Goal: Information Seeking & Learning: Check status

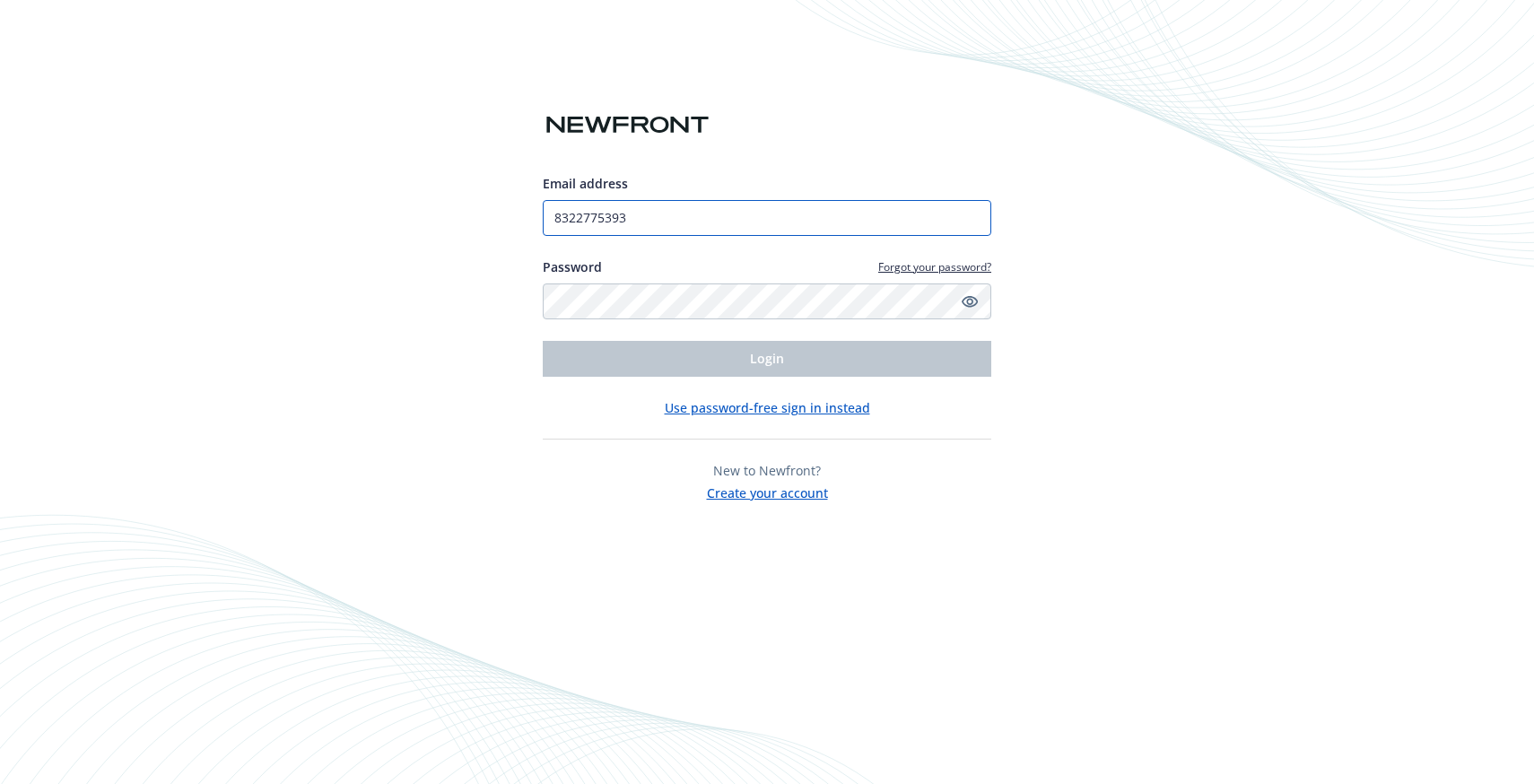
click at [630, 225] on input "8322775393" at bounding box center [767, 218] width 448 height 36
type input "[EMAIL_ADDRESS][PERSON_NAME][DOMAIN_NAME]"
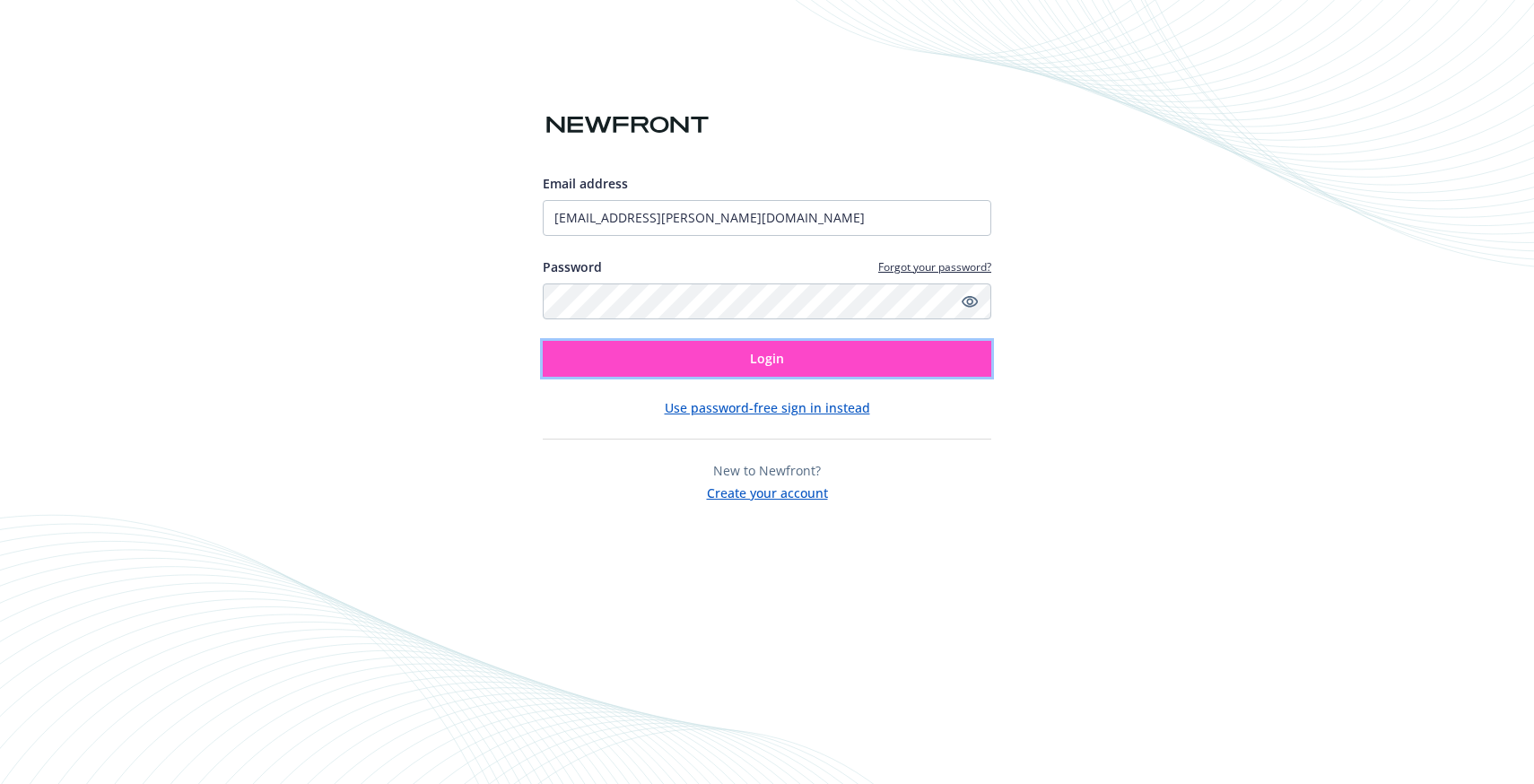
click at [663, 357] on button "Login" at bounding box center [767, 358] width 448 height 36
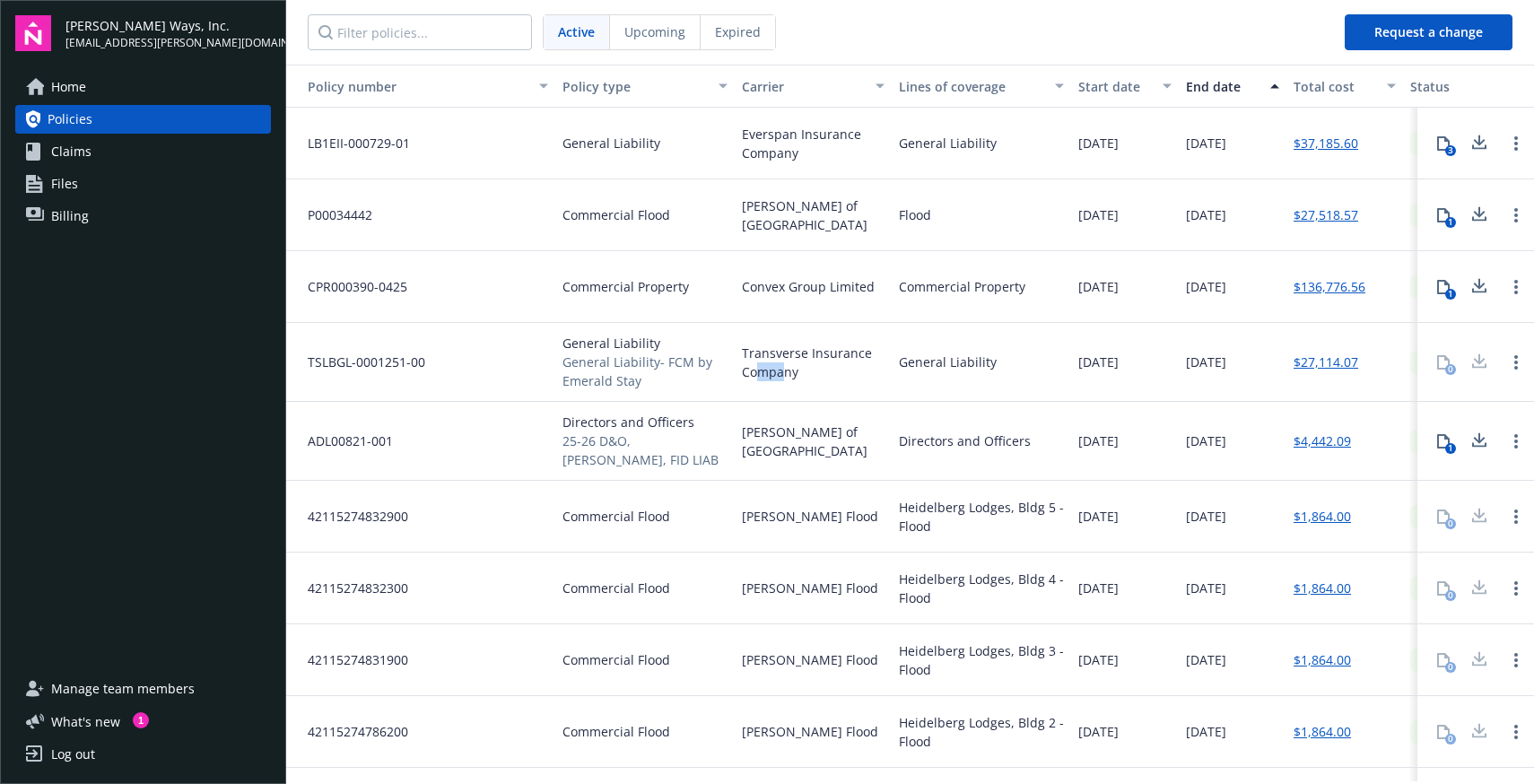
drag, startPoint x: 776, startPoint y: 374, endPoint x: 761, endPoint y: 372, distance: 15.1
click at [761, 372] on span "Transverse Insurance Company" at bounding box center [813, 362] width 143 height 38
click at [748, 358] on span "Transverse Insurance Company" at bounding box center [813, 362] width 143 height 38
click at [735, 354] on div "Transverse Insurance Company" at bounding box center [813, 362] width 157 height 79
drag, startPoint x: 782, startPoint y: 372, endPoint x: 797, endPoint y: 374, distance: 15.1
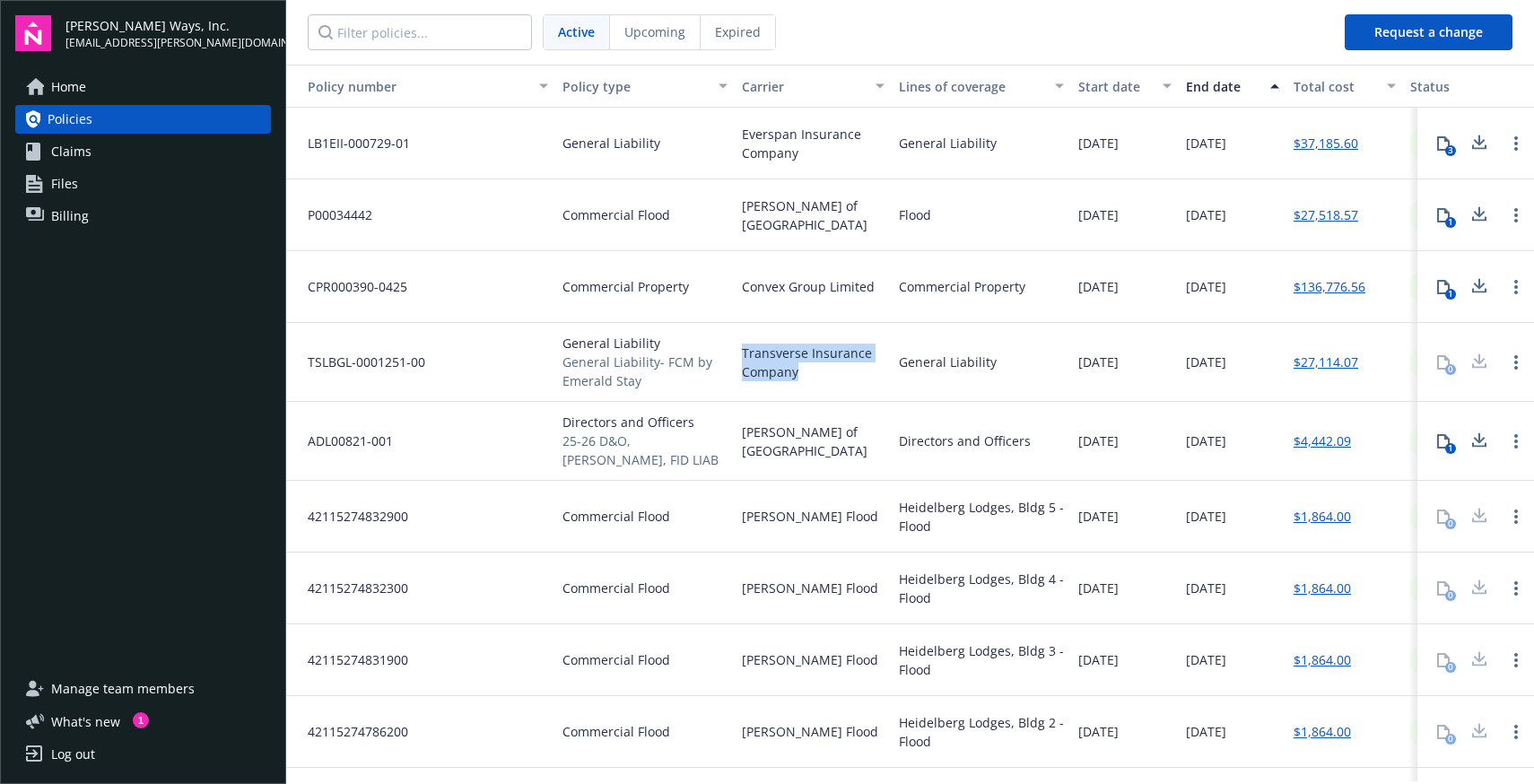
click at [797, 374] on div "Transverse Insurance Company" at bounding box center [813, 362] width 157 height 79
click at [805, 374] on span "Transverse Insurance Company" at bounding box center [813, 362] width 143 height 38
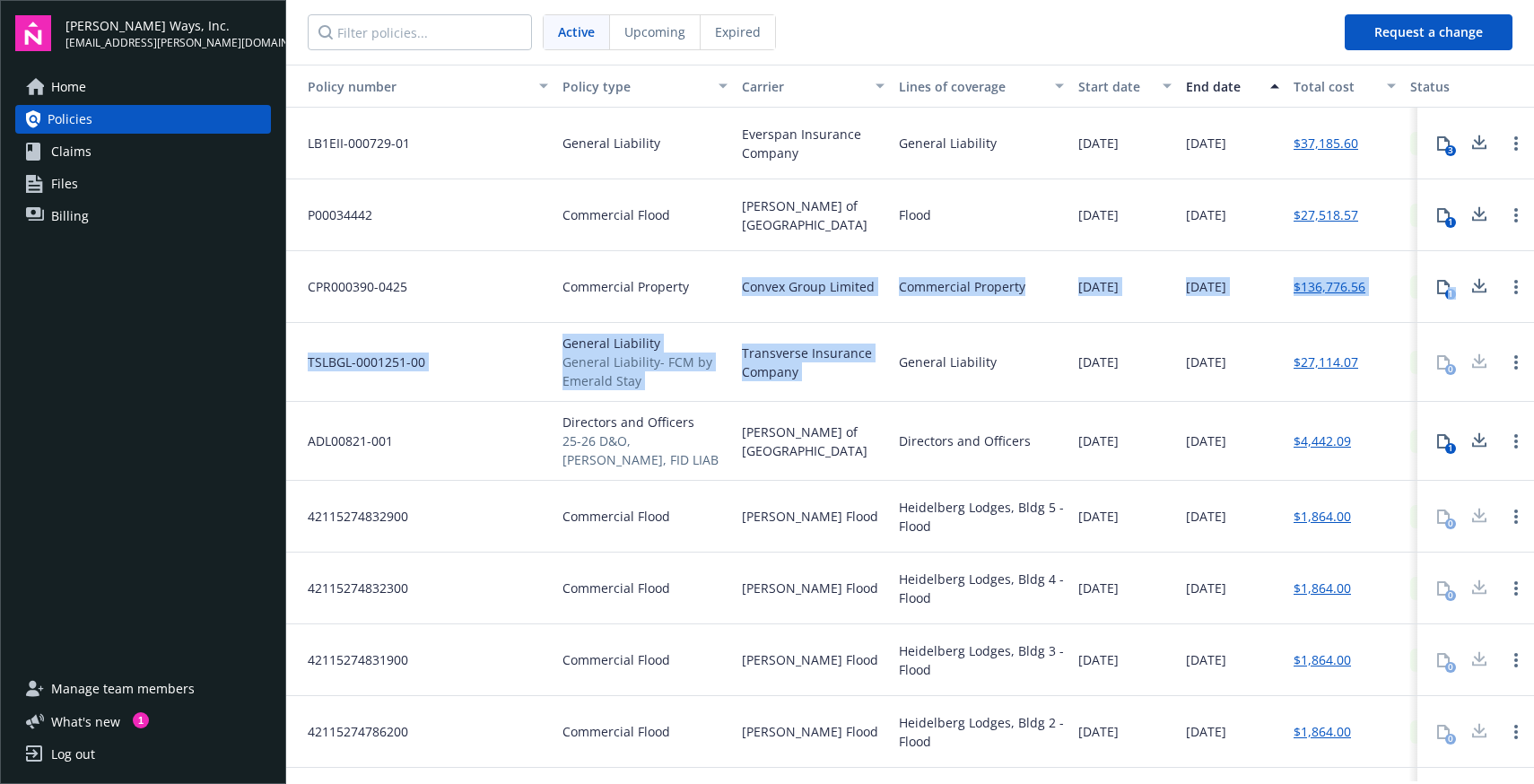
drag, startPoint x: 805, startPoint y: 374, endPoint x: 643, endPoint y: 319, distance: 171.1
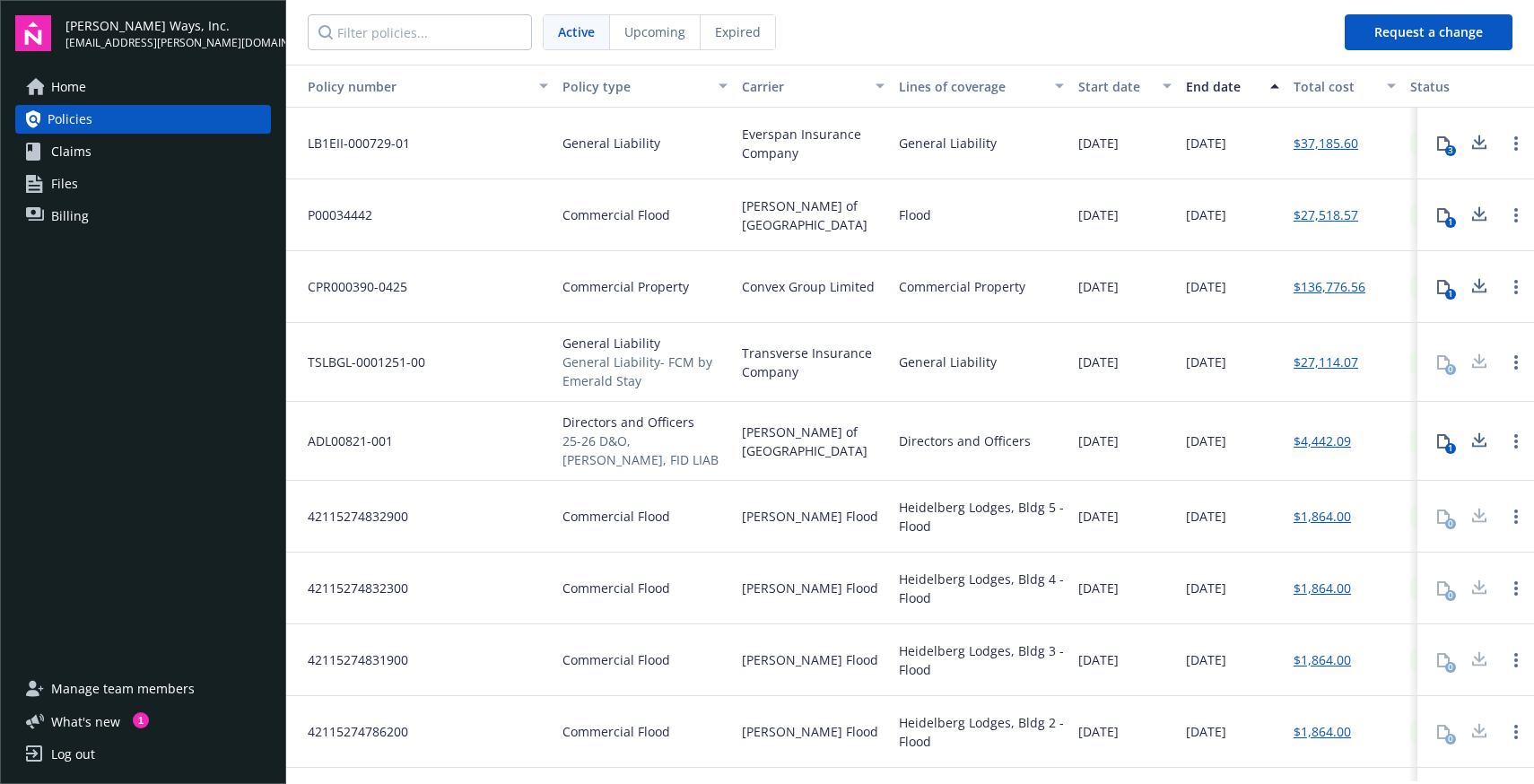
click at [301, 349] on div "TSLBGL-0001251-00" at bounding box center [420, 362] width 269 height 79
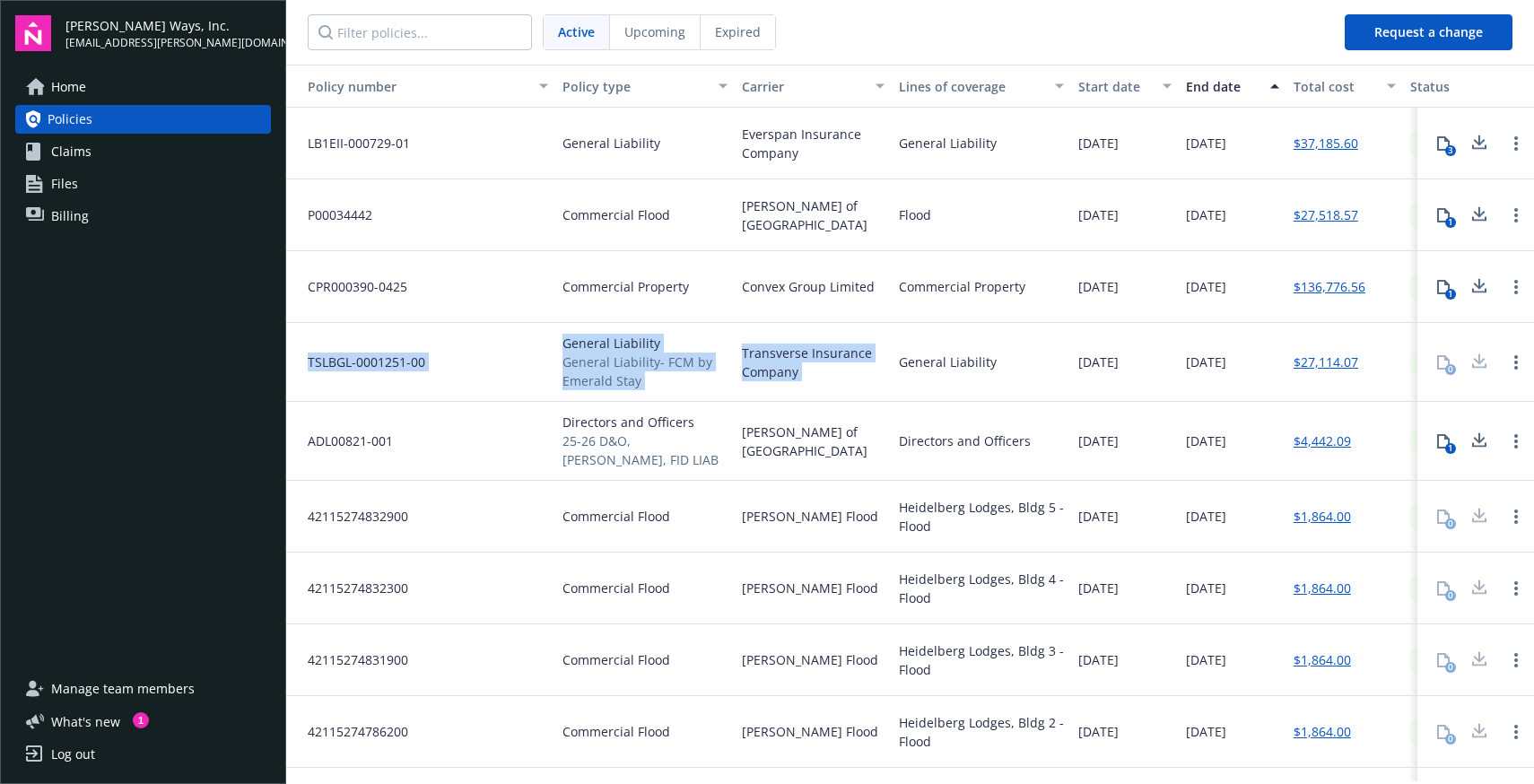
drag, startPoint x: 302, startPoint y: 349, endPoint x: 886, endPoint y: 375, distance: 584.6
click at [886, 375] on div "TSLBGL-0001251-00 General Liability General Liability- FCM by Emerald Stay Tran…" at bounding box center [1026, 362] width 1481 height 79
click at [886, 375] on div "Transverse Insurance Company" at bounding box center [813, 362] width 157 height 79
drag, startPoint x: 868, startPoint y: 384, endPoint x: 300, endPoint y: 349, distance: 569.1
click at [300, 349] on div "TSLBGL-0001251-00 General Liability General Liability- FCM by Emerald Stay Tran…" at bounding box center [1026, 362] width 1481 height 79
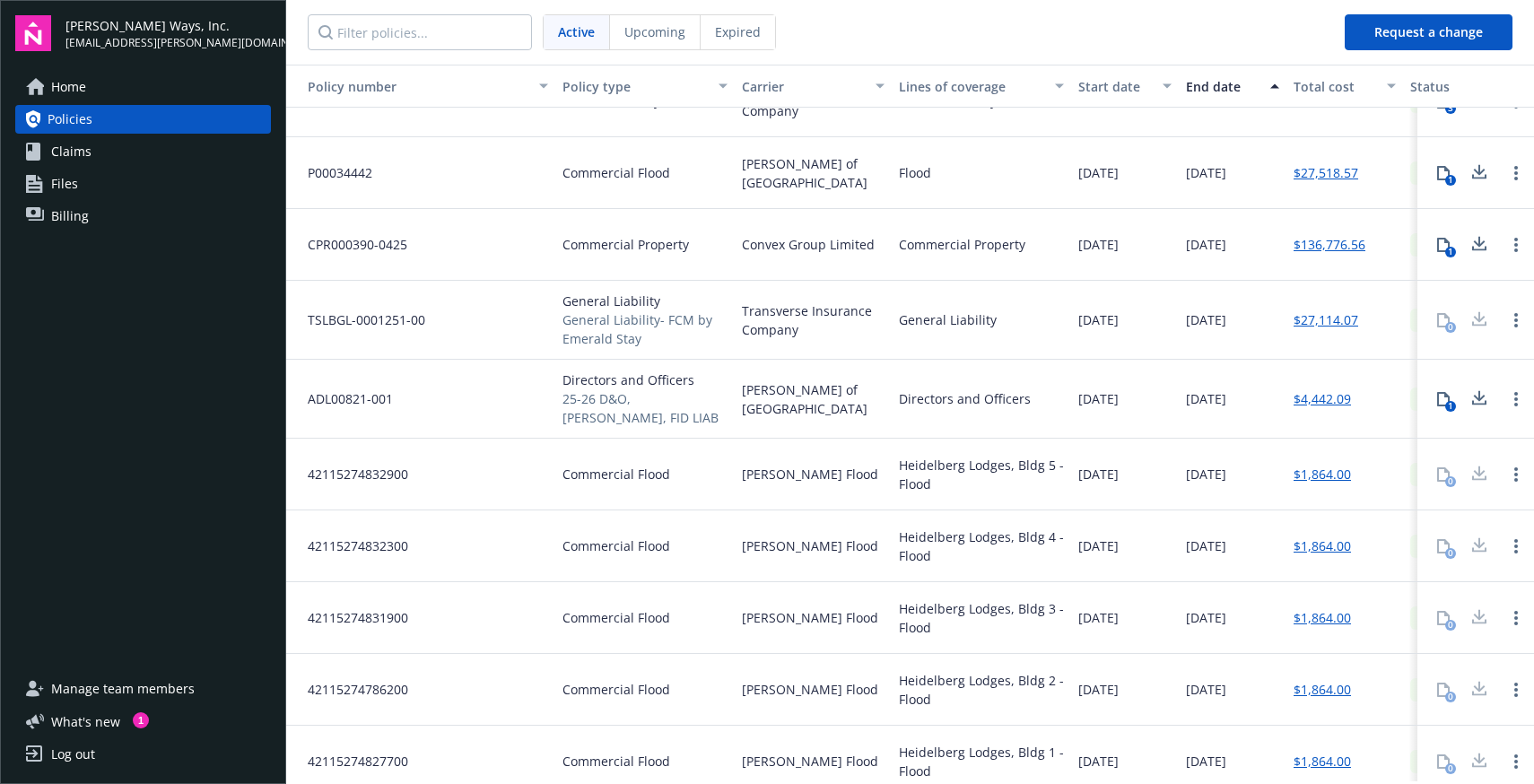
scroll to position [52, 0]
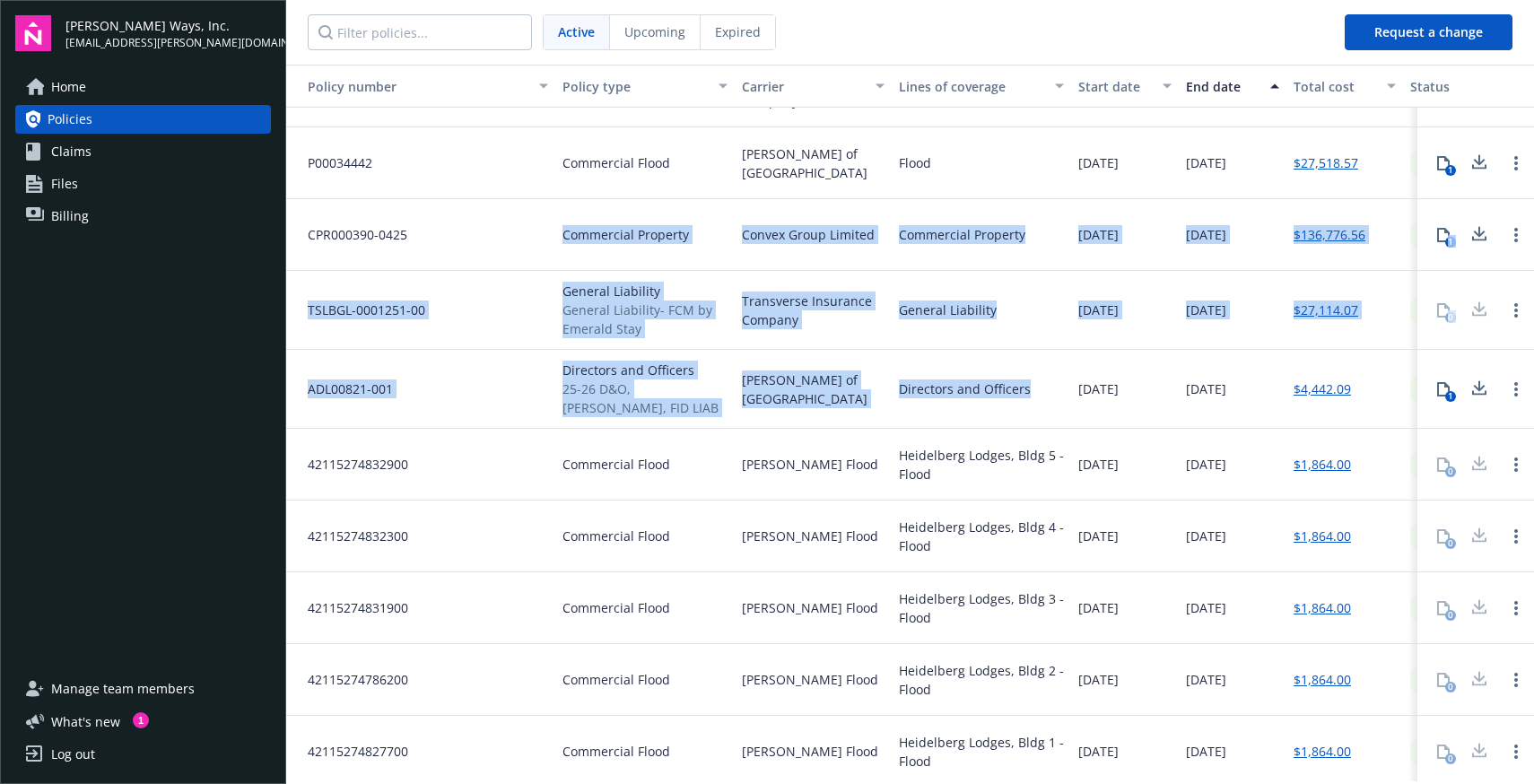
drag, startPoint x: 1023, startPoint y: 397, endPoint x: 622, endPoint y: 206, distance: 444.2
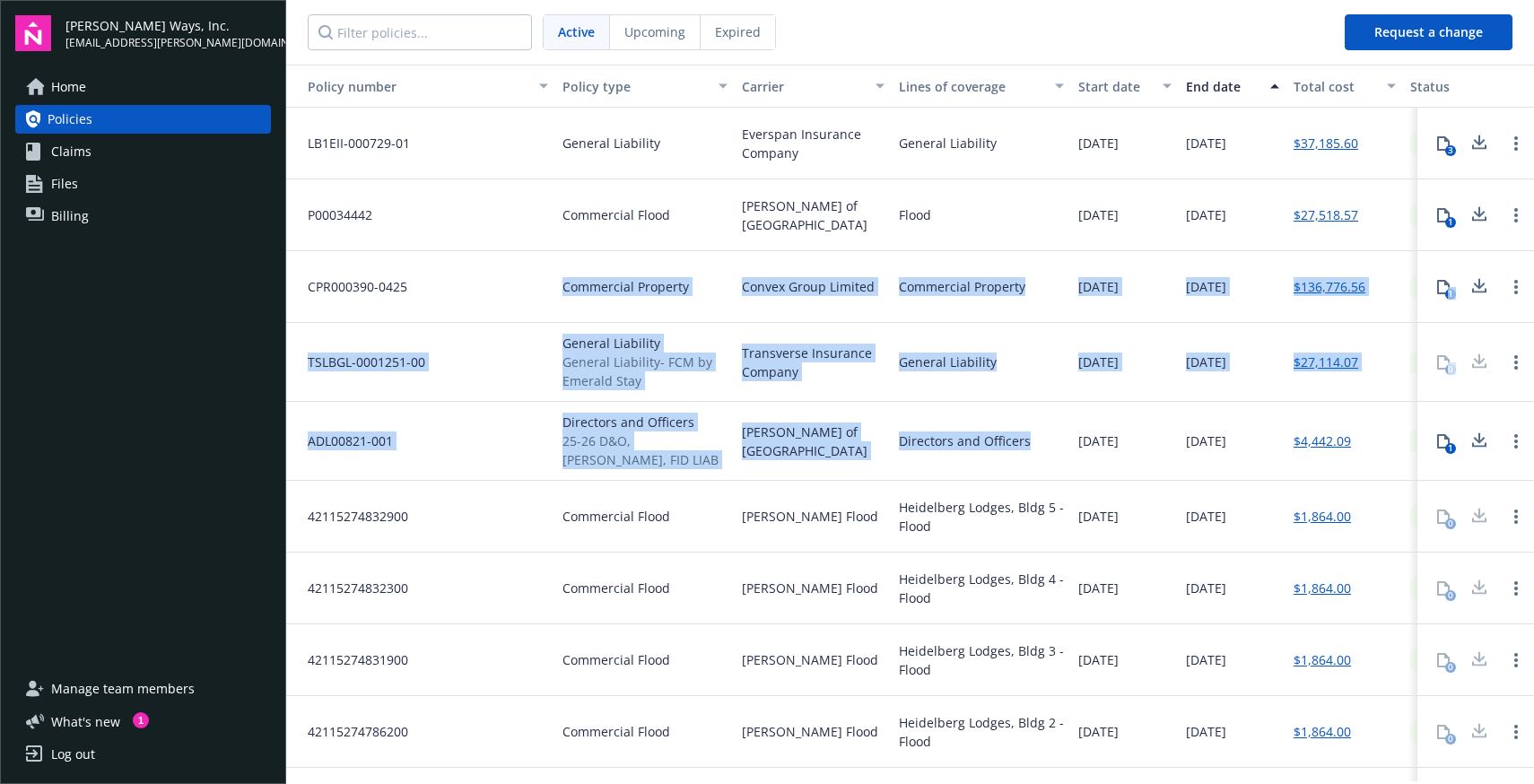
scroll to position [23, 0]
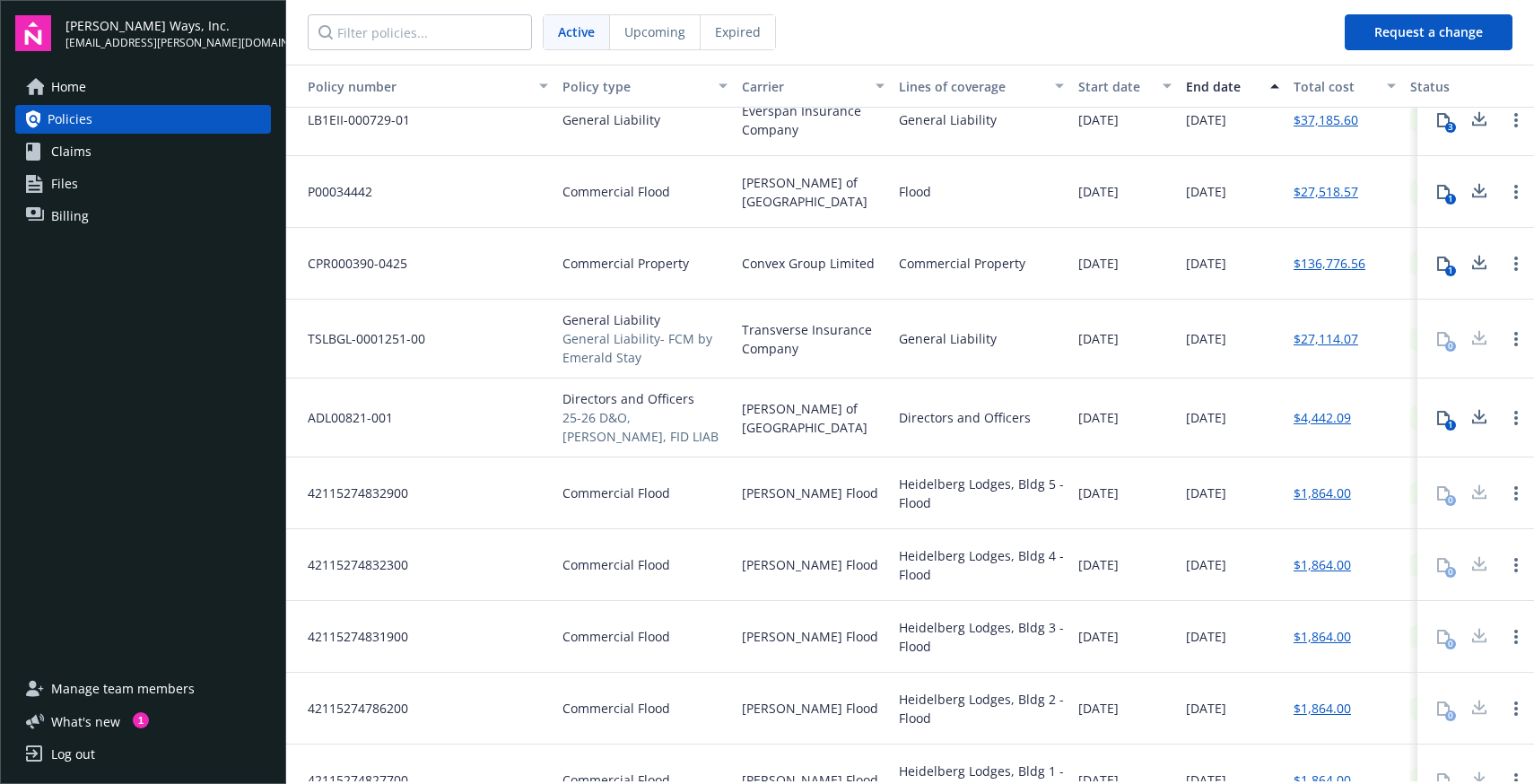
click at [949, 414] on div "Directors and Officers" at bounding box center [964, 417] width 132 height 19
click at [987, 416] on div "Directors and Officers" at bounding box center [964, 417] width 132 height 19
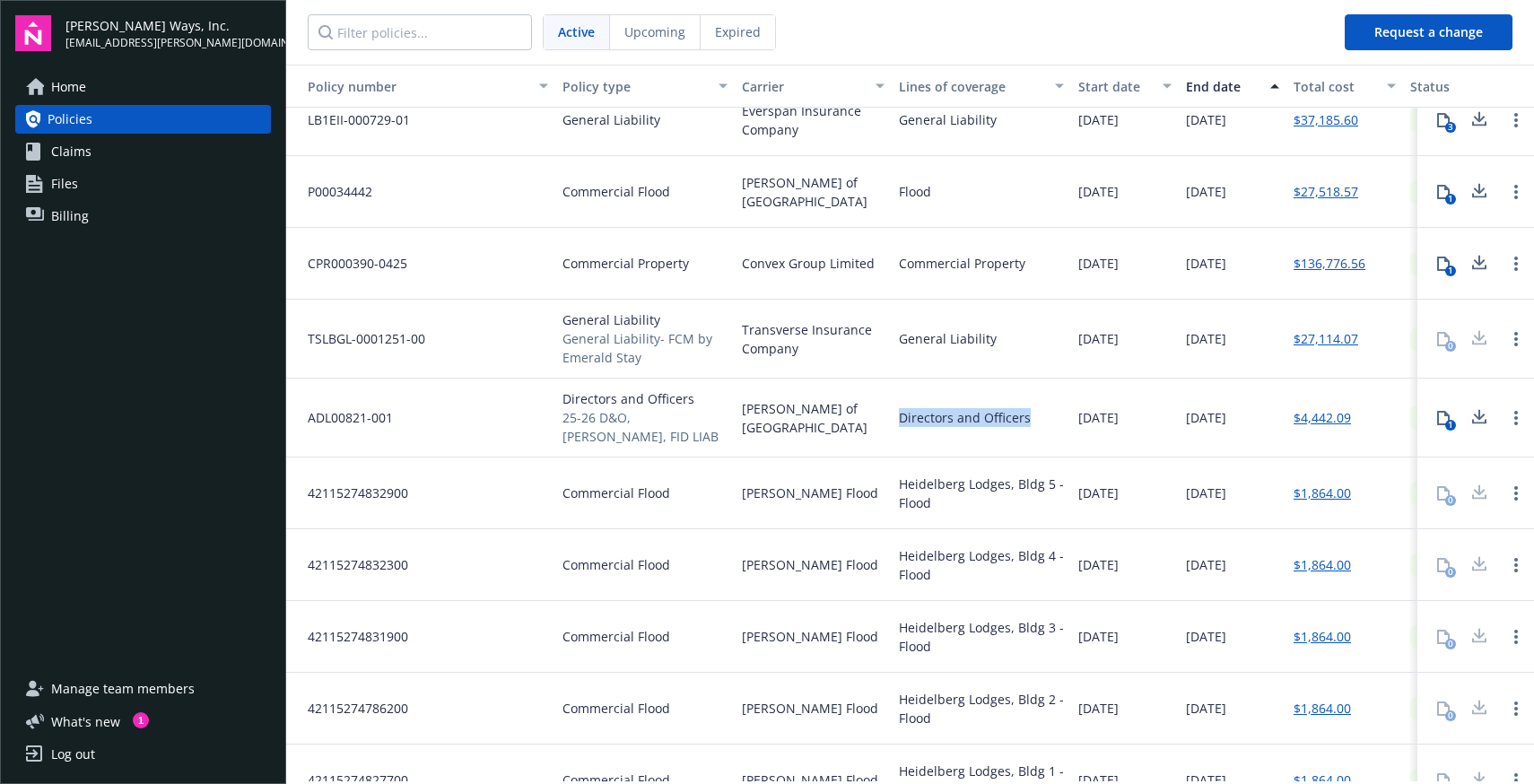
click at [987, 416] on div "Directors and Officers" at bounding box center [964, 417] width 132 height 19
click at [1043, 546] on div "Heidelberg Lodges, Bldg 4 - Flood" at bounding box center [981, 565] width 165 height 38
click at [1038, 601] on div "Heidelberg Lodges, Bldg 3 - Flood" at bounding box center [980, 637] width 179 height 71
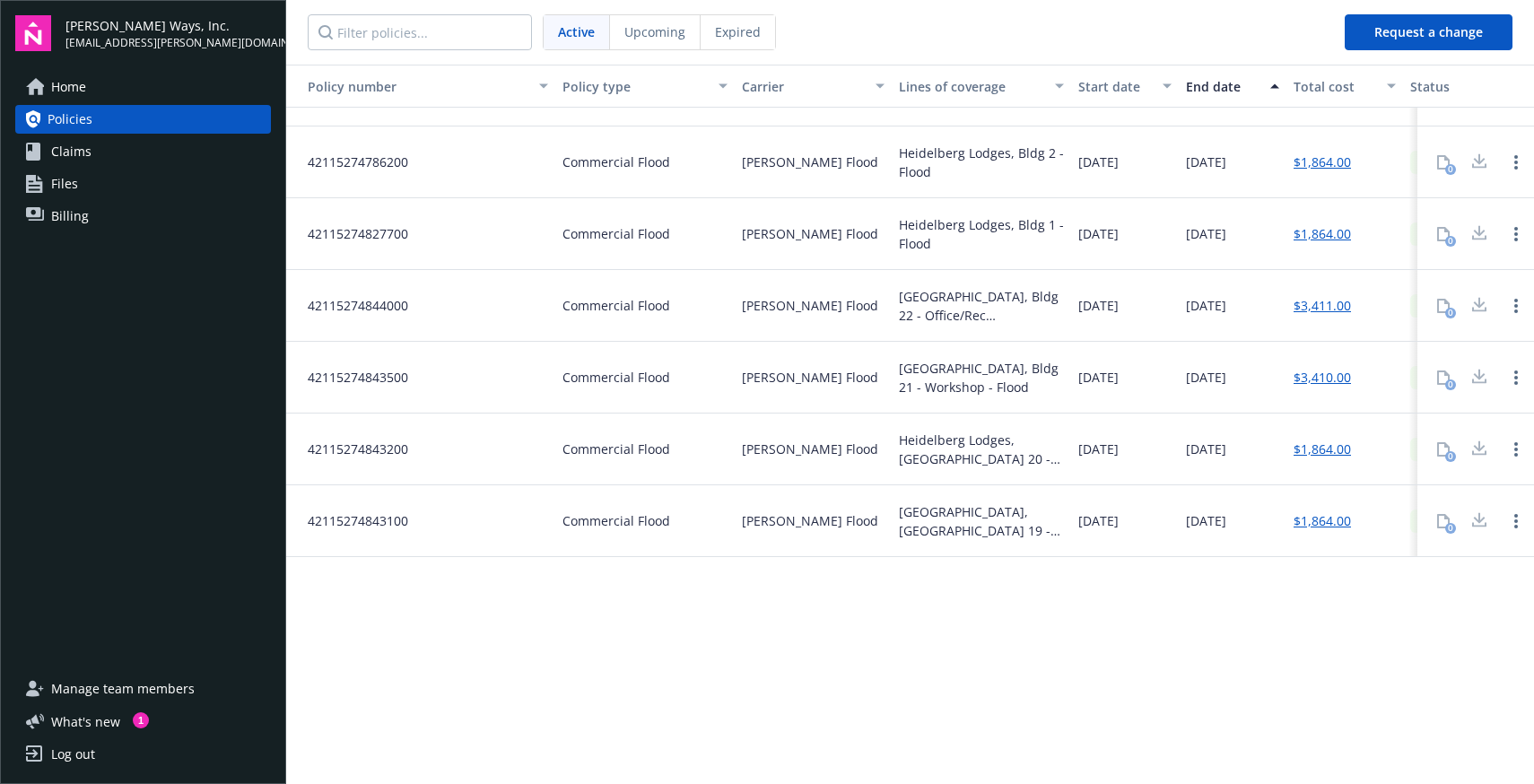
scroll to position [0, 0]
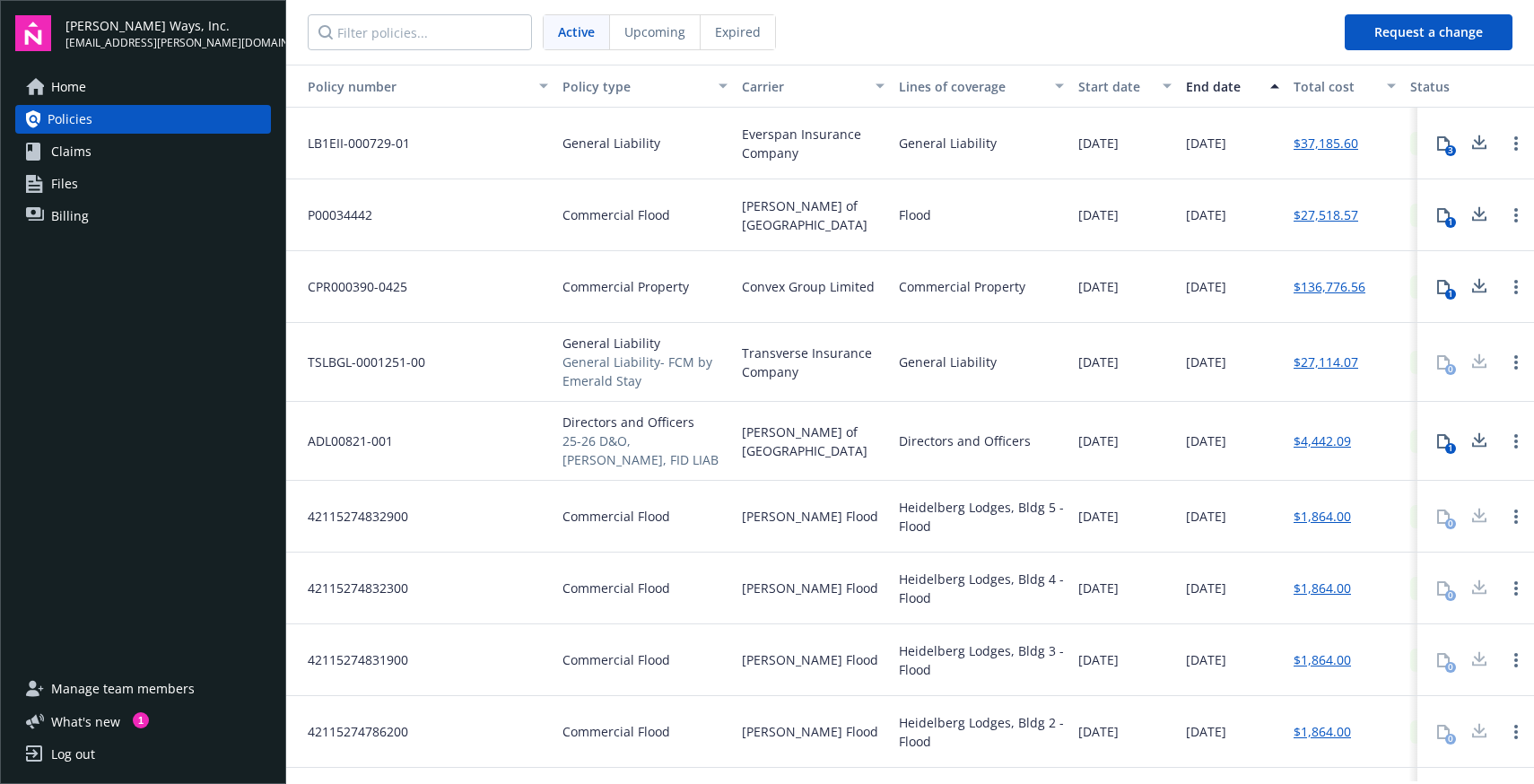
drag, startPoint x: 1078, startPoint y: 665, endPoint x: 308, endPoint y: 143, distance: 930.3
click at [308, 143] on span "LB1EII-000729-01" at bounding box center [352, 143] width 116 height 19
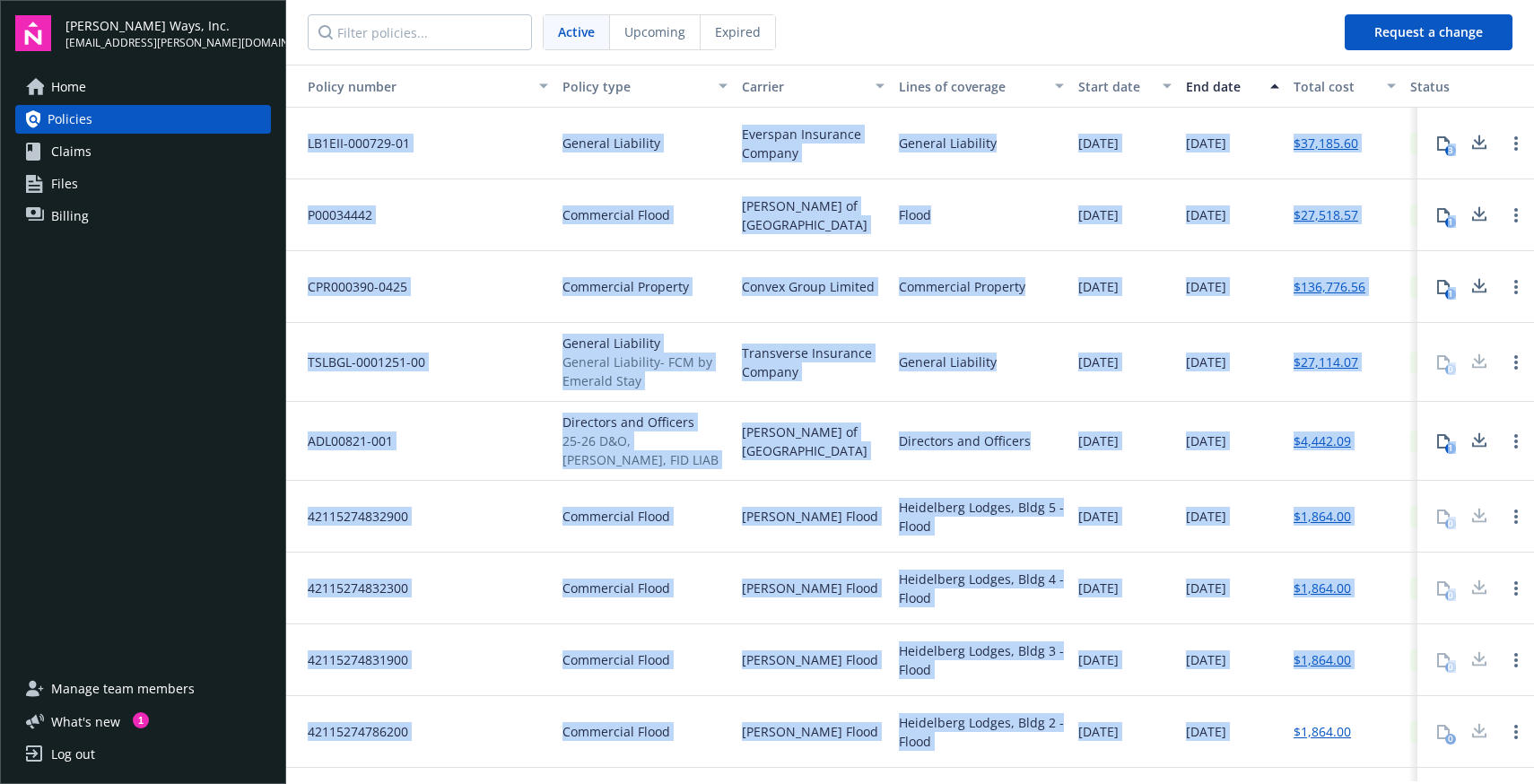
drag, startPoint x: 308, startPoint y: 143, endPoint x: 1251, endPoint y: 743, distance: 1117.7
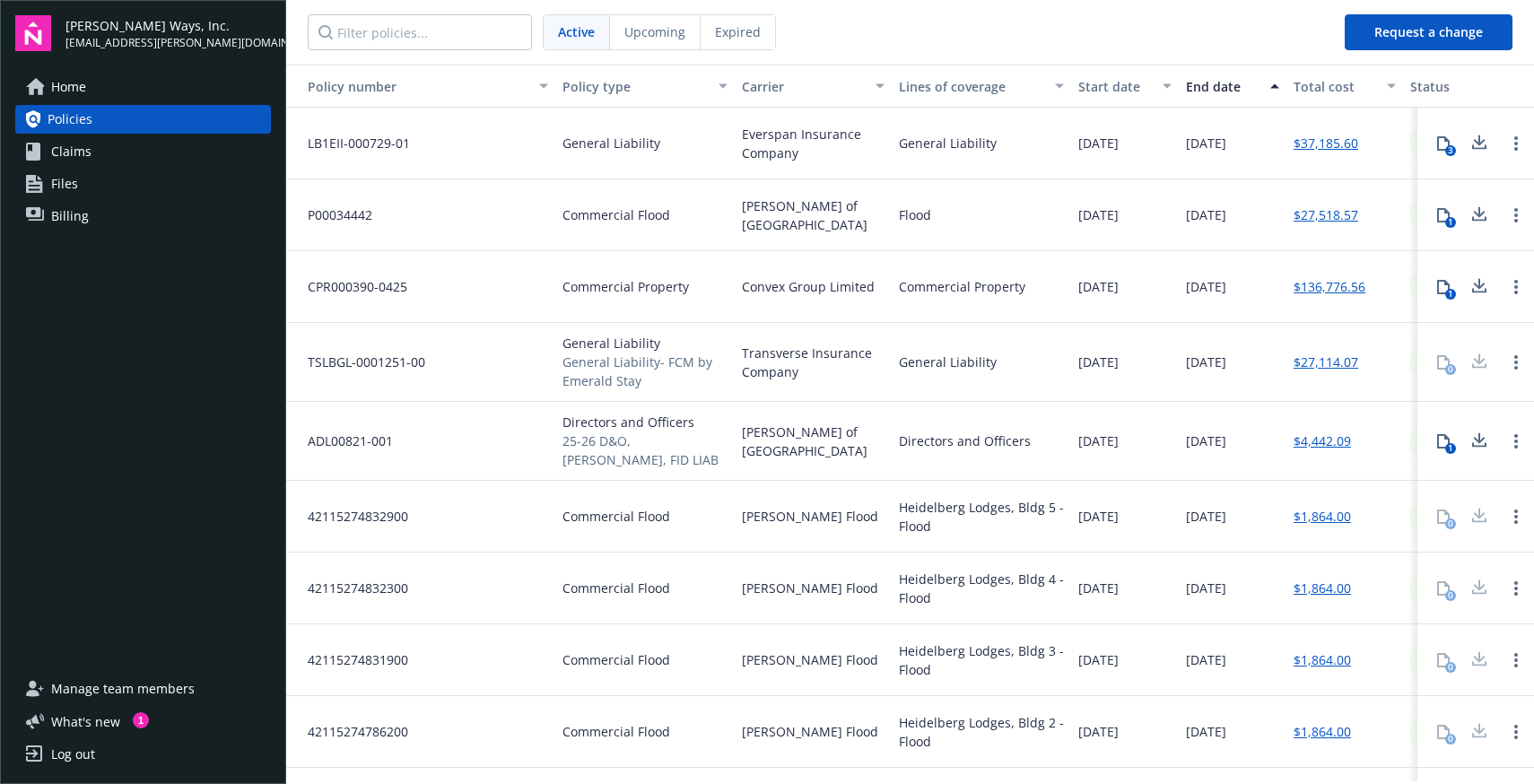
drag, startPoint x: 1142, startPoint y: 144, endPoint x: 1061, endPoint y: 152, distance: 81.4
click at [1061, 152] on div "LB1EII-000729-01 General Liability Everspan Insurance Company General Liability…" at bounding box center [1026, 143] width 1481 height 71
drag, startPoint x: 683, startPoint y: 142, endPoint x: 317, endPoint y: 145, distance: 366.0
click at [318, 145] on div "LB1EII-000729-01 General Liability Everspan Insurance Company General Liability…" at bounding box center [1026, 143] width 1481 height 71
click at [317, 145] on span "LB1EII-000729-01" at bounding box center [352, 143] width 116 height 19
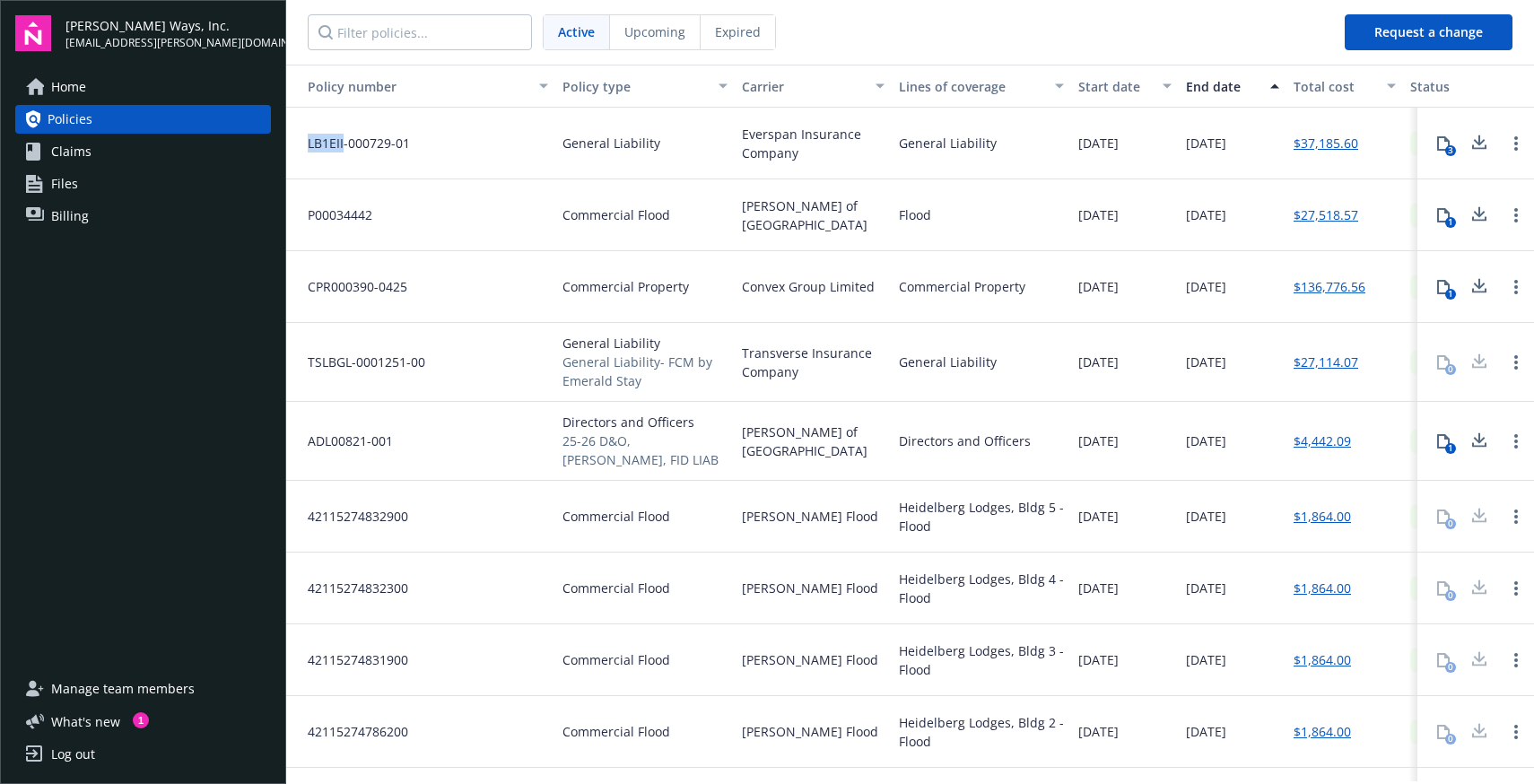
click at [317, 145] on span "LB1EII-000729-01" at bounding box center [352, 143] width 116 height 19
click at [831, 166] on div "Everspan Insurance Company" at bounding box center [813, 143] width 157 height 71
click at [1019, 158] on div "General Liability" at bounding box center [980, 143] width 179 height 71
click at [991, 155] on div "General Liability" at bounding box center [980, 143] width 179 height 71
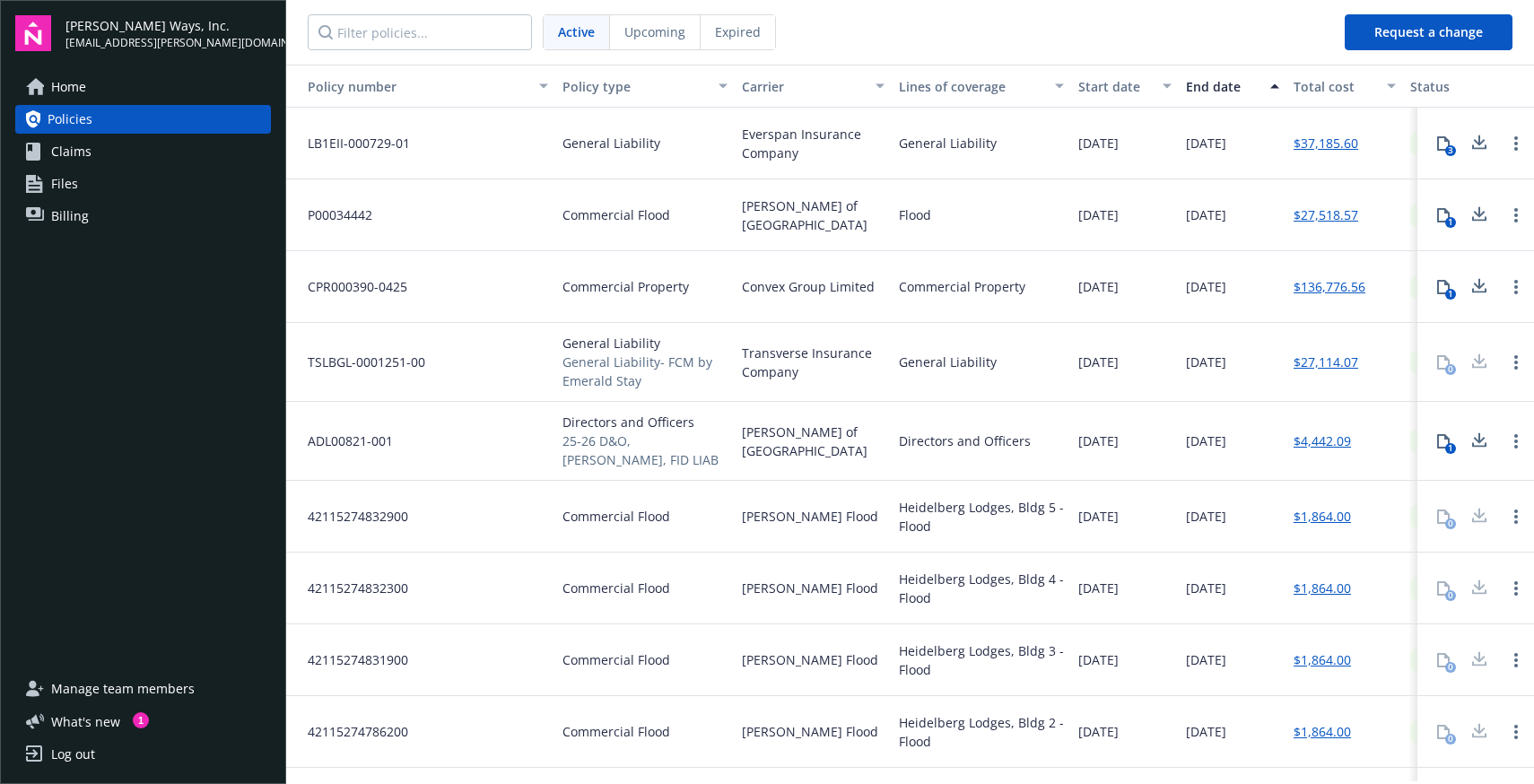
click at [991, 155] on div "General Liability" at bounding box center [980, 143] width 179 height 71
click at [818, 158] on span "Everspan Insurance Company" at bounding box center [813, 143] width 143 height 38
drag, startPoint x: 801, startPoint y: 153, endPoint x: 699, endPoint y: 134, distance: 103.8
click at [699, 134] on div "LB1EII-000729-01 General Liability Everspan Insurance Company General Liability…" at bounding box center [1026, 143] width 1481 height 71
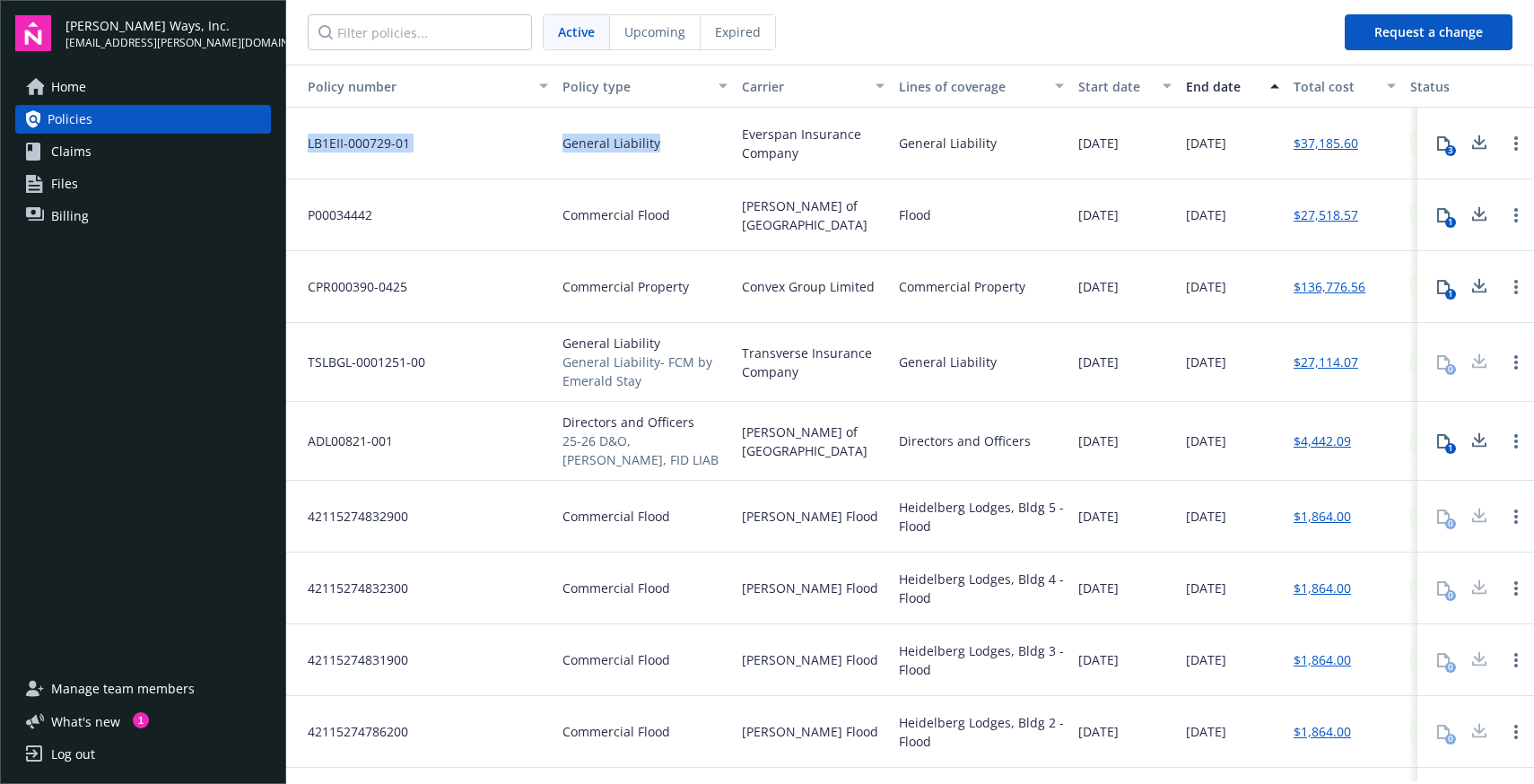
drag, startPoint x: 663, startPoint y: 143, endPoint x: 307, endPoint y: 146, distance: 356.0
click at [307, 146] on div "LB1EII-000729-01 General Liability Everspan Insurance Company General Liability…" at bounding box center [1026, 143] width 1481 height 71
click at [307, 146] on span "LB1EII-000729-01" at bounding box center [352, 143] width 116 height 19
drag, startPoint x: 306, startPoint y: 144, endPoint x: 311, endPoint y: 155, distance: 12.1
click at [311, 155] on div "LB1EII-000729-01" at bounding box center [420, 143] width 269 height 71
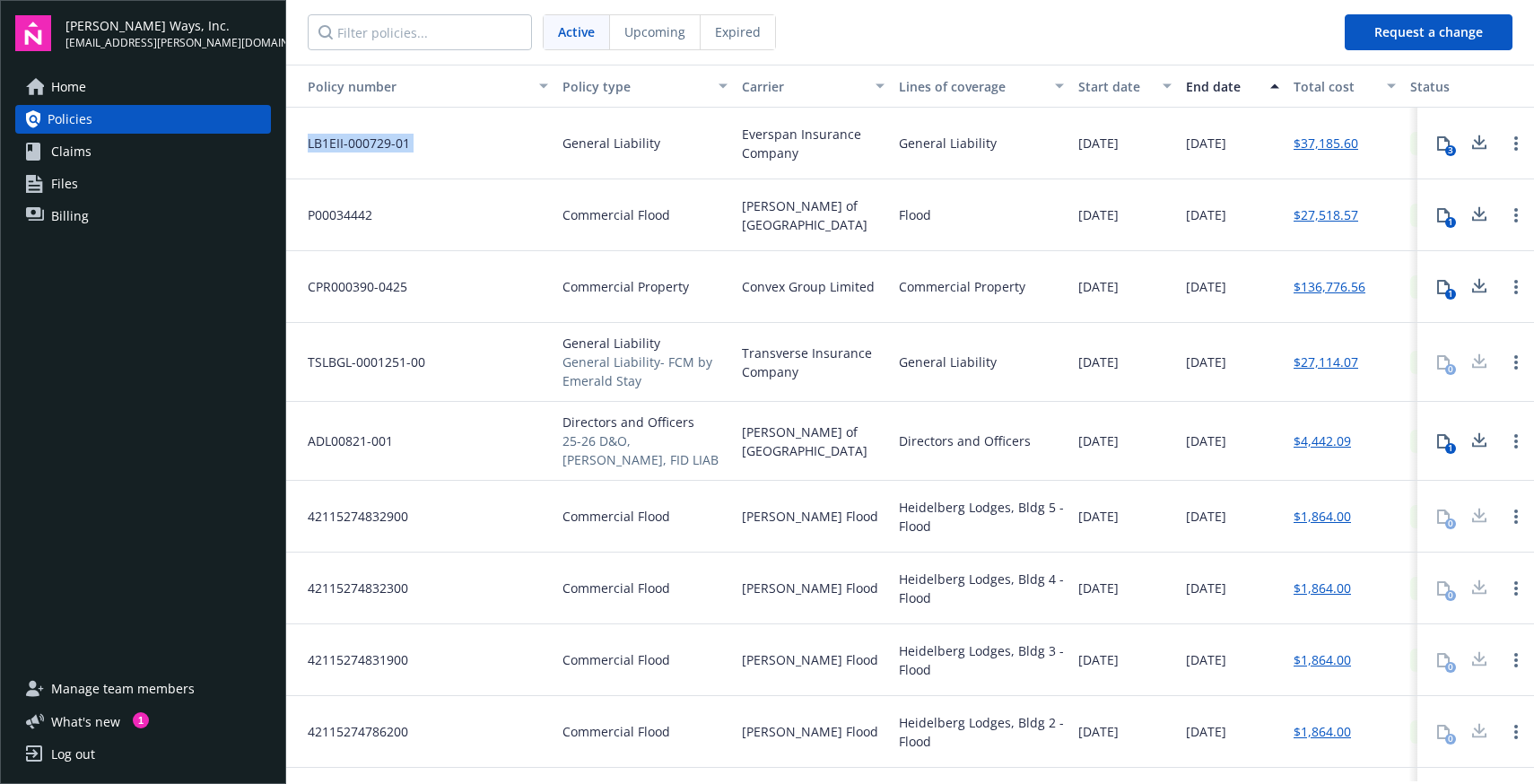
click at [312, 154] on div "LB1EII-000729-01" at bounding box center [420, 143] width 269 height 71
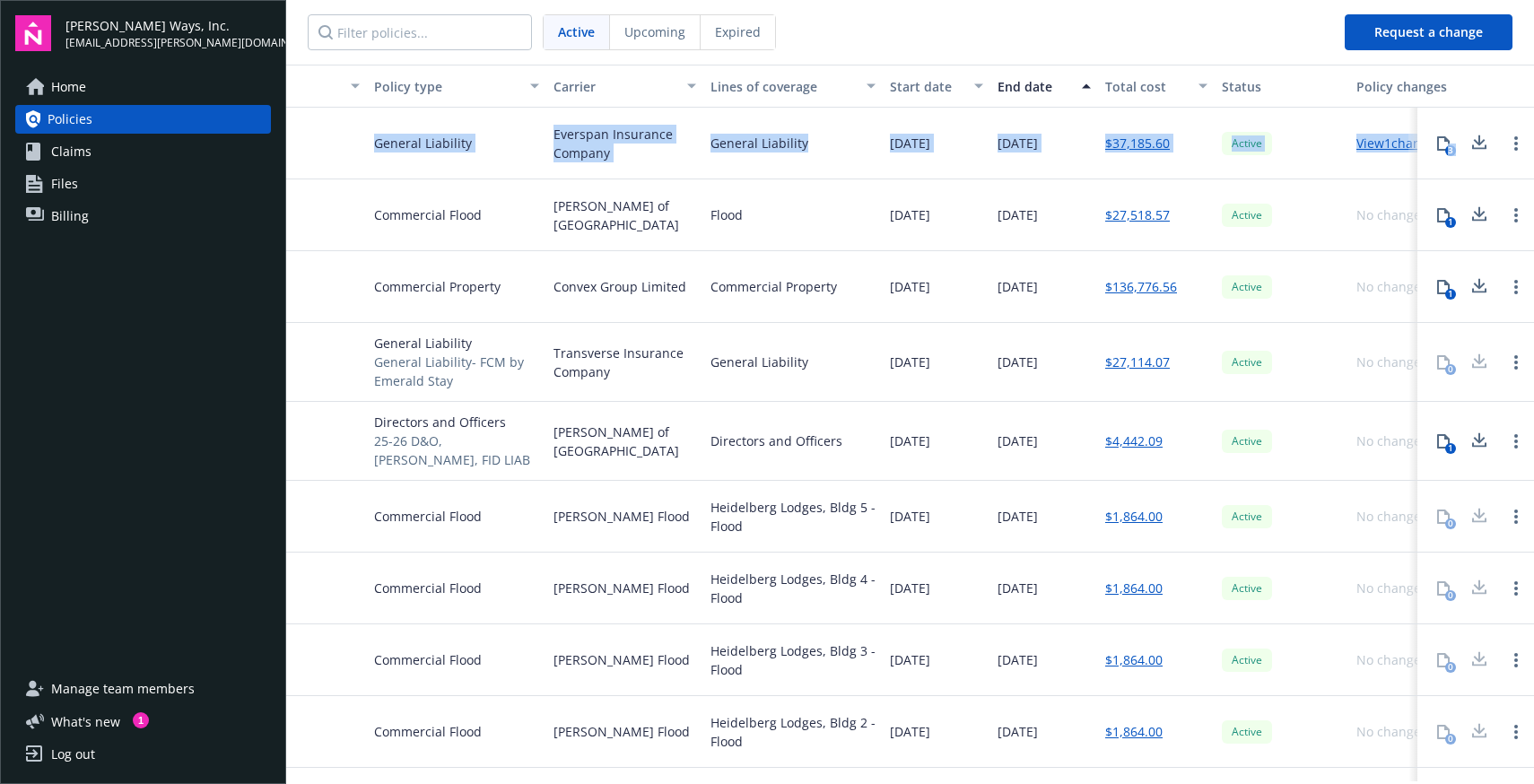
drag, startPoint x: 301, startPoint y: 144, endPoint x: 1533, endPoint y: 133, distance: 1232.0
click at [1533, 133] on div "Policy number Policy type Carrier Lines of coverage Start date End date Total c…" at bounding box center [910, 423] width 1248 height 716
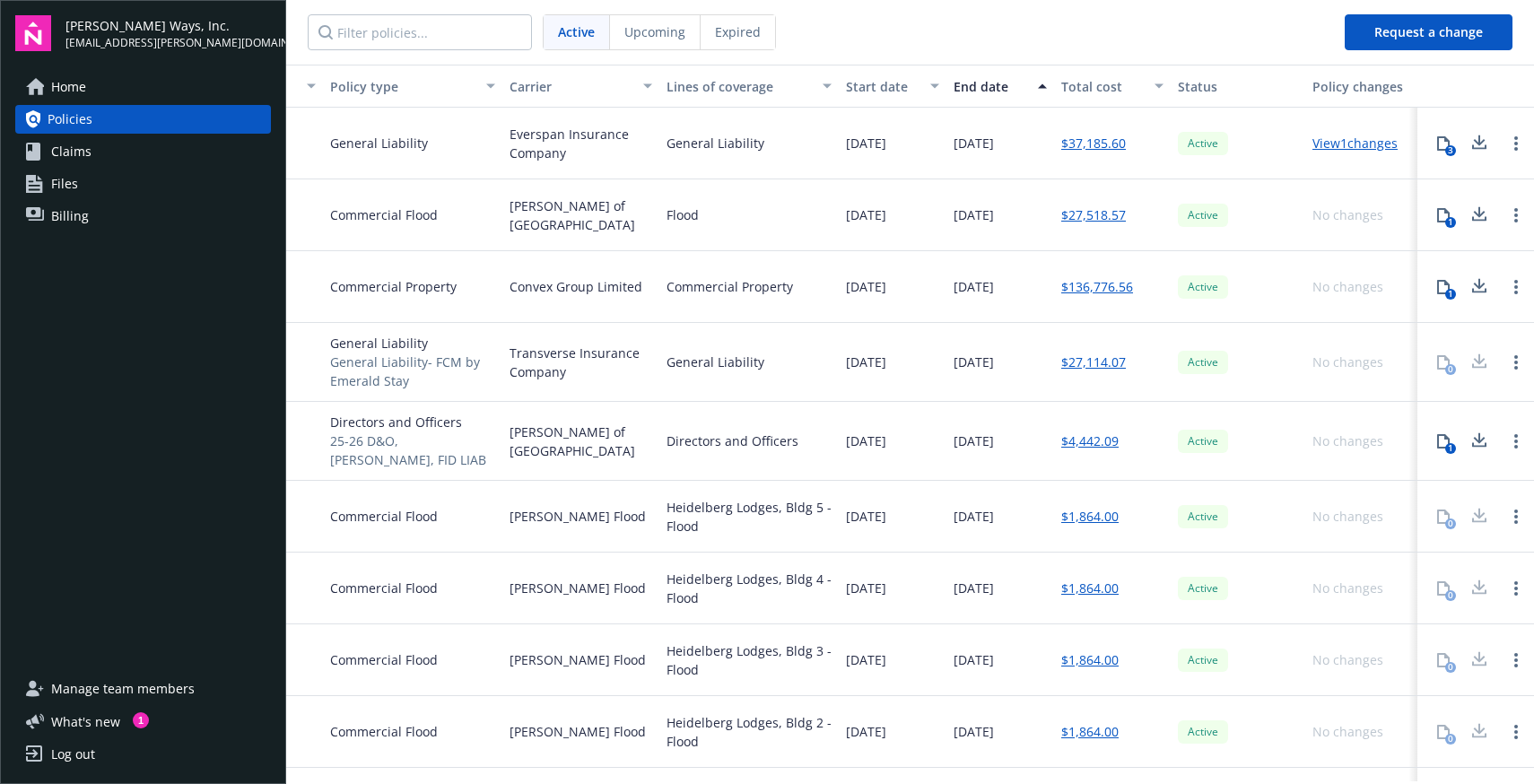
click at [1330, 174] on div "View 1 changes" at bounding box center [1361, 143] width 113 height 71
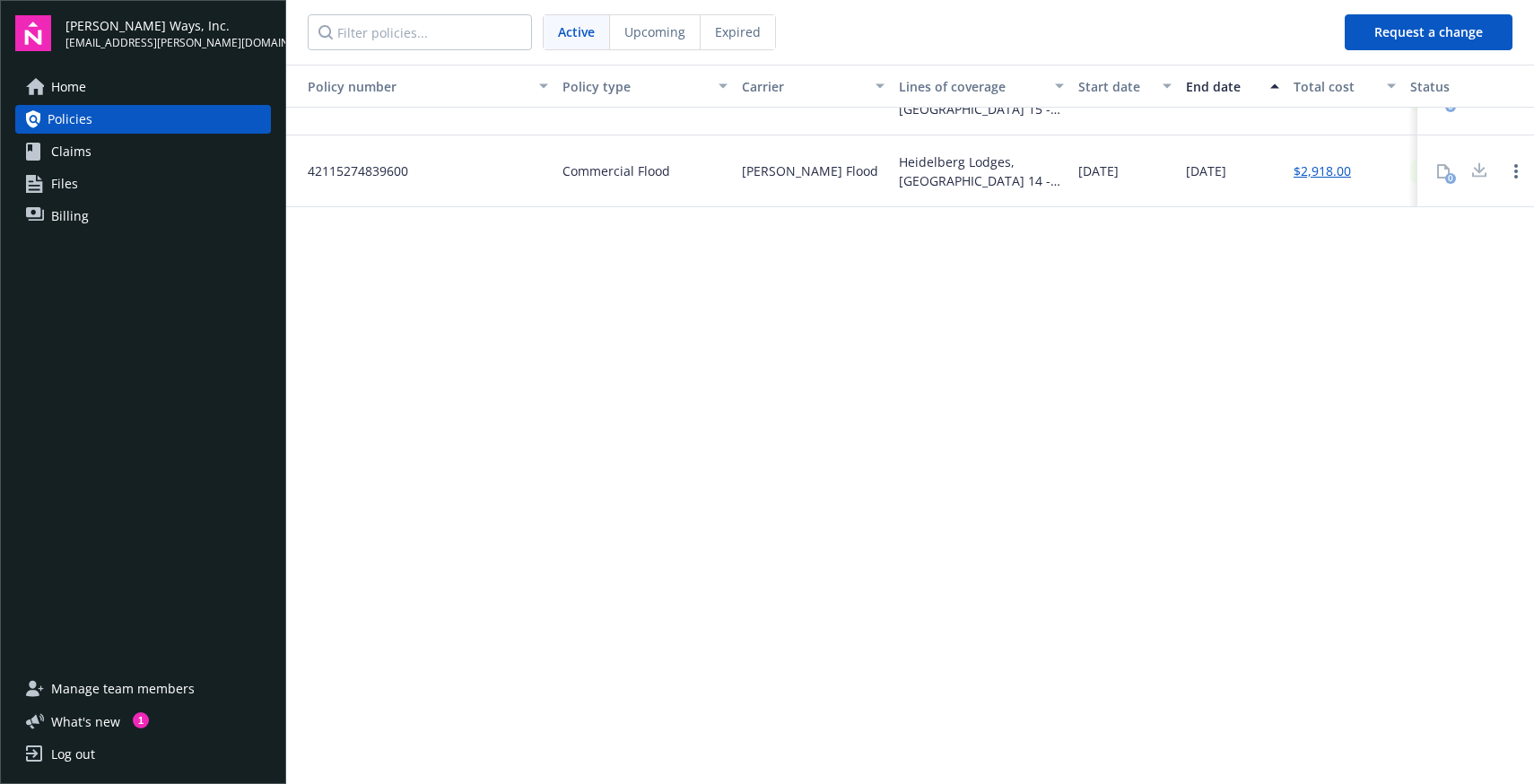
scroll to position [0, 0]
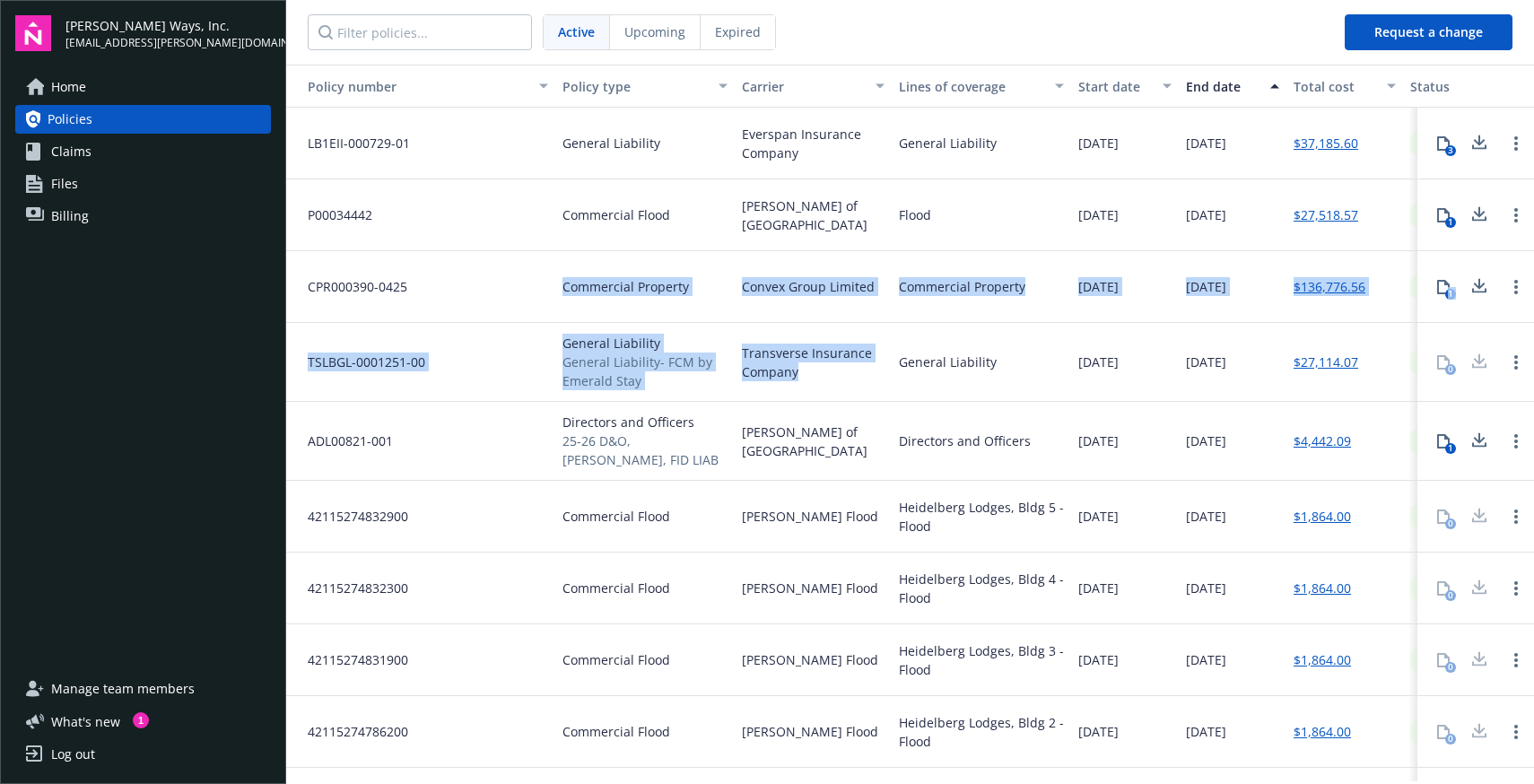
drag, startPoint x: 829, startPoint y: 381, endPoint x: 289, endPoint y: 318, distance: 543.7
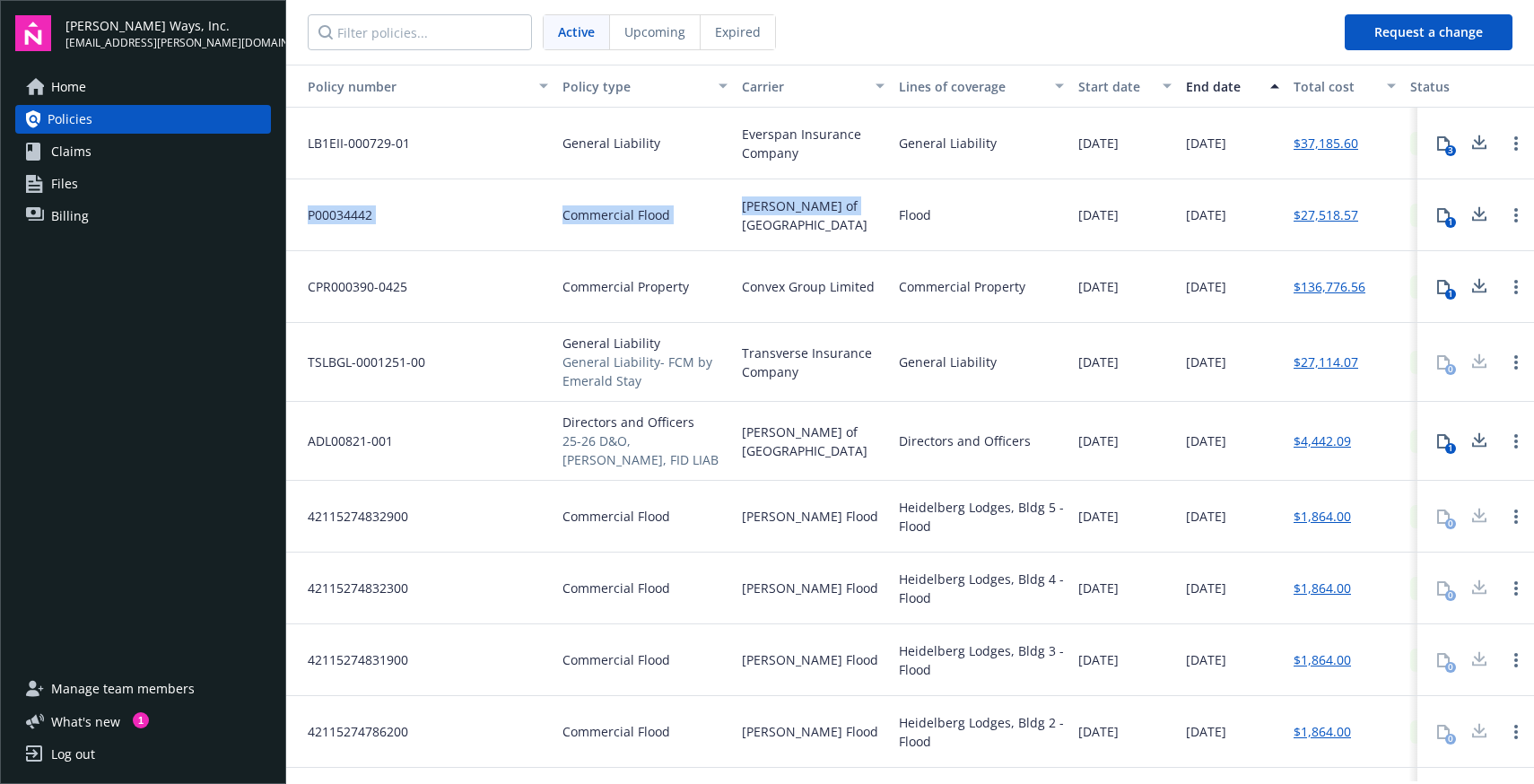
drag, startPoint x: 847, startPoint y: 241, endPoint x: 375, endPoint y: 193, distance: 474.4
click at [375, 193] on div "P00034442 Commercial Flood [PERSON_NAME] of London Flood [DATE] [DATE] $27,518.…" at bounding box center [1026, 215] width 1481 height 71
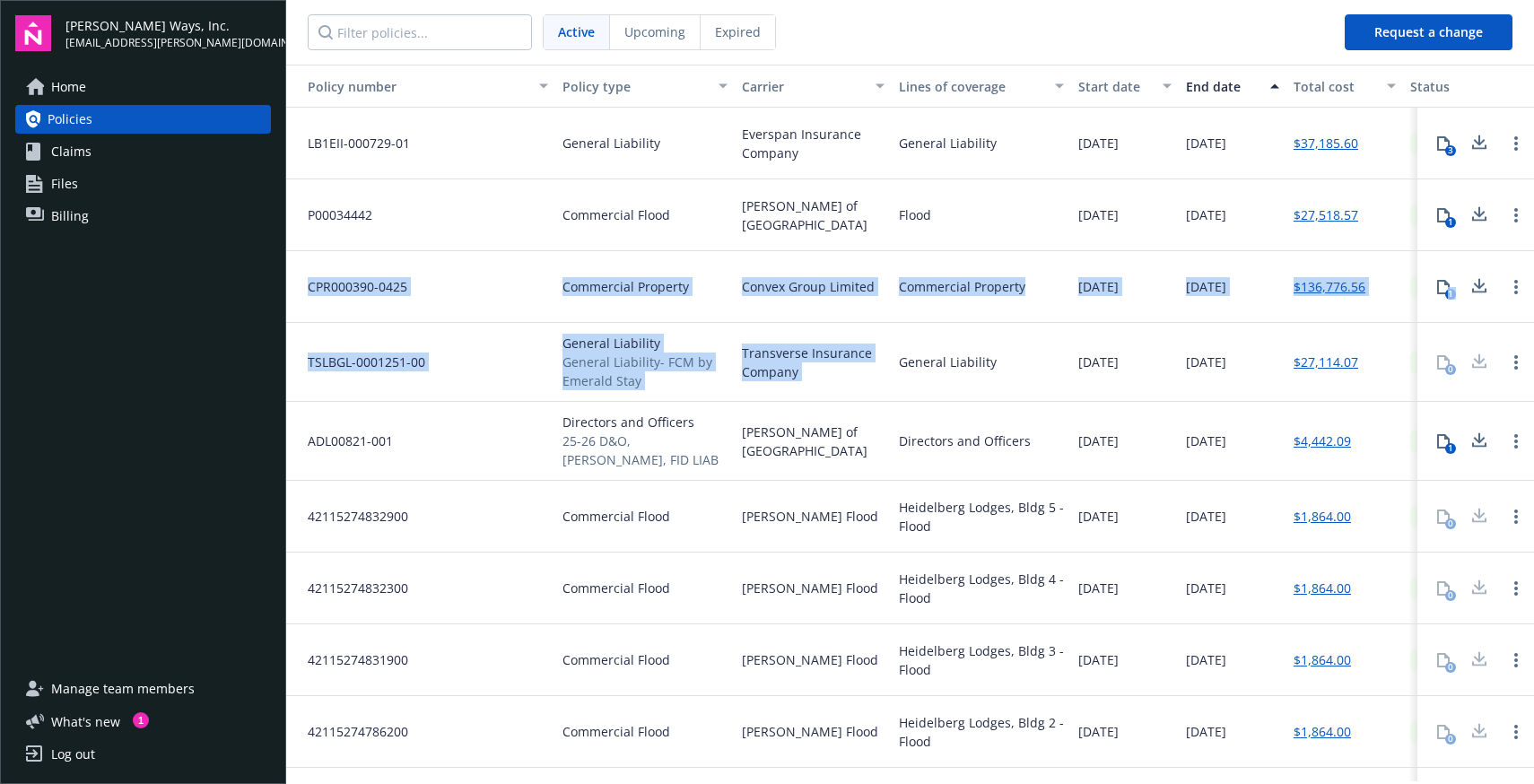
drag, startPoint x: 908, startPoint y: 323, endPoint x: 288, endPoint y: 259, distance: 623.3
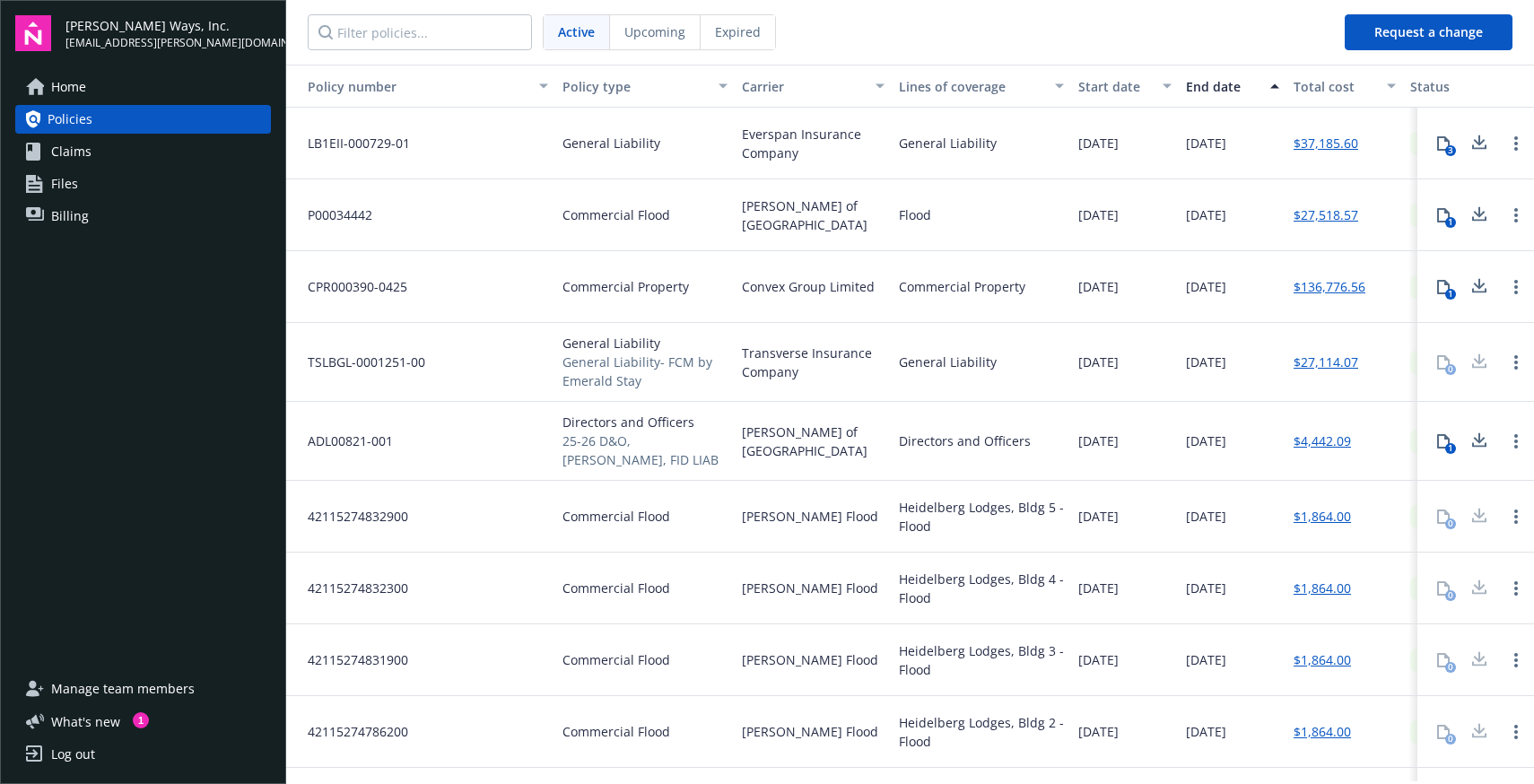
click at [953, 369] on div "General Liability" at bounding box center [948, 362] width 98 height 19
drag, startPoint x: 984, startPoint y: 368, endPoint x: 747, endPoint y: 327, distance: 240.5
click at [747, 327] on div "TSLBGL-0001251-00 General Liability General Liability- FCM by Emerald Stay Tran…" at bounding box center [1026, 362] width 1481 height 79
drag, startPoint x: 937, startPoint y: 239, endPoint x: 314, endPoint y: 216, distance: 623.4
click at [314, 216] on div "P00034442 Commercial Flood [PERSON_NAME] of London Flood [DATE] [DATE] $27,518.…" at bounding box center [1026, 215] width 1481 height 71
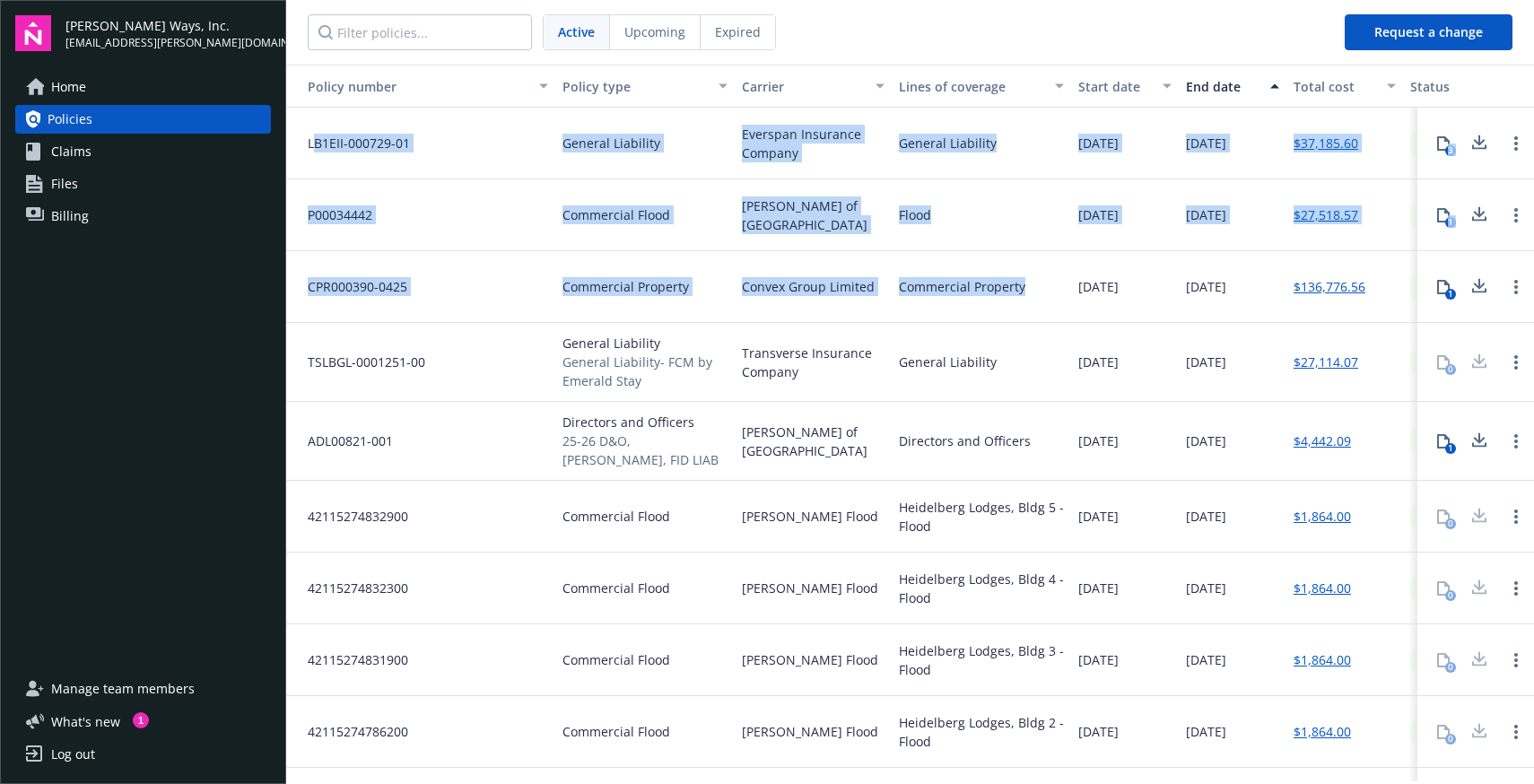
drag, startPoint x: 724, startPoint y: 143, endPoint x: 311, endPoint y: 144, distance: 413.0
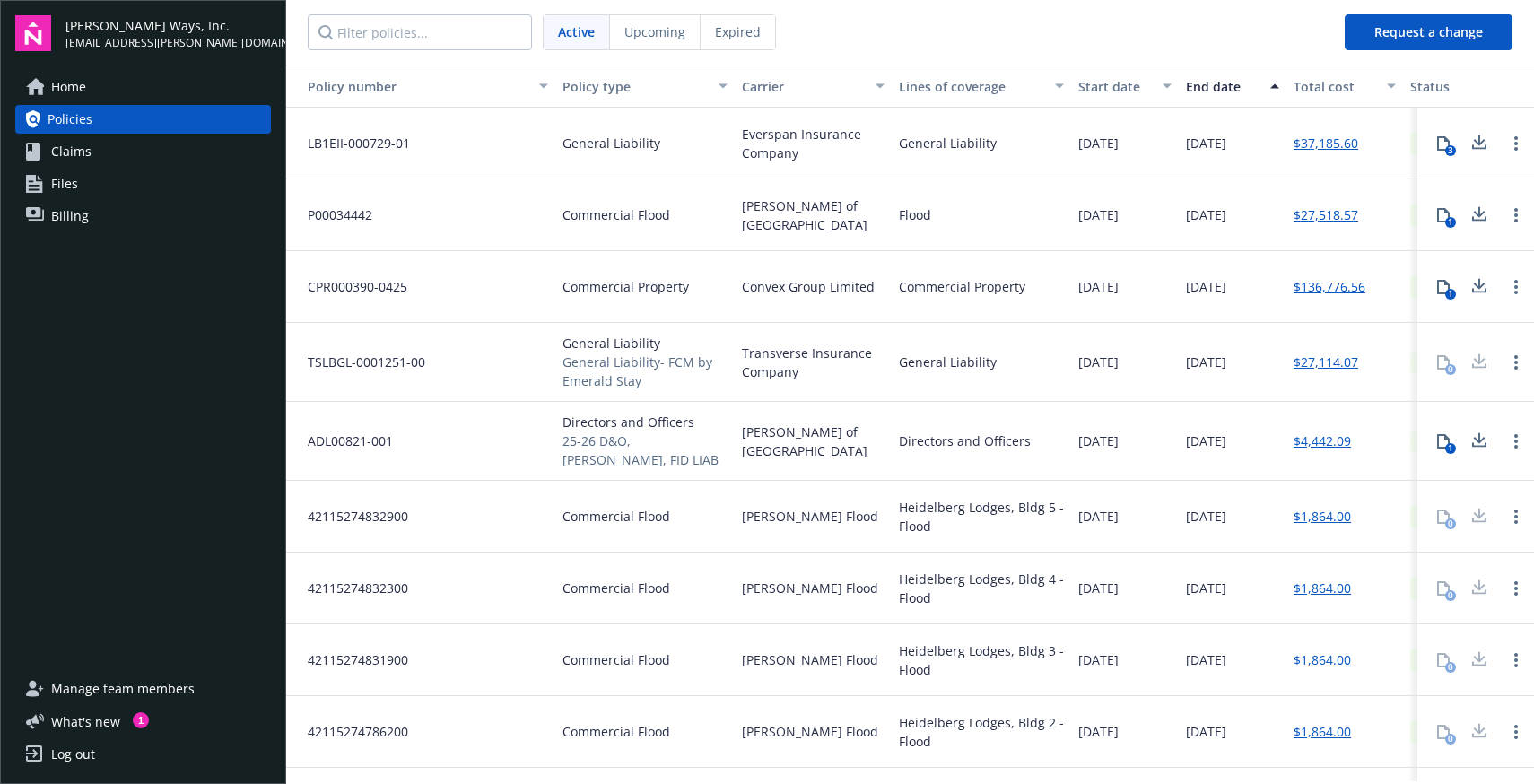
click at [311, 139] on span "LB1EII-000729-01" at bounding box center [352, 143] width 116 height 19
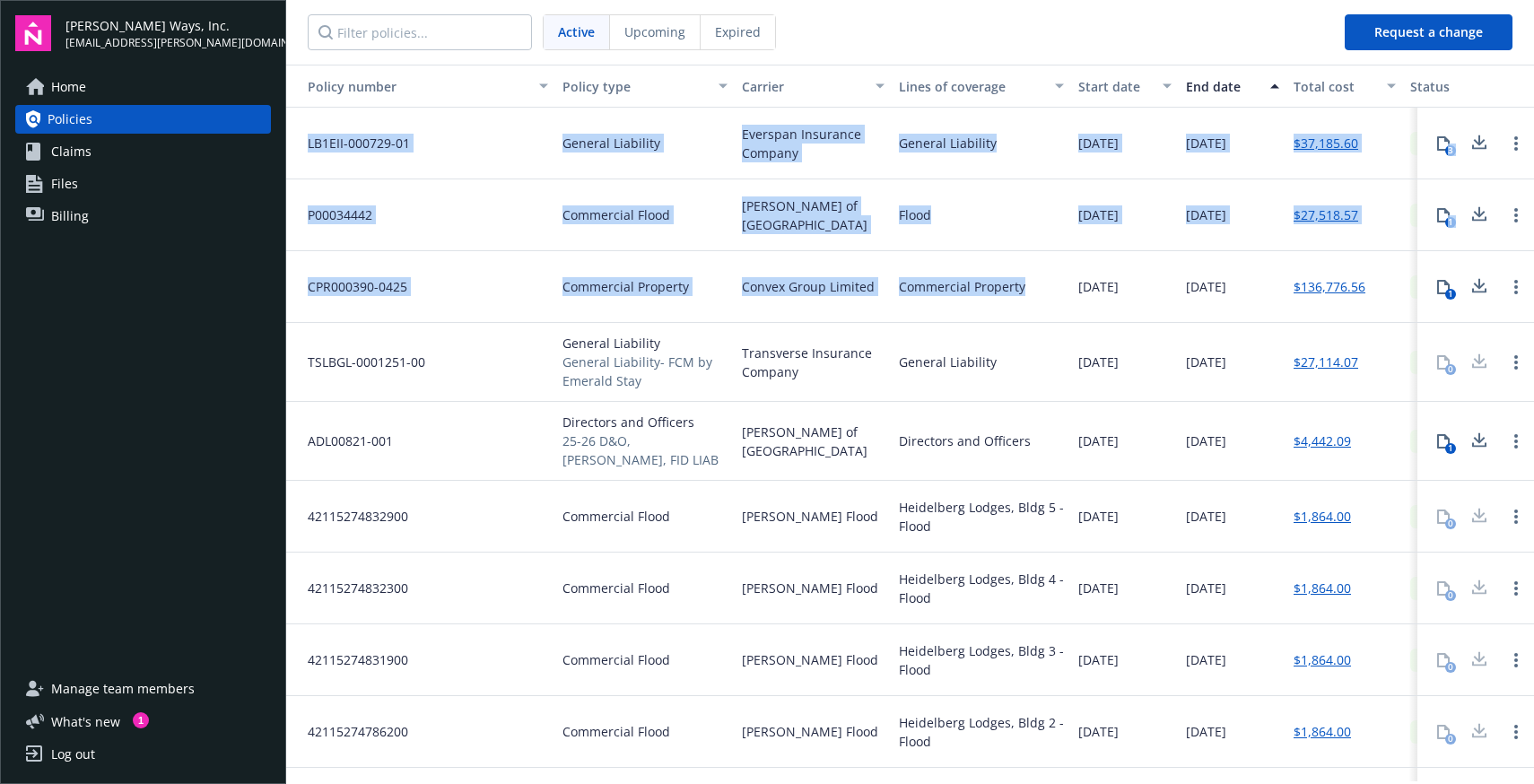
drag, startPoint x: 302, startPoint y: 139, endPoint x: 1025, endPoint y: 295, distance: 739.6
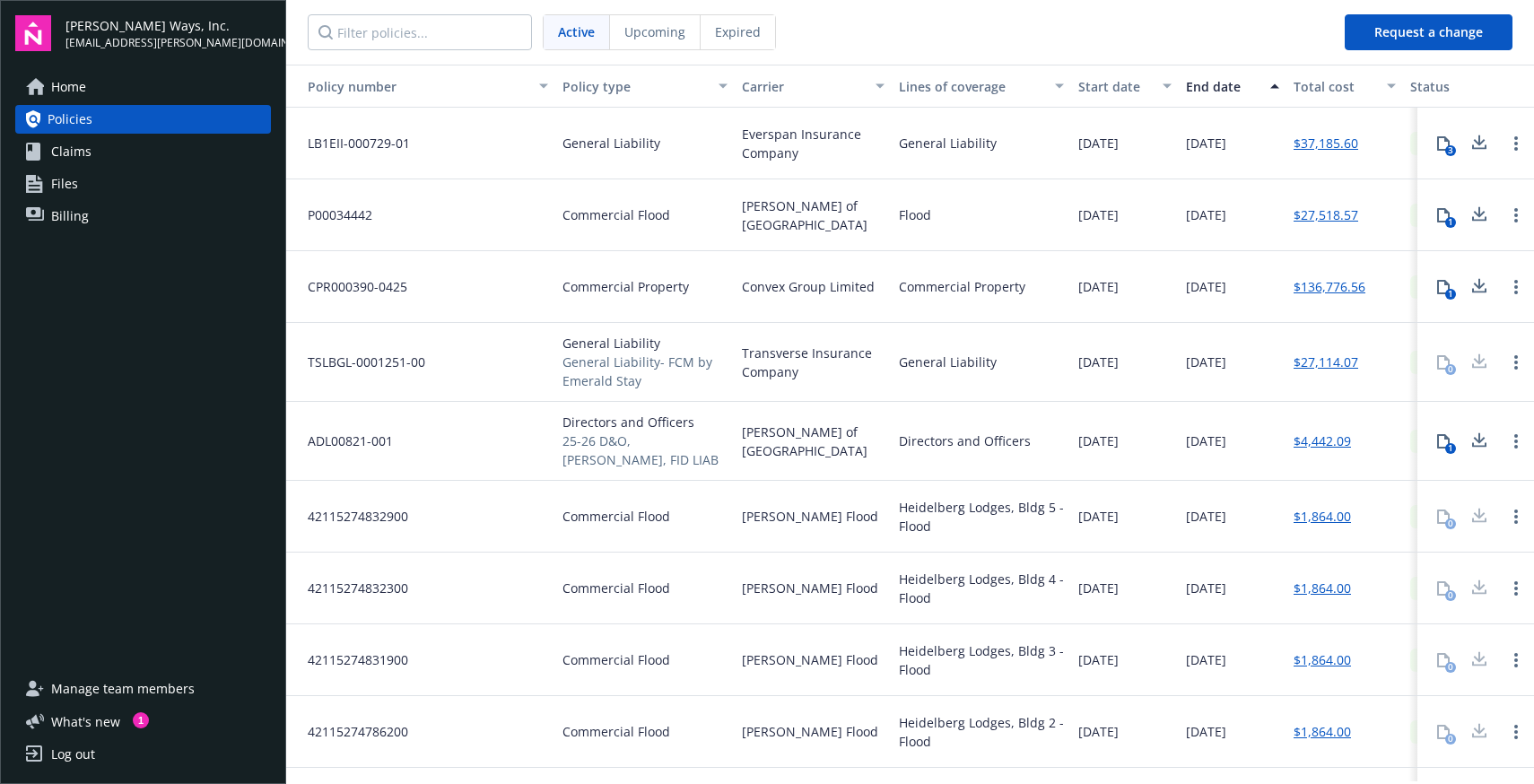
click at [1025, 289] on div "Commercial Property" at bounding box center [980, 287] width 179 height 71
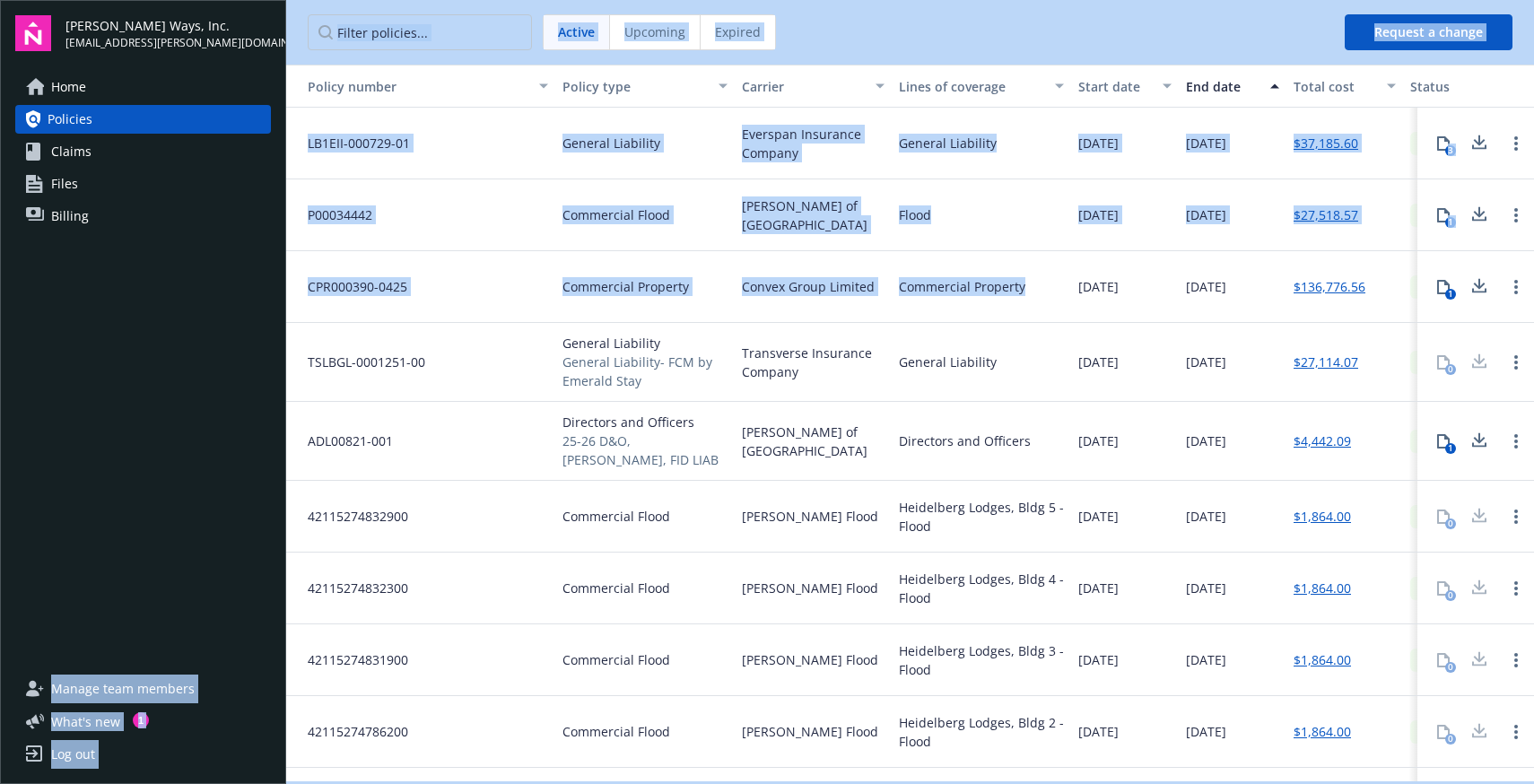
drag, startPoint x: 1025, startPoint y: 289, endPoint x: 285, endPoint y: 276, distance: 740.1
click at [285, 276] on div "[PERSON_NAME] Ways, Inc. [EMAIL_ADDRESS][PERSON_NAME][DOMAIN_NAME] Home Policie…" at bounding box center [767, 392] width 1534 height 784
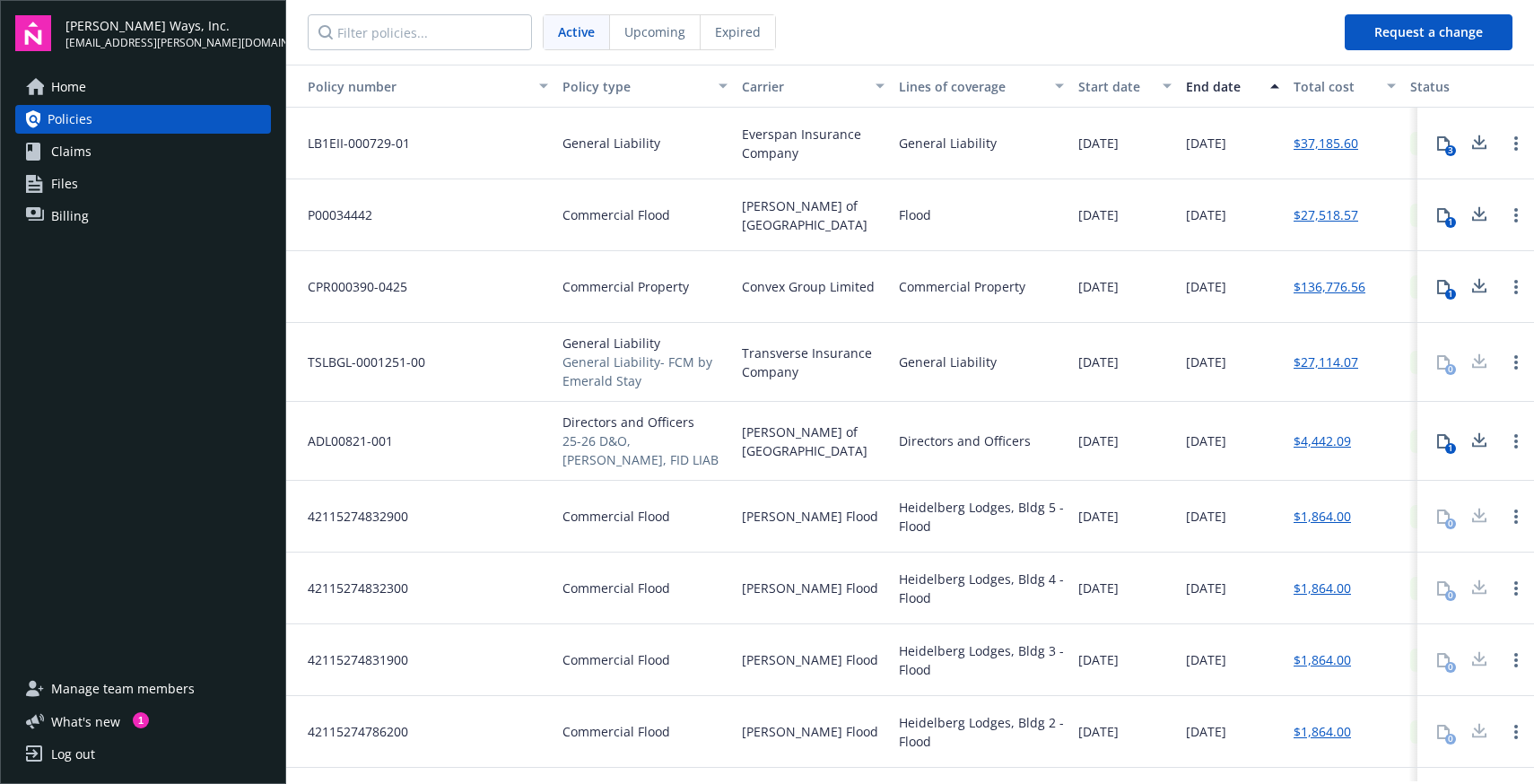
click at [647, 294] on span "Commercial Property" at bounding box center [625, 286] width 127 height 19
drag, startPoint x: 698, startPoint y: 289, endPoint x: 561, endPoint y: 289, distance: 137.0
click at [561, 289] on div "Commercial Property" at bounding box center [645, 287] width 179 height 71
click at [879, 282] on div "Convex Group Limited" at bounding box center [813, 287] width 157 height 71
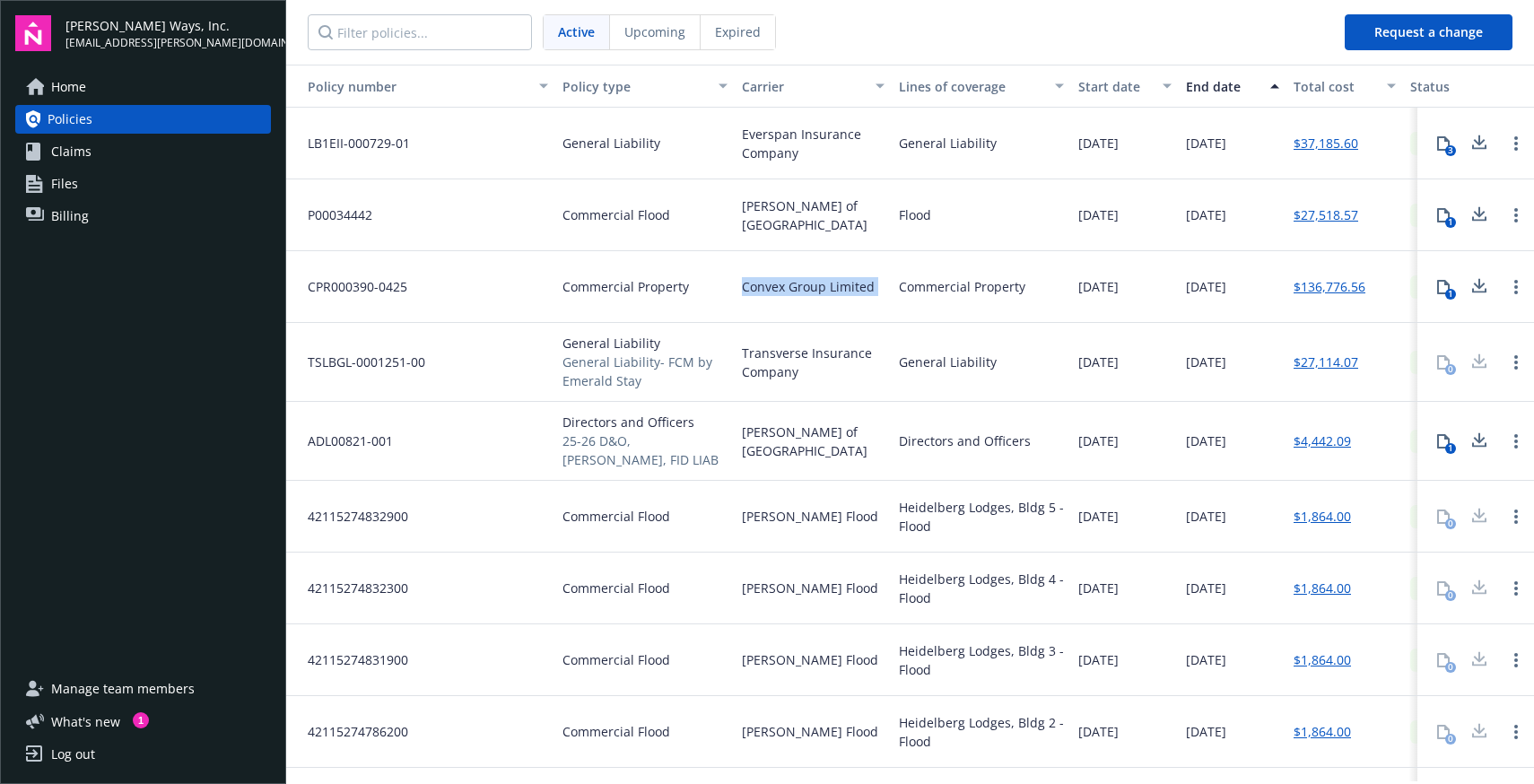
click at [879, 282] on div "Convex Group Limited" at bounding box center [813, 287] width 157 height 71
click at [861, 285] on span "Convex Group Limited" at bounding box center [808, 286] width 132 height 19
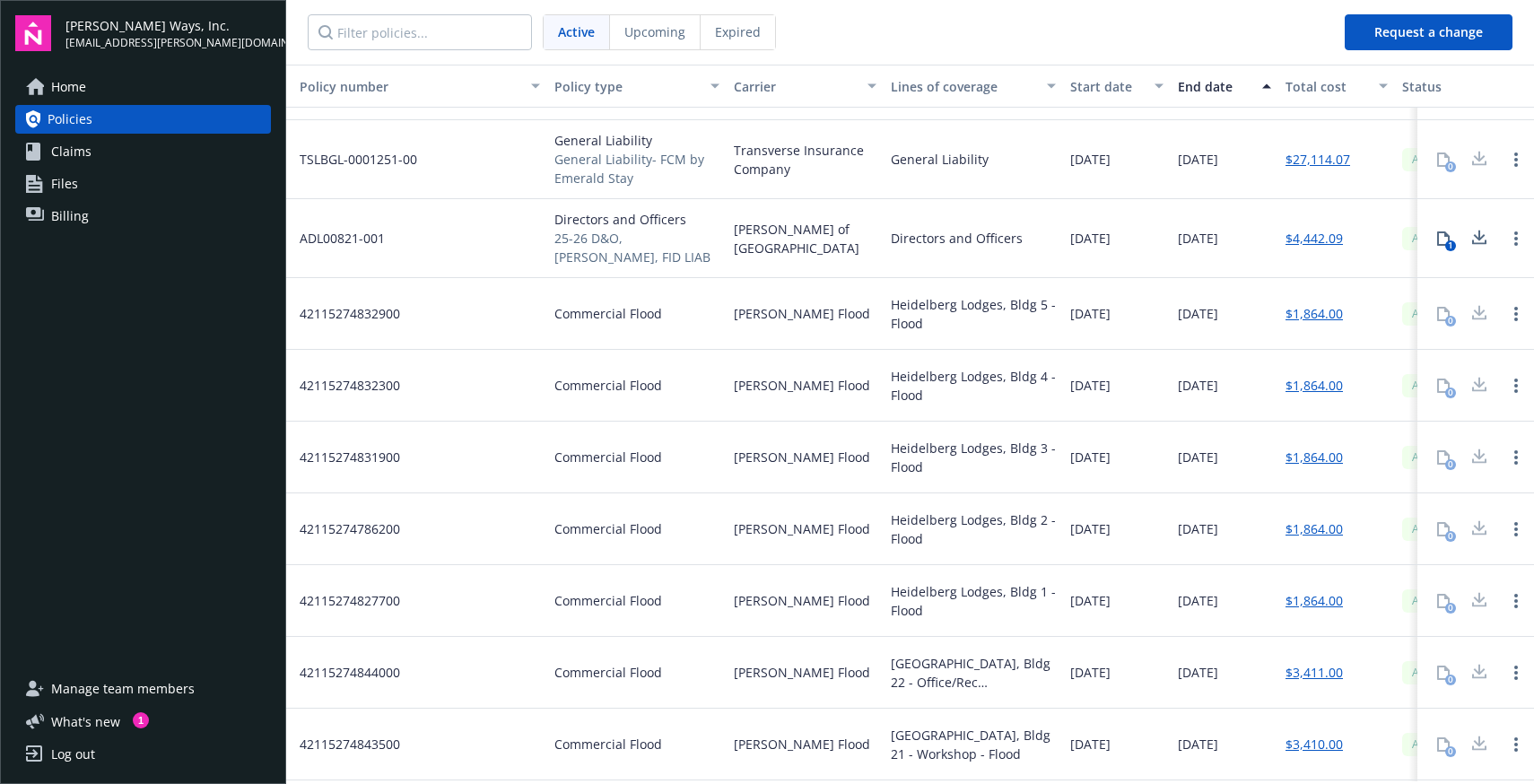
scroll to position [223, 8]
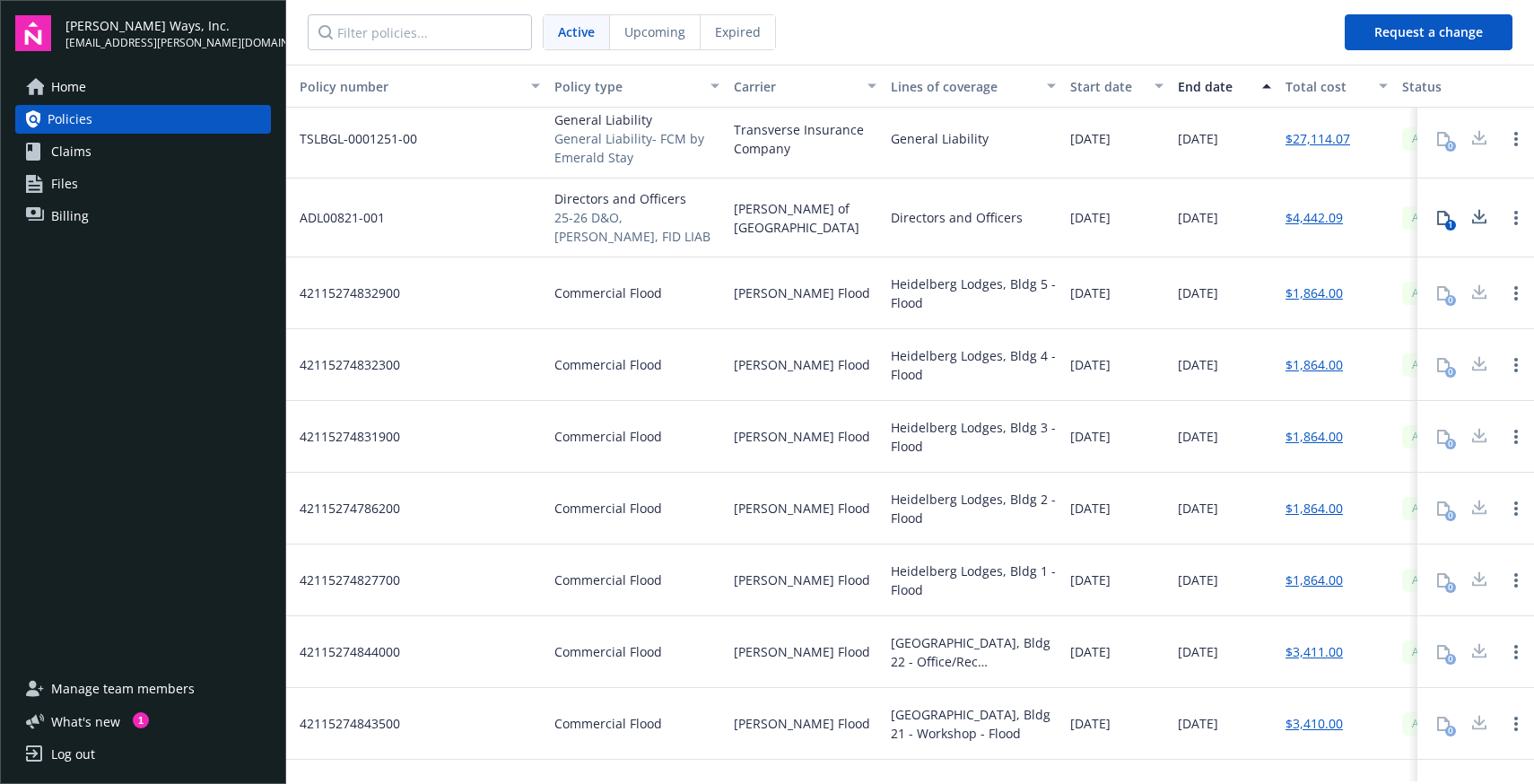
drag, startPoint x: 342, startPoint y: 281, endPoint x: 1227, endPoint y: 752, distance: 1002.5
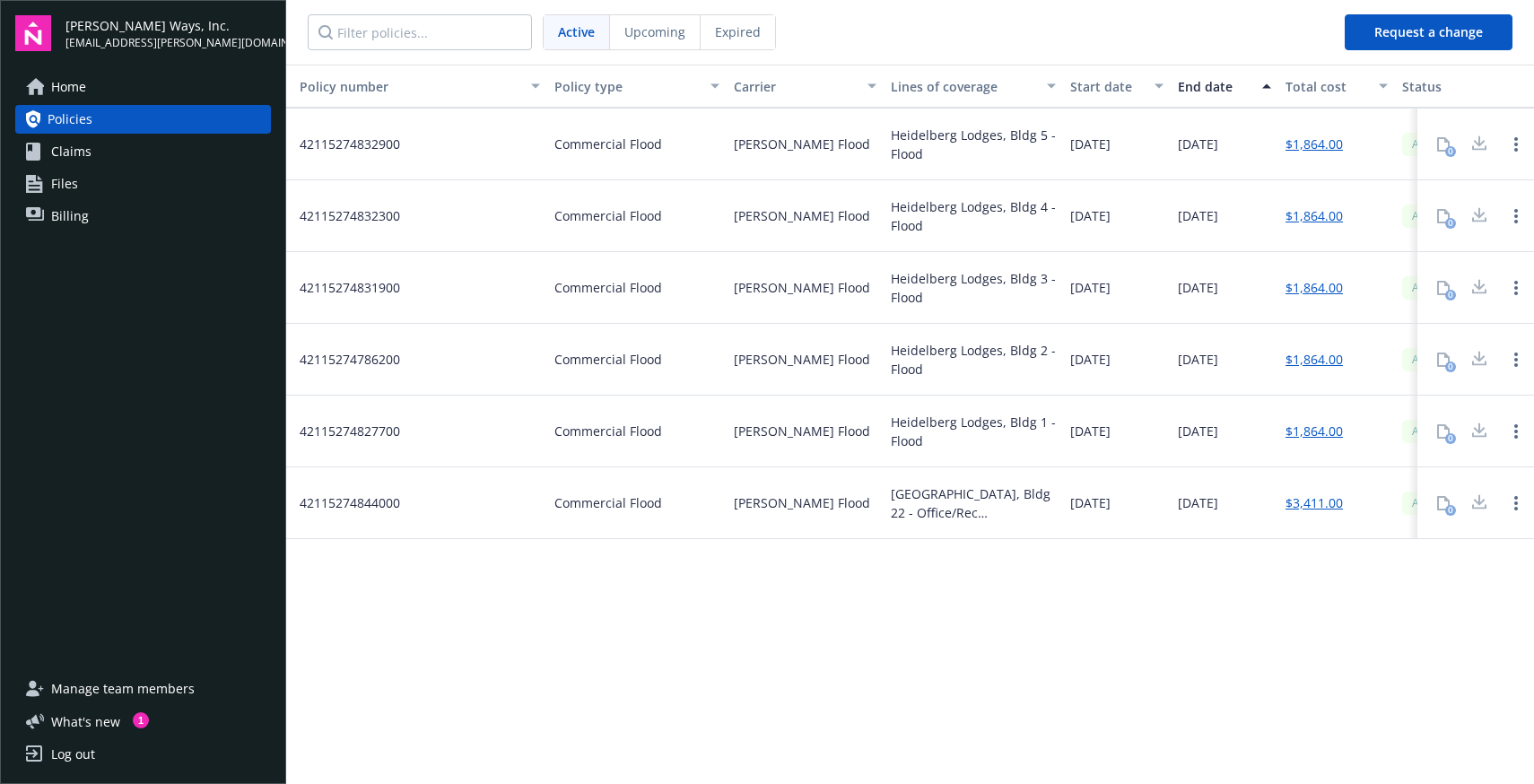
scroll to position [0, 8]
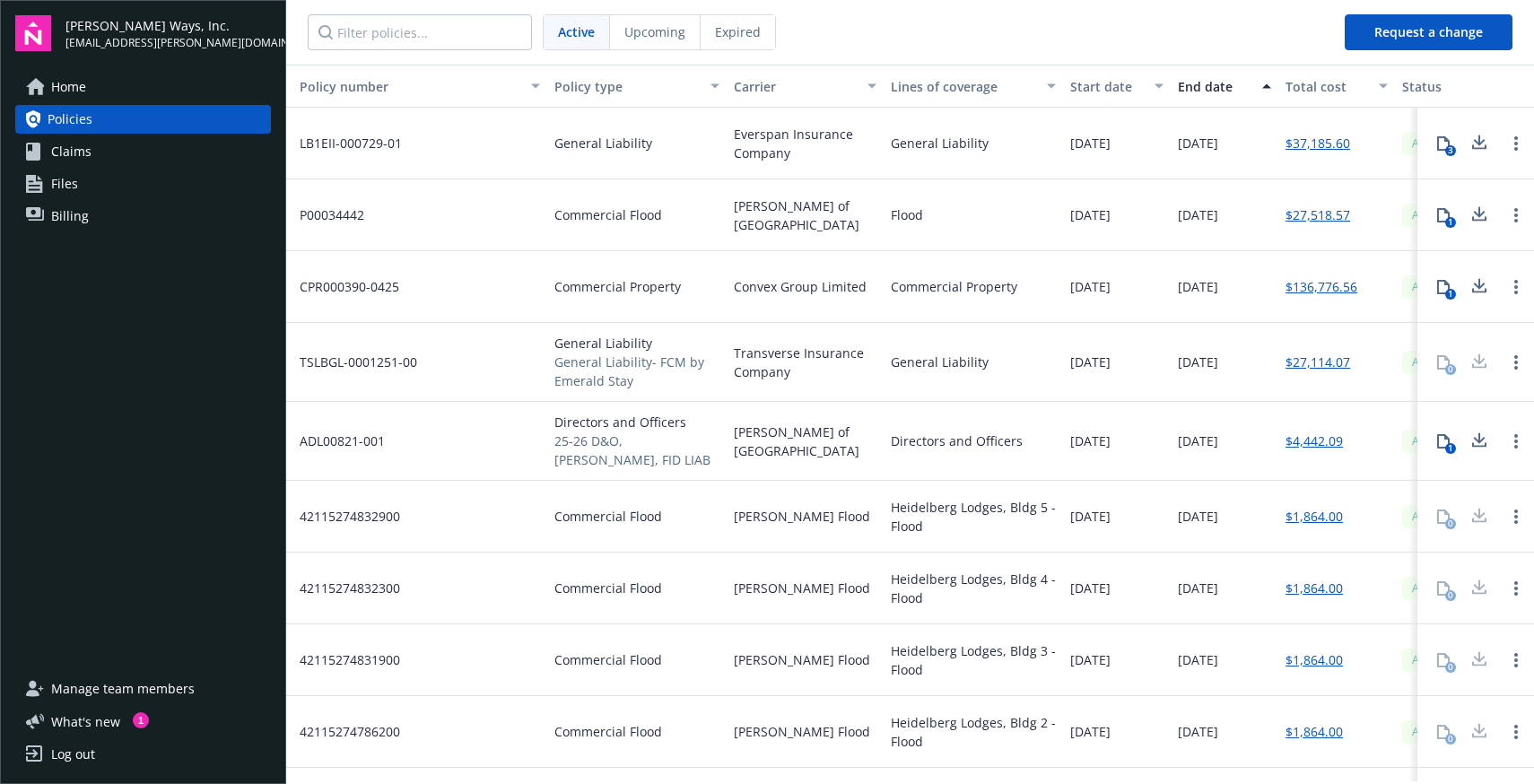
click at [597, 452] on span "25-26 D&O, [PERSON_NAME], FID LIAB" at bounding box center [637, 450] width 165 height 38
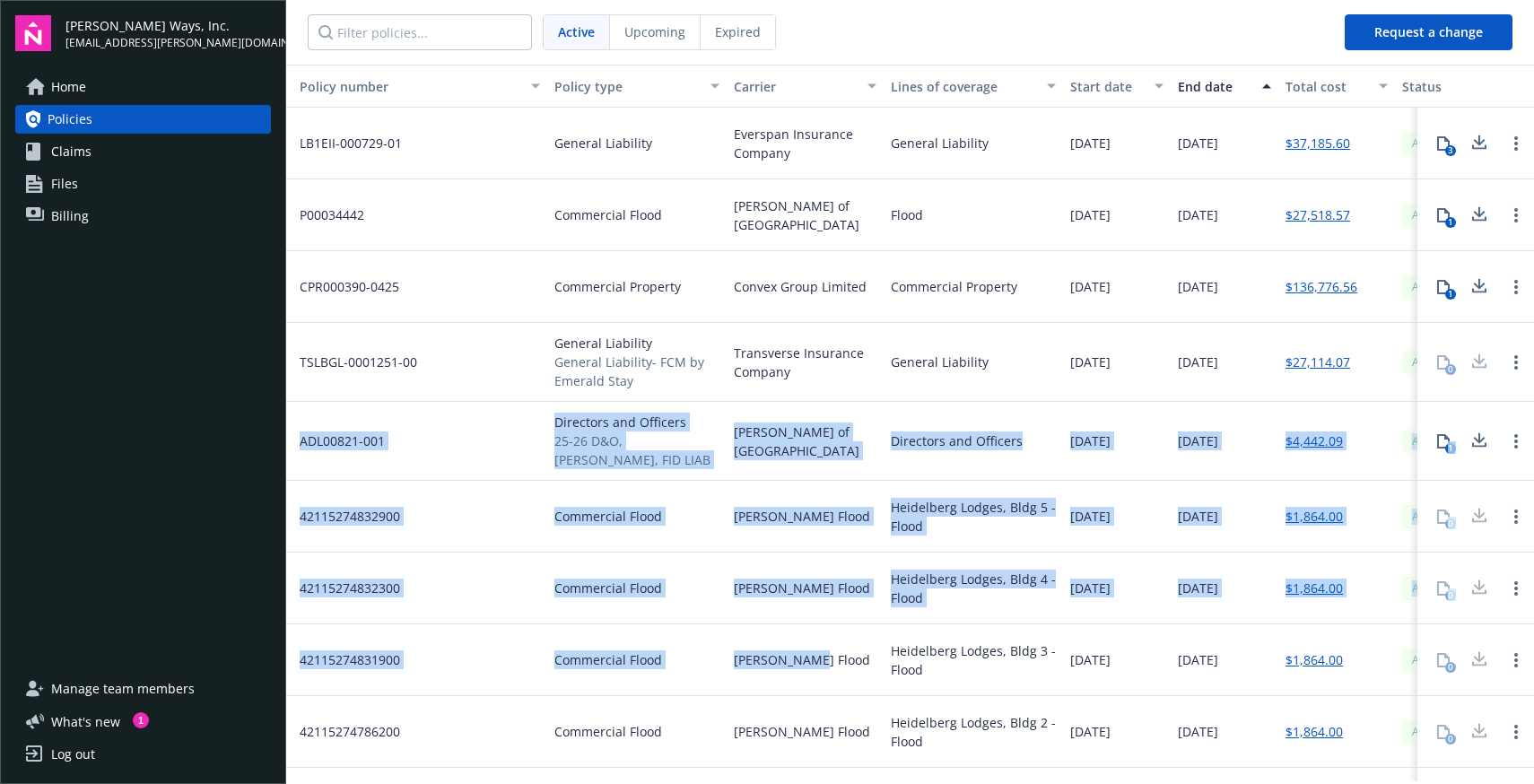
drag, startPoint x: 298, startPoint y: 433, endPoint x: 871, endPoint y: 672, distance: 620.8
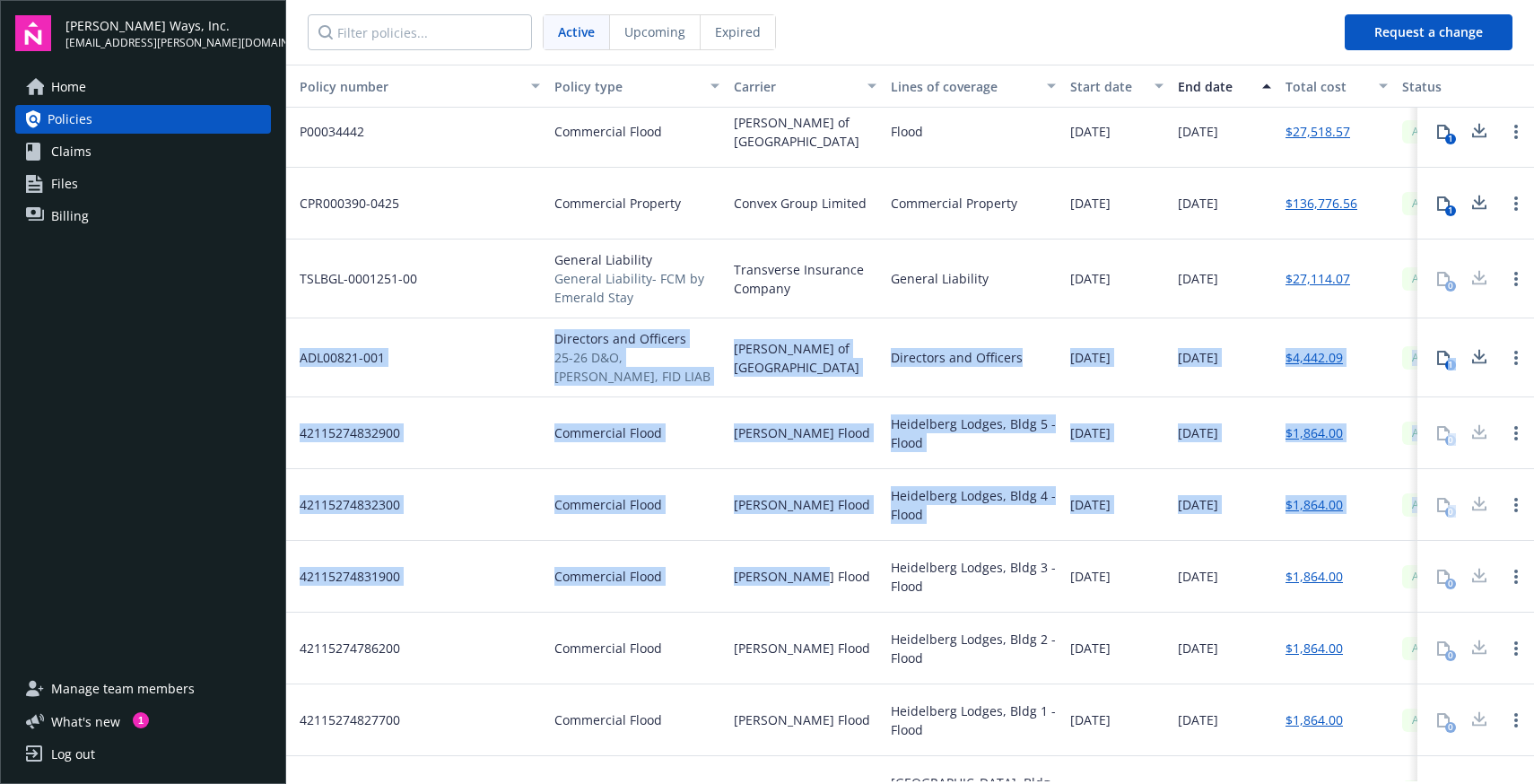
scroll to position [98, 8]
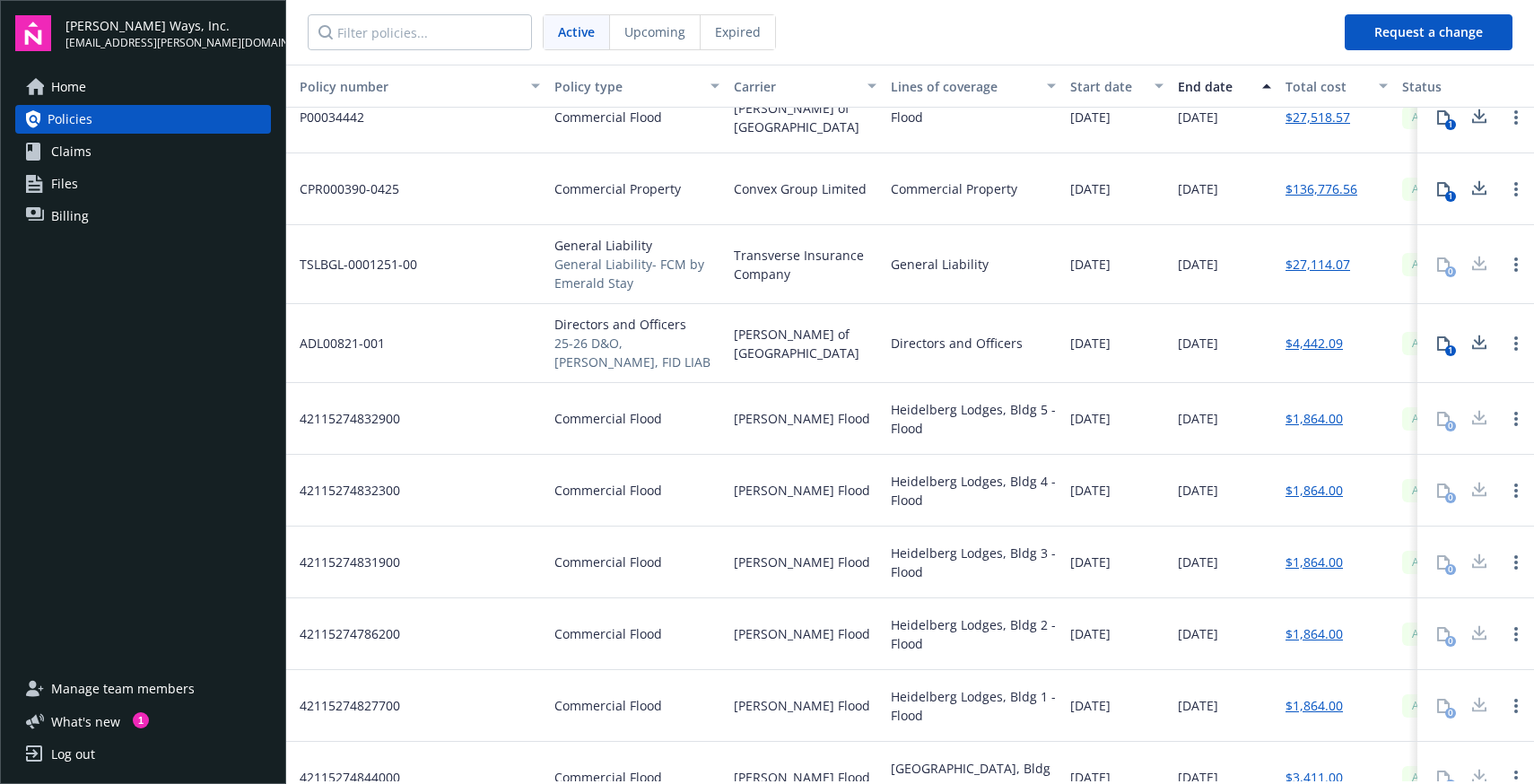
click at [822, 565] on div "[PERSON_NAME] Flood" at bounding box center [804, 562] width 157 height 71
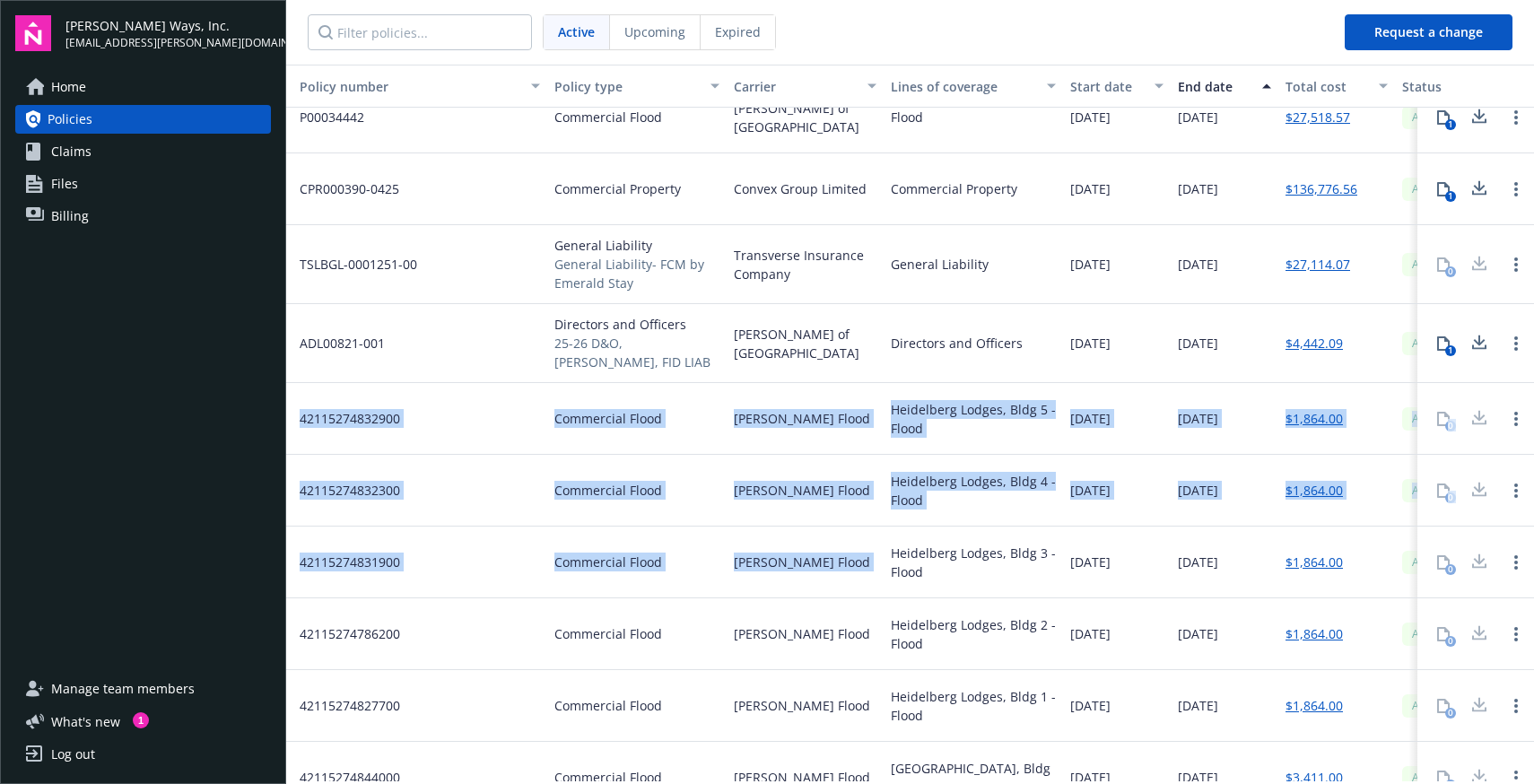
drag, startPoint x: 822, startPoint y: 565, endPoint x: 312, endPoint y: 398, distance: 536.6
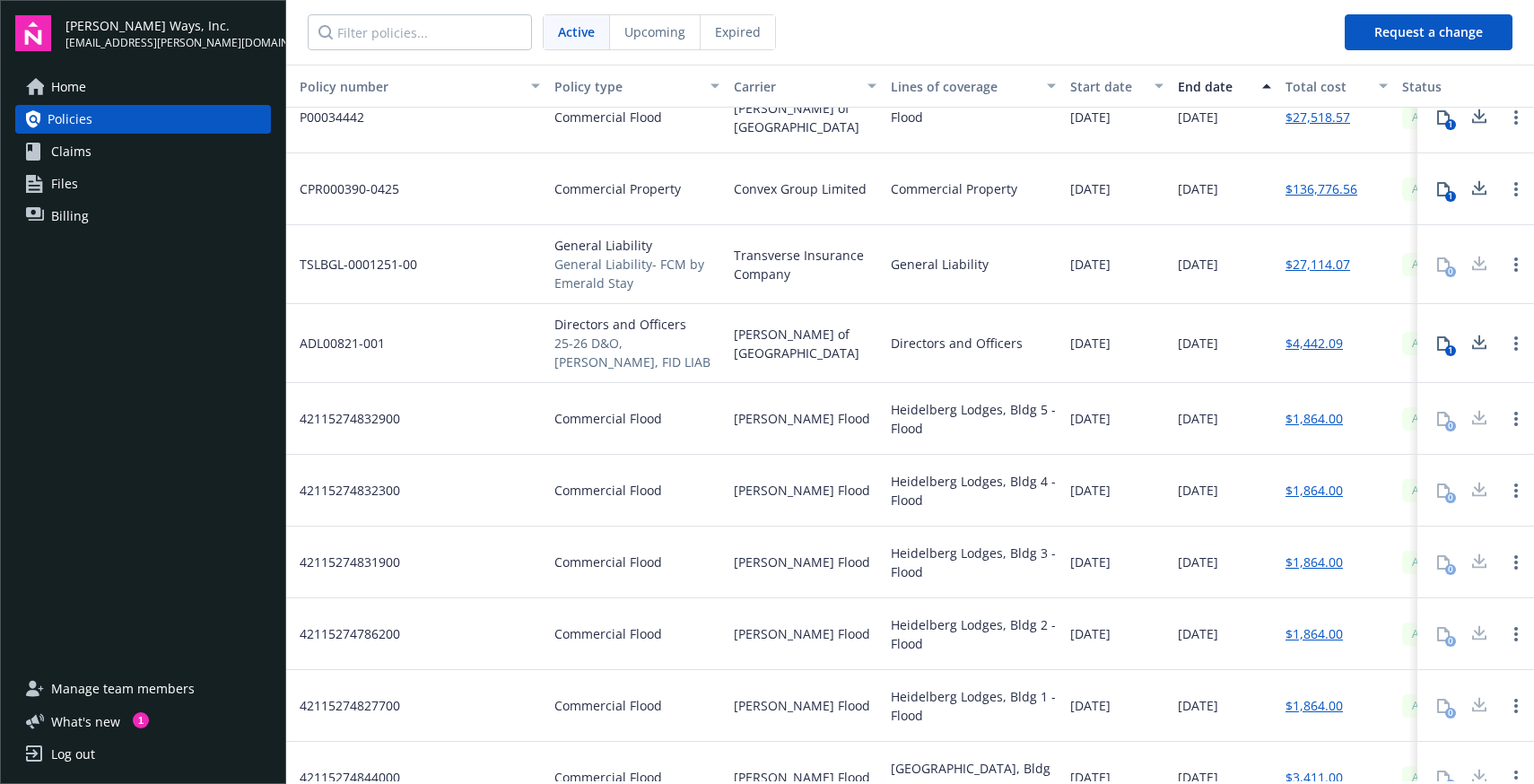
click at [301, 409] on span "42115274832900" at bounding box center [342, 418] width 114 height 19
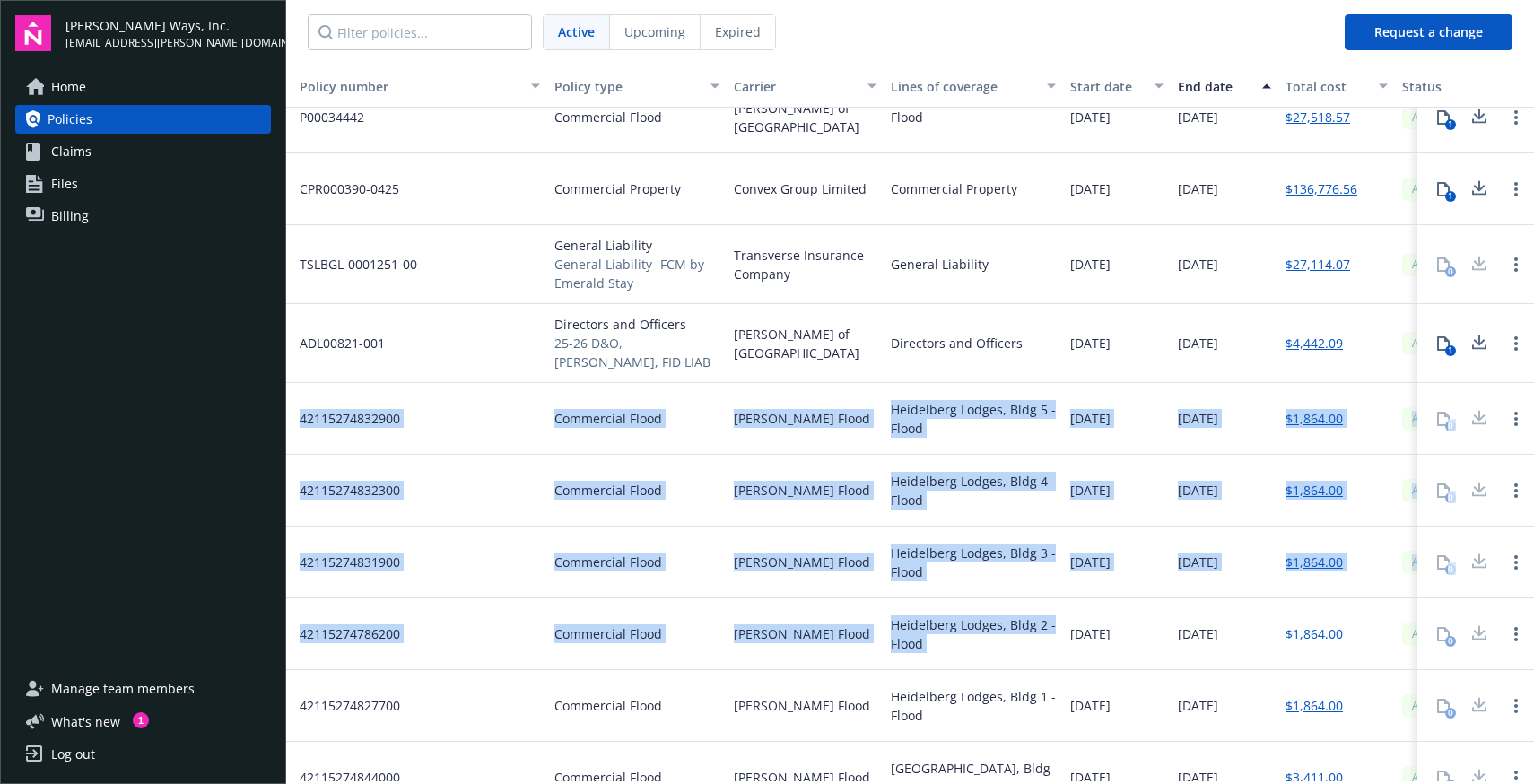
drag, startPoint x: 299, startPoint y: 401, endPoint x: 1024, endPoint y: 631, distance: 760.6
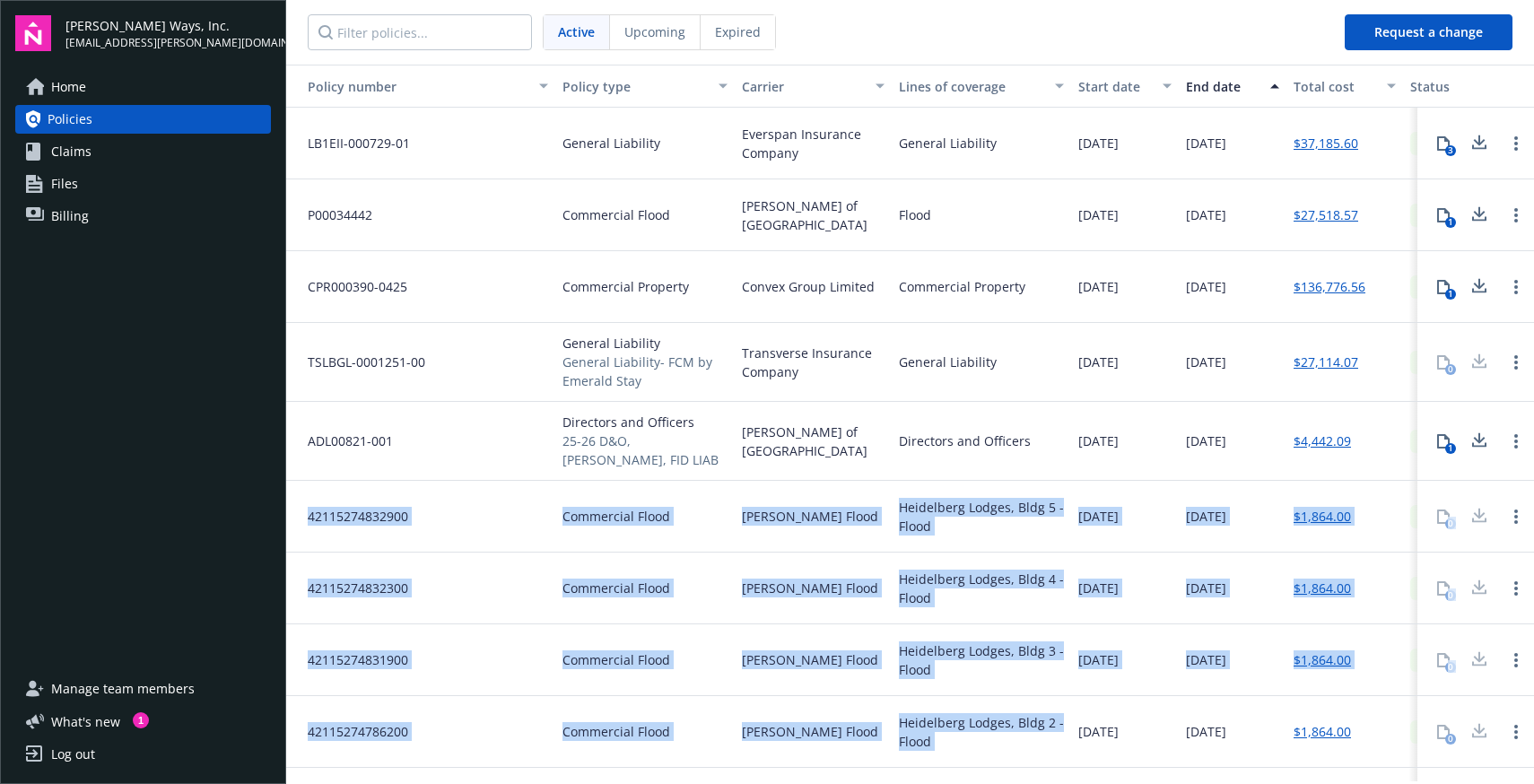
scroll to position [79, 0]
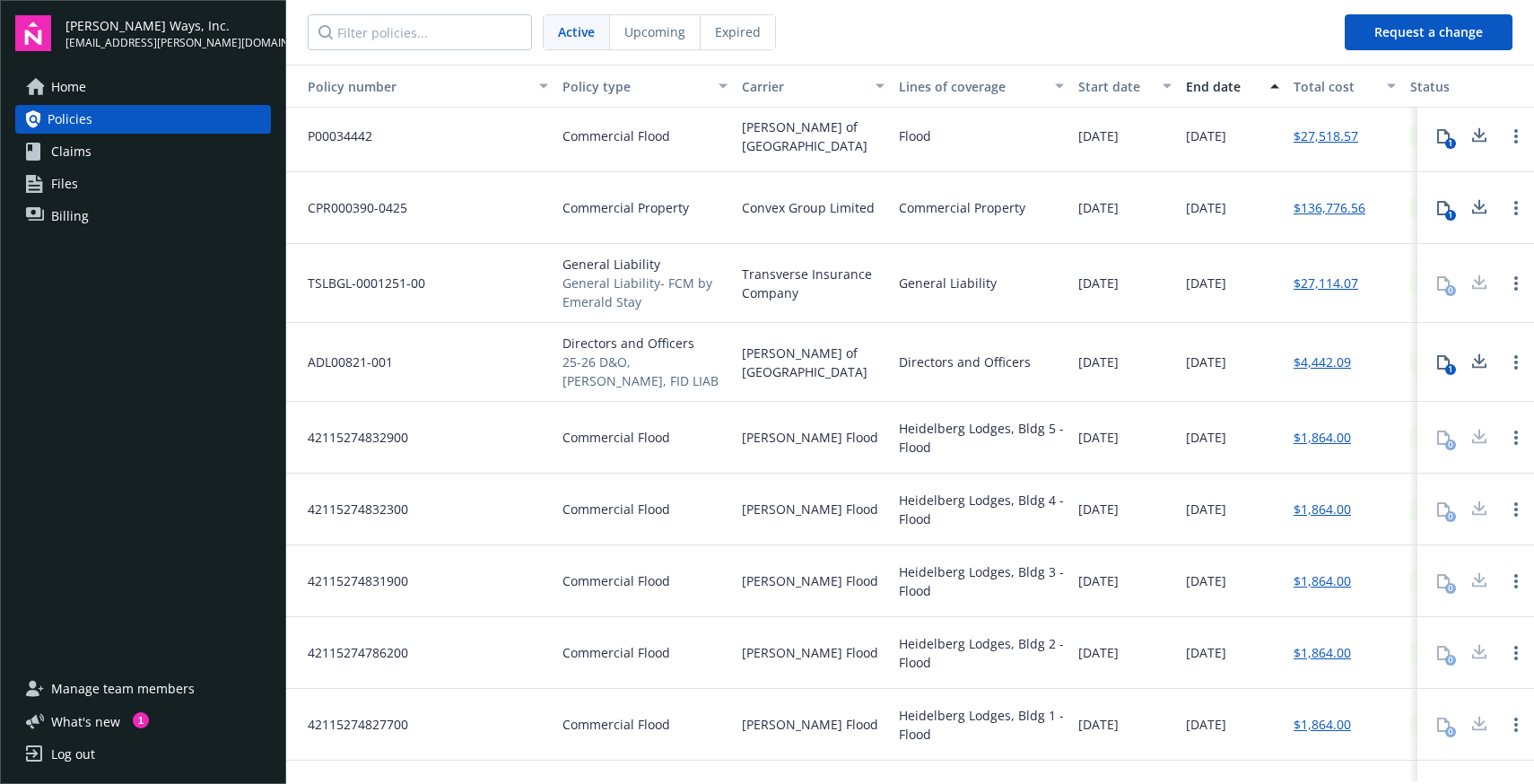
click at [328, 428] on span "42115274832900" at bounding box center [351, 437] width 114 height 19
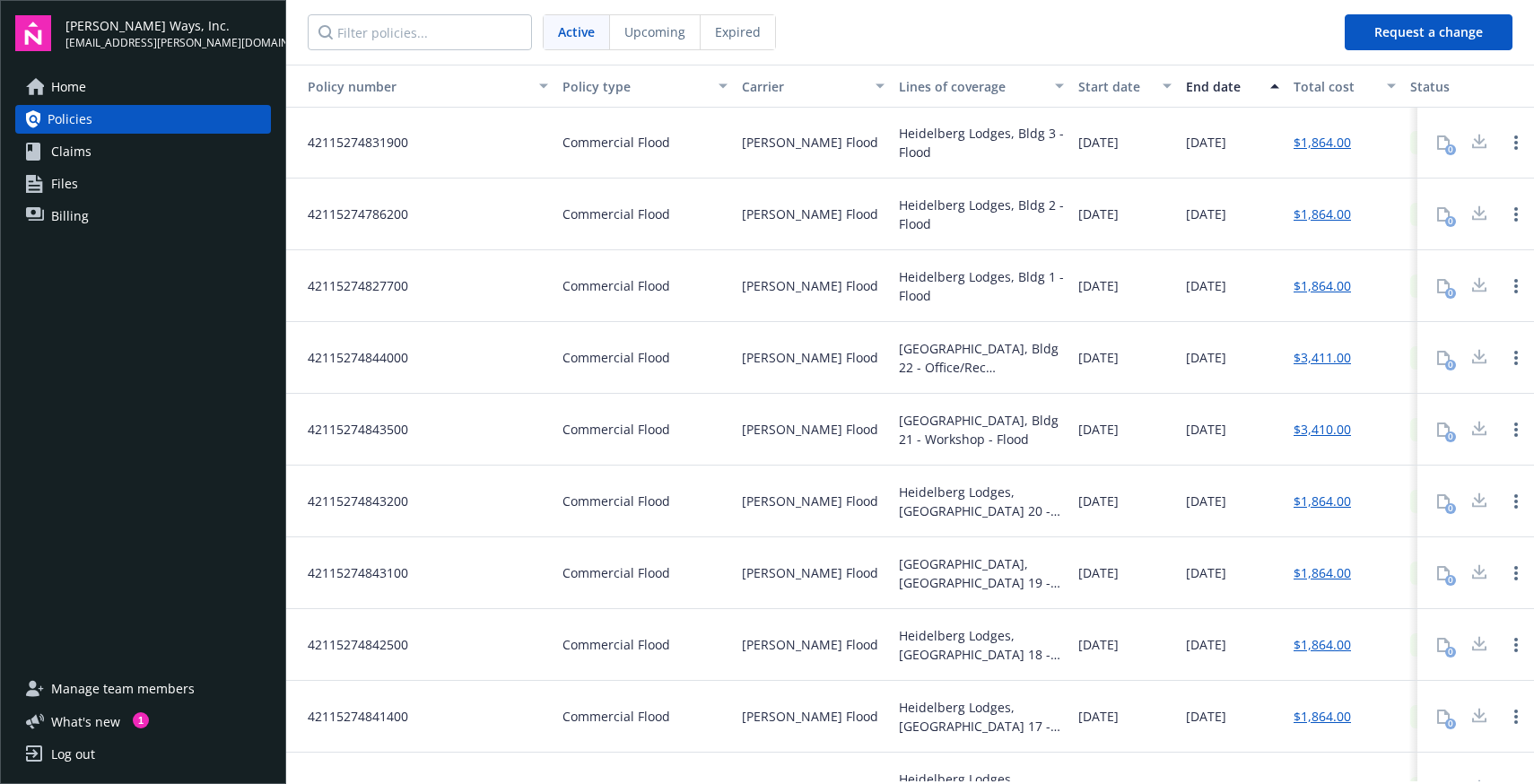
drag, startPoint x: 334, startPoint y: 430, endPoint x: 1253, endPoint y: 461, distance: 919.5
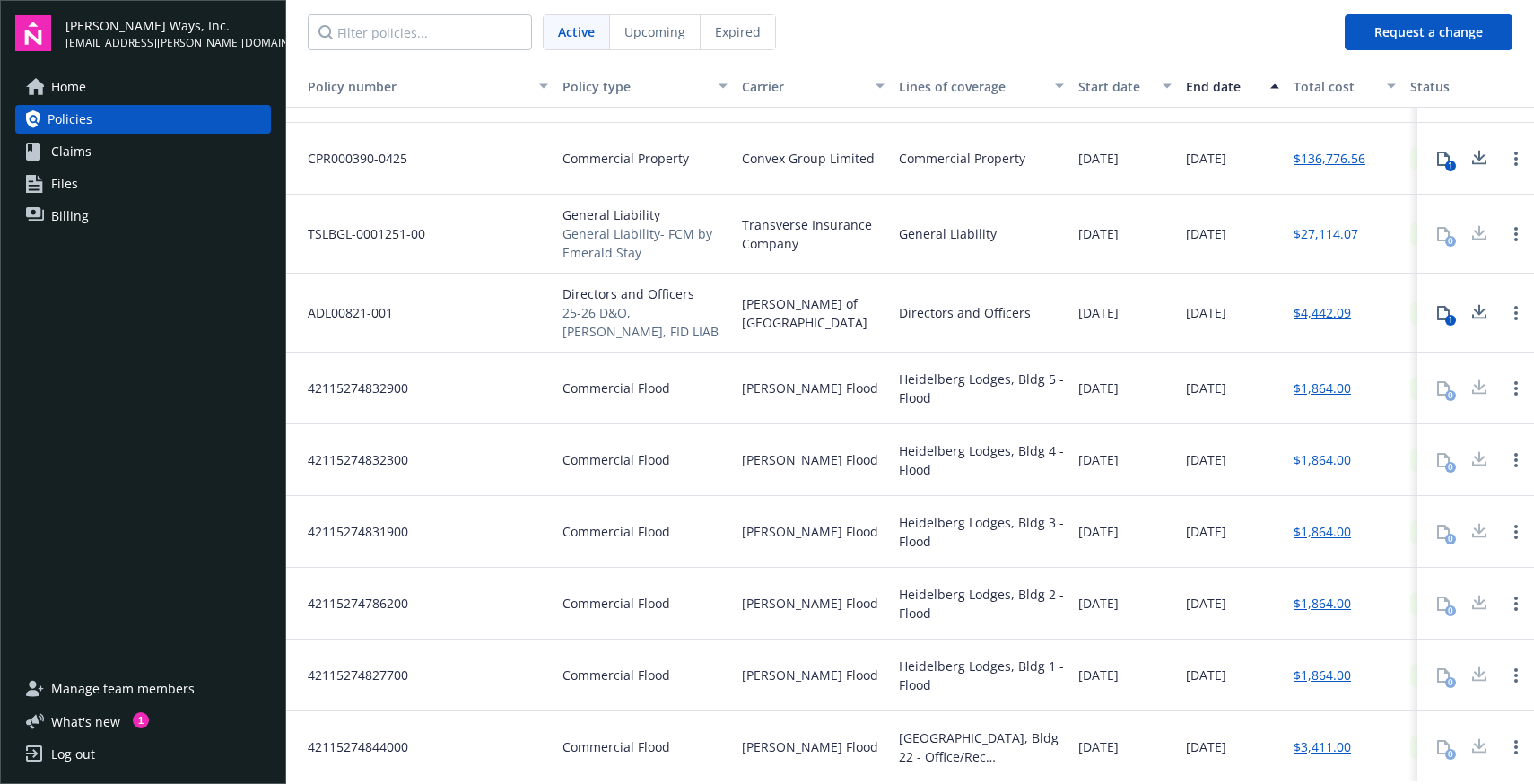
scroll to position [0, 0]
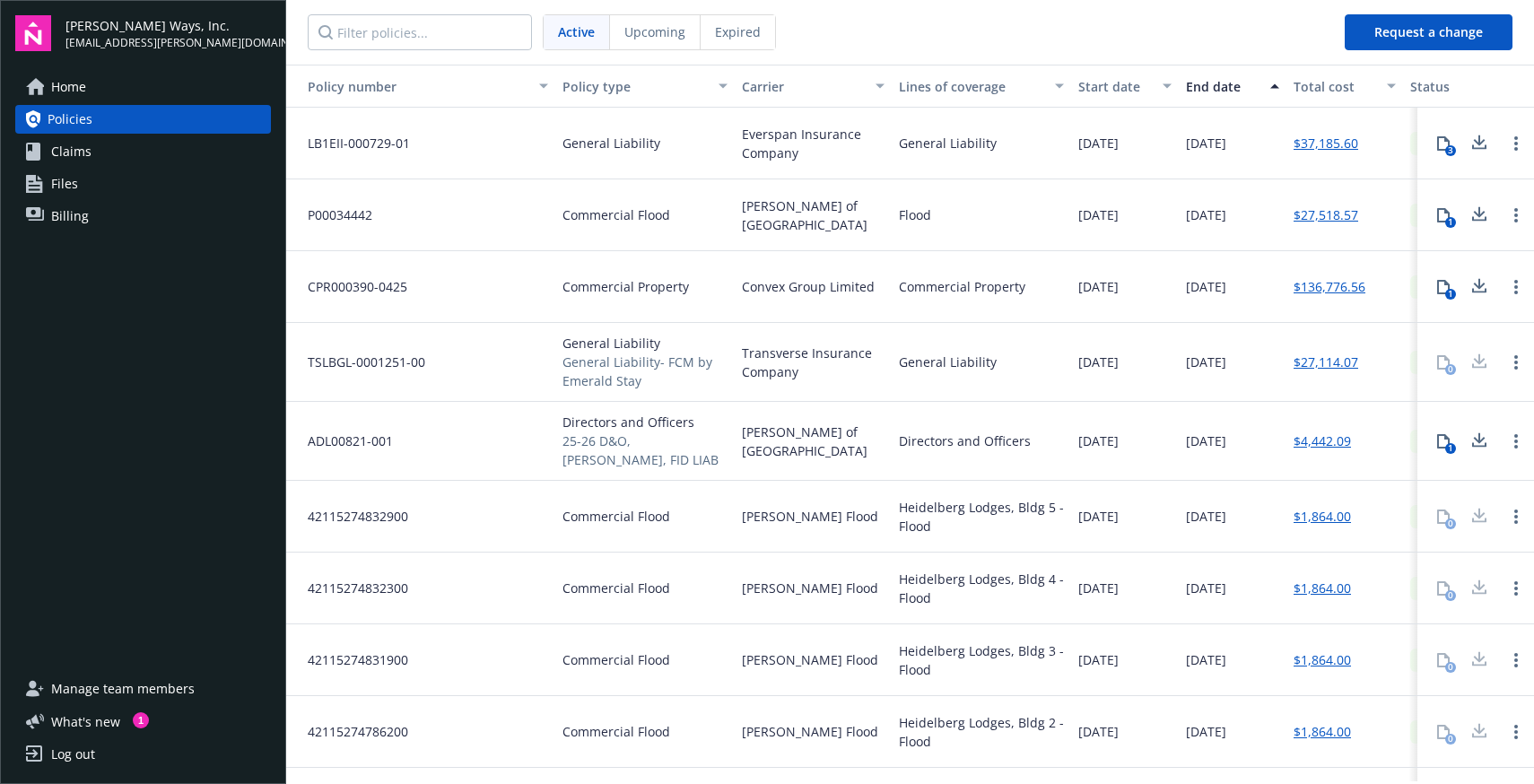
click at [310, 569] on div "42115274832300" at bounding box center [420, 588] width 269 height 71
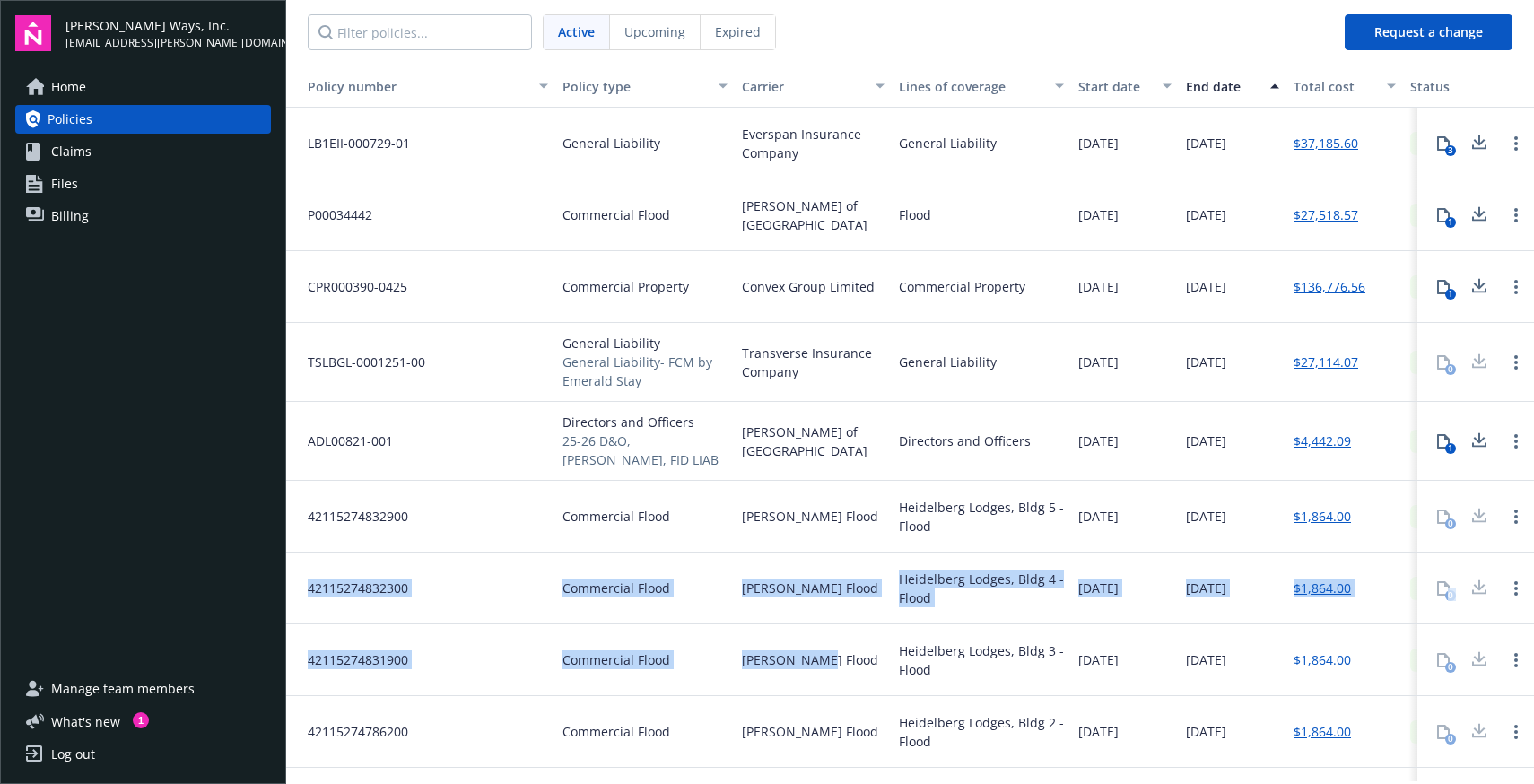
drag, startPoint x: 310, startPoint y: 575, endPoint x: 829, endPoint y: 659, distance: 525.8
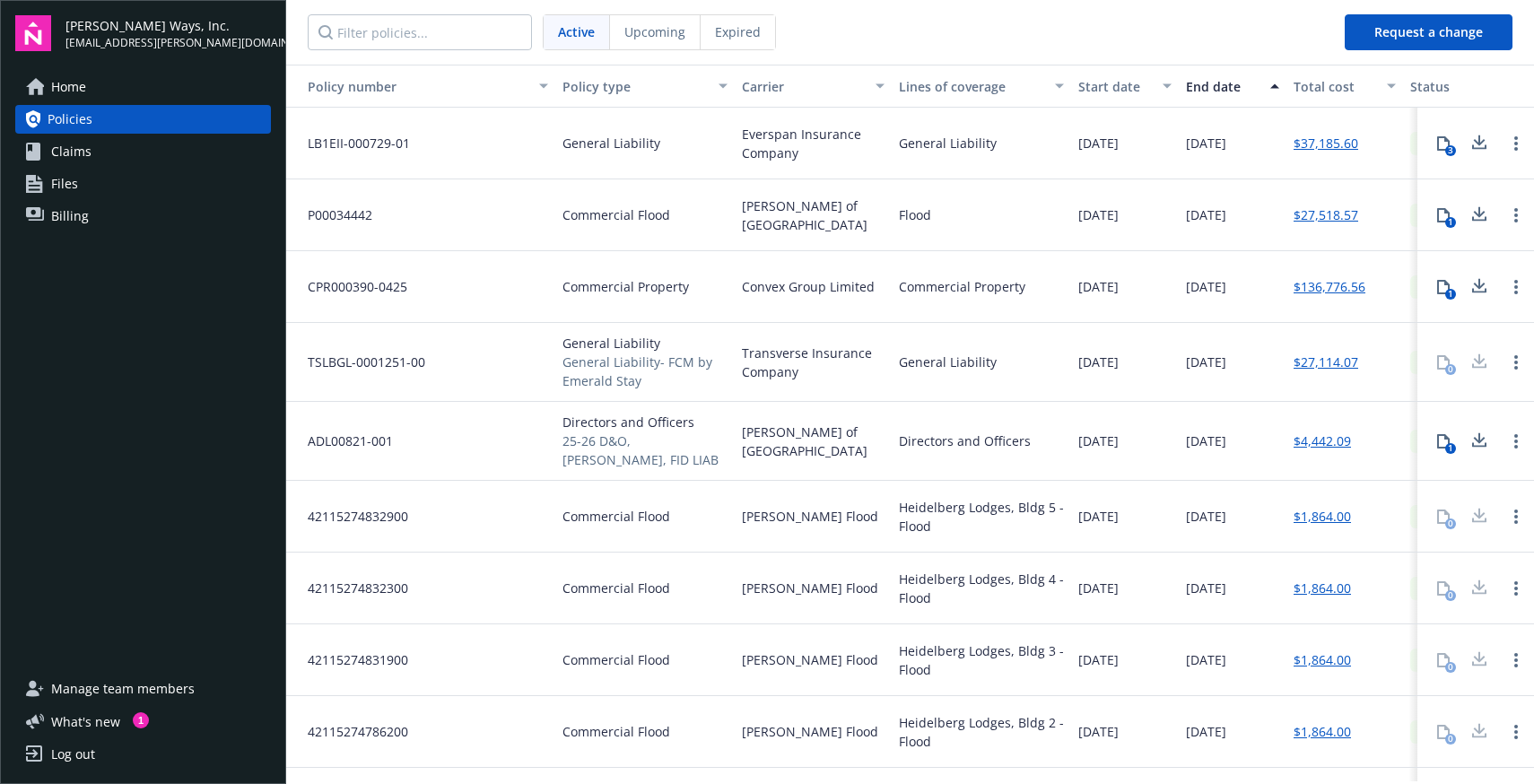
click at [844, 591] on div "[PERSON_NAME] Flood" at bounding box center [813, 588] width 157 height 71
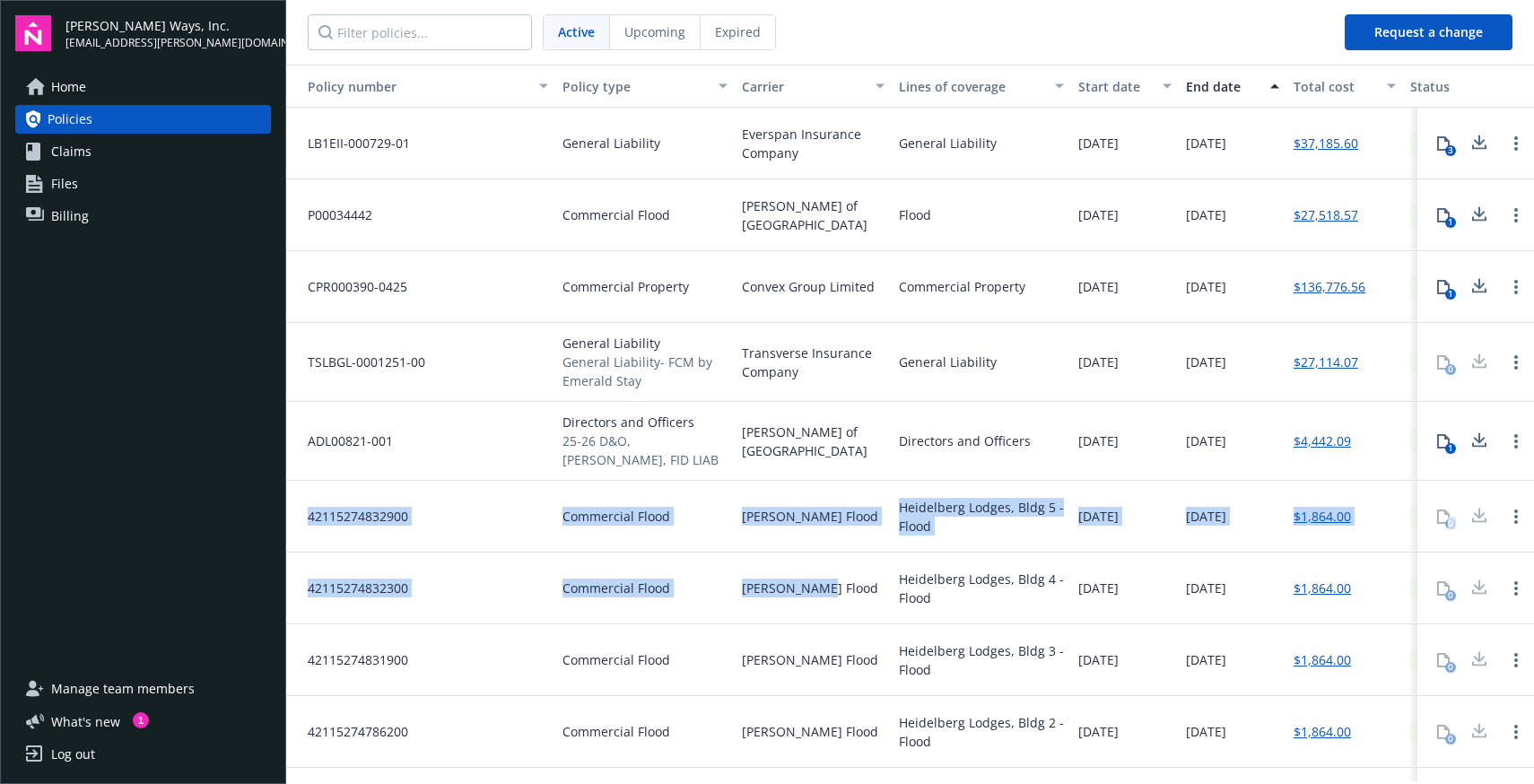
drag, startPoint x: 839, startPoint y: 588, endPoint x: 299, endPoint y: 505, distance: 546.3
click at [301, 506] on span "42115274832900" at bounding box center [351, 516] width 114 height 19
drag, startPoint x: 301, startPoint y: 505, endPoint x: 993, endPoint y: 588, distance: 697.0
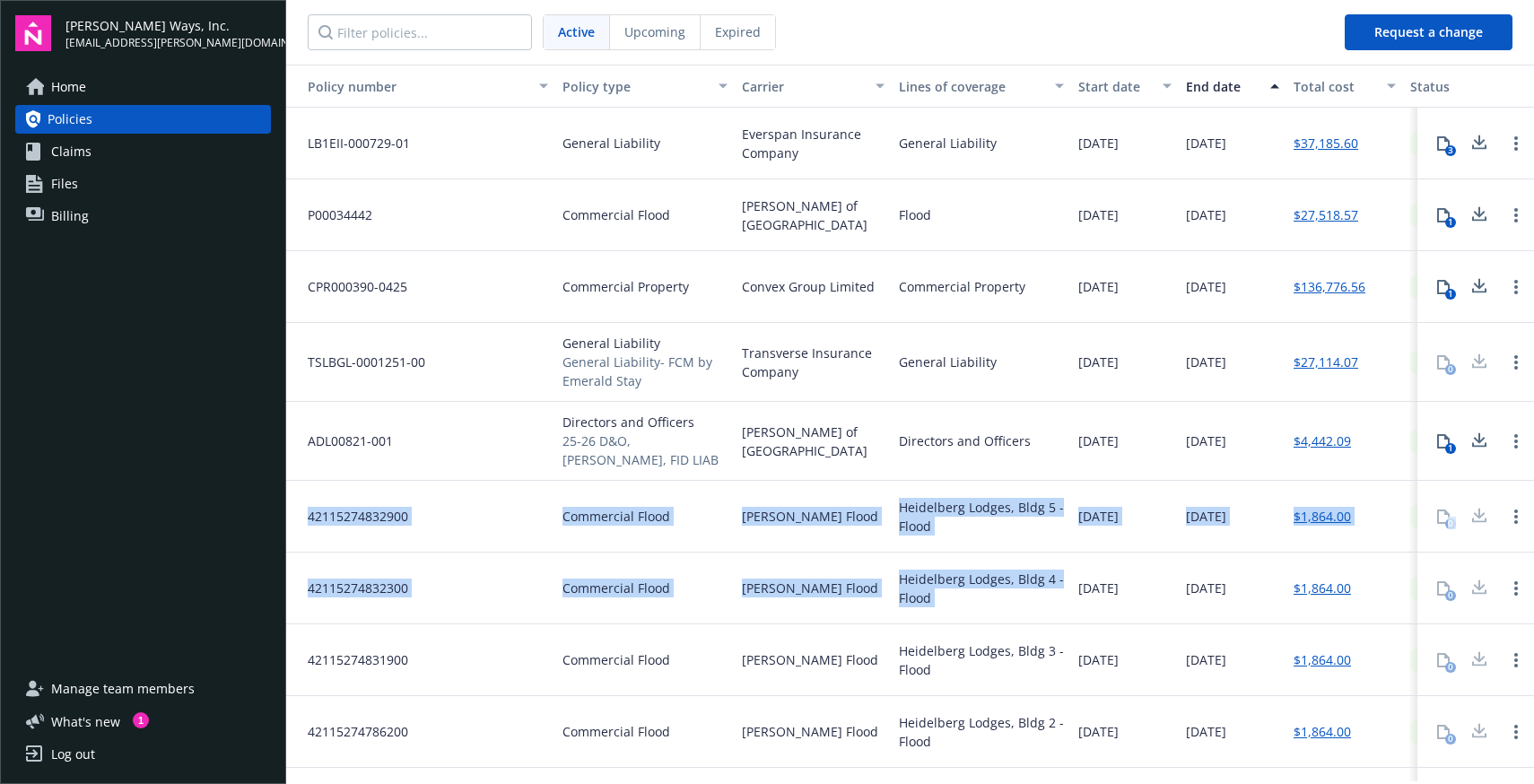
click at [981, 590] on div "Heidelberg Lodges, Bldg 4 - Flood" at bounding box center [981, 588] width 165 height 38
drag, startPoint x: 1017, startPoint y: 600, endPoint x: 303, endPoint y: 498, distance: 721.2
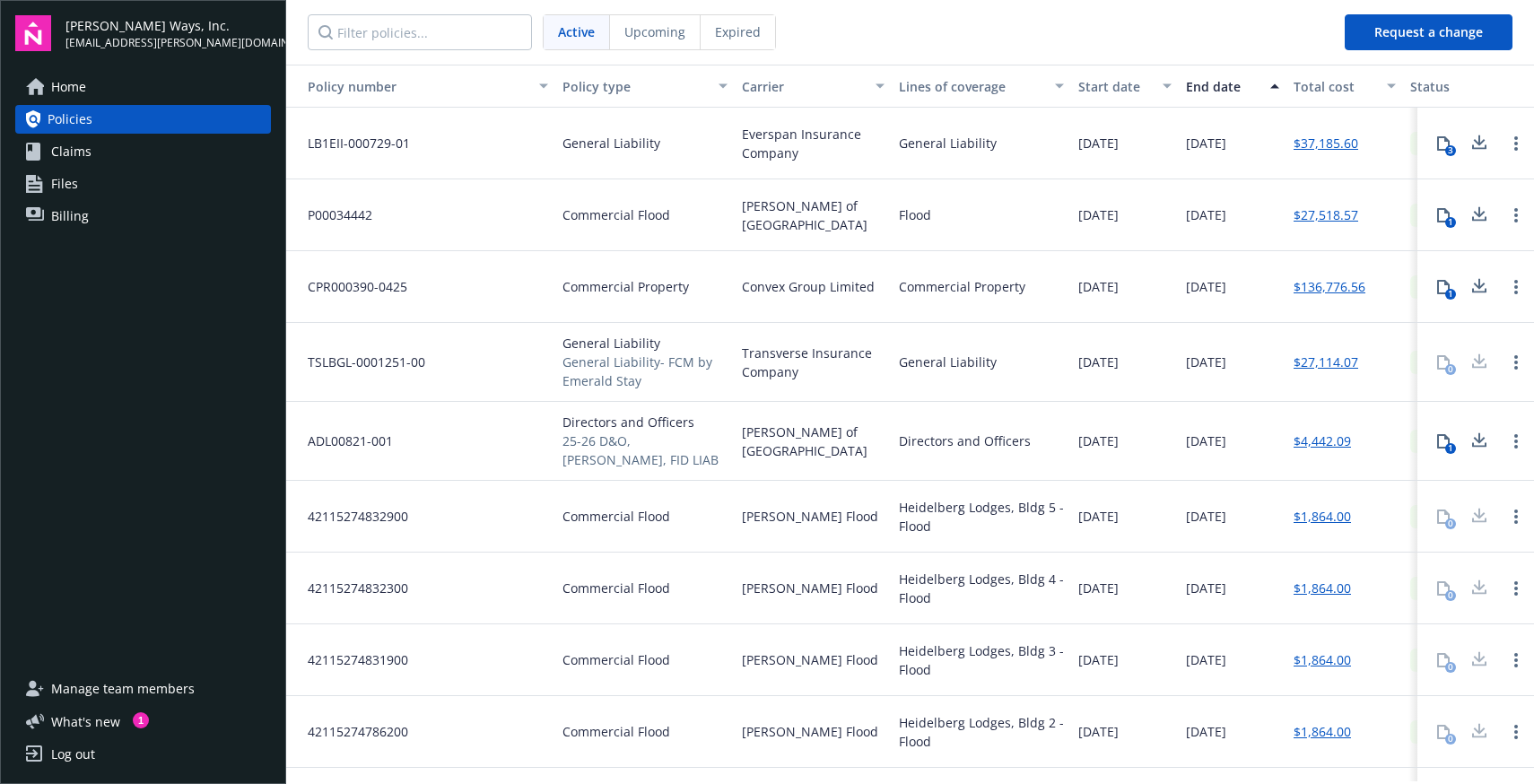
scroll to position [120, 0]
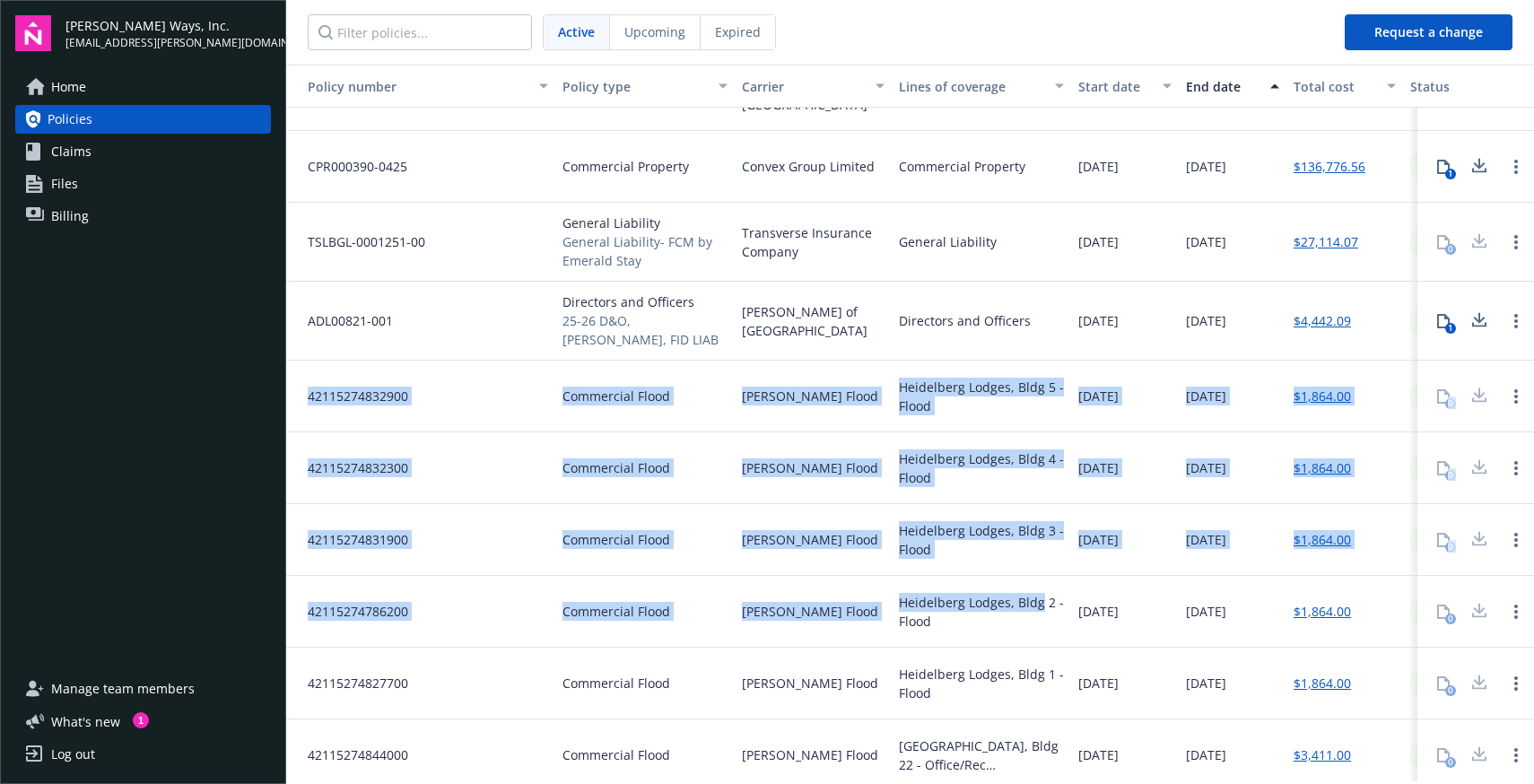
drag, startPoint x: 1039, startPoint y: 602, endPoint x: 295, endPoint y: 378, distance: 777.0
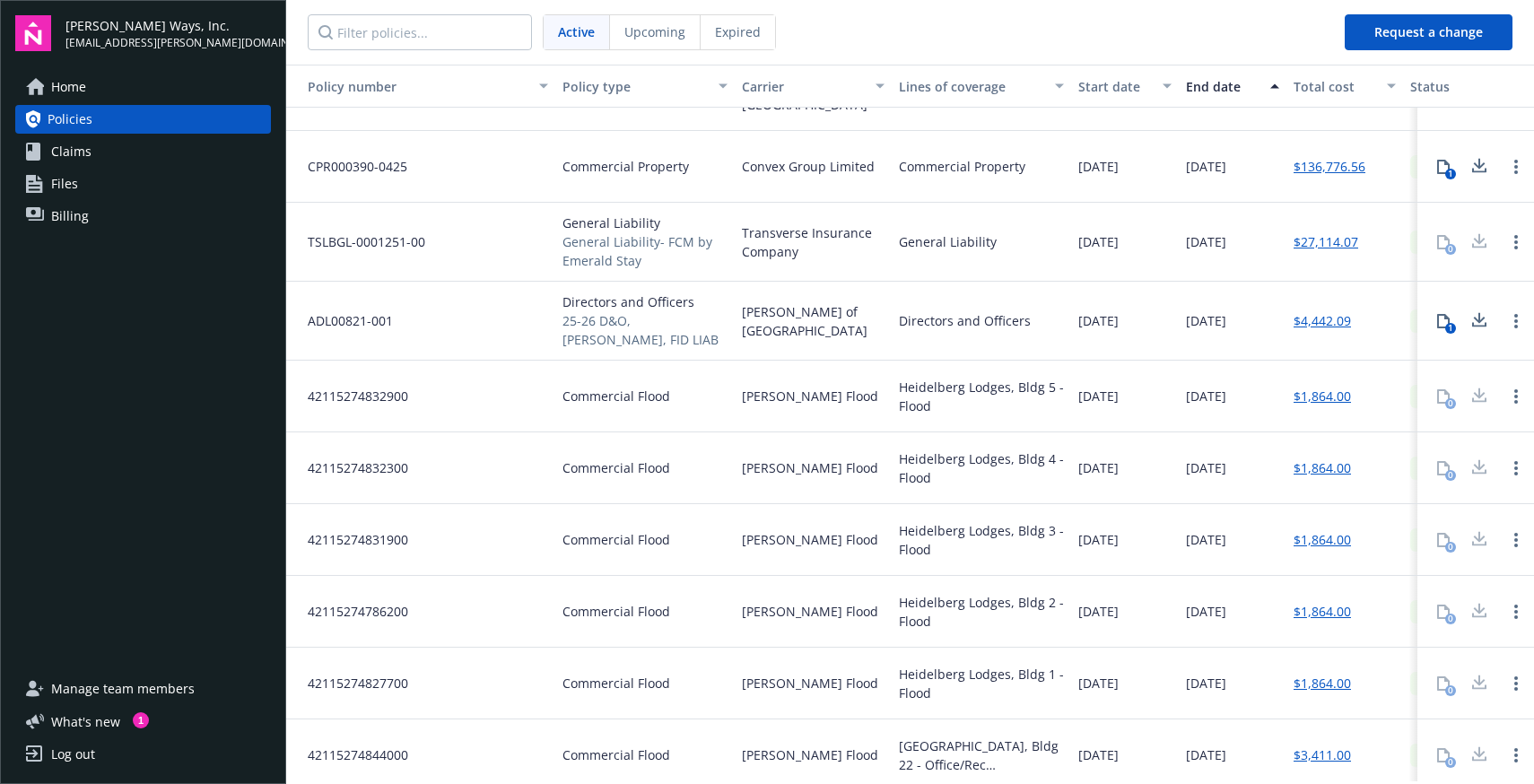
click at [307, 386] on span "42115274832900" at bounding box center [351, 396] width 114 height 19
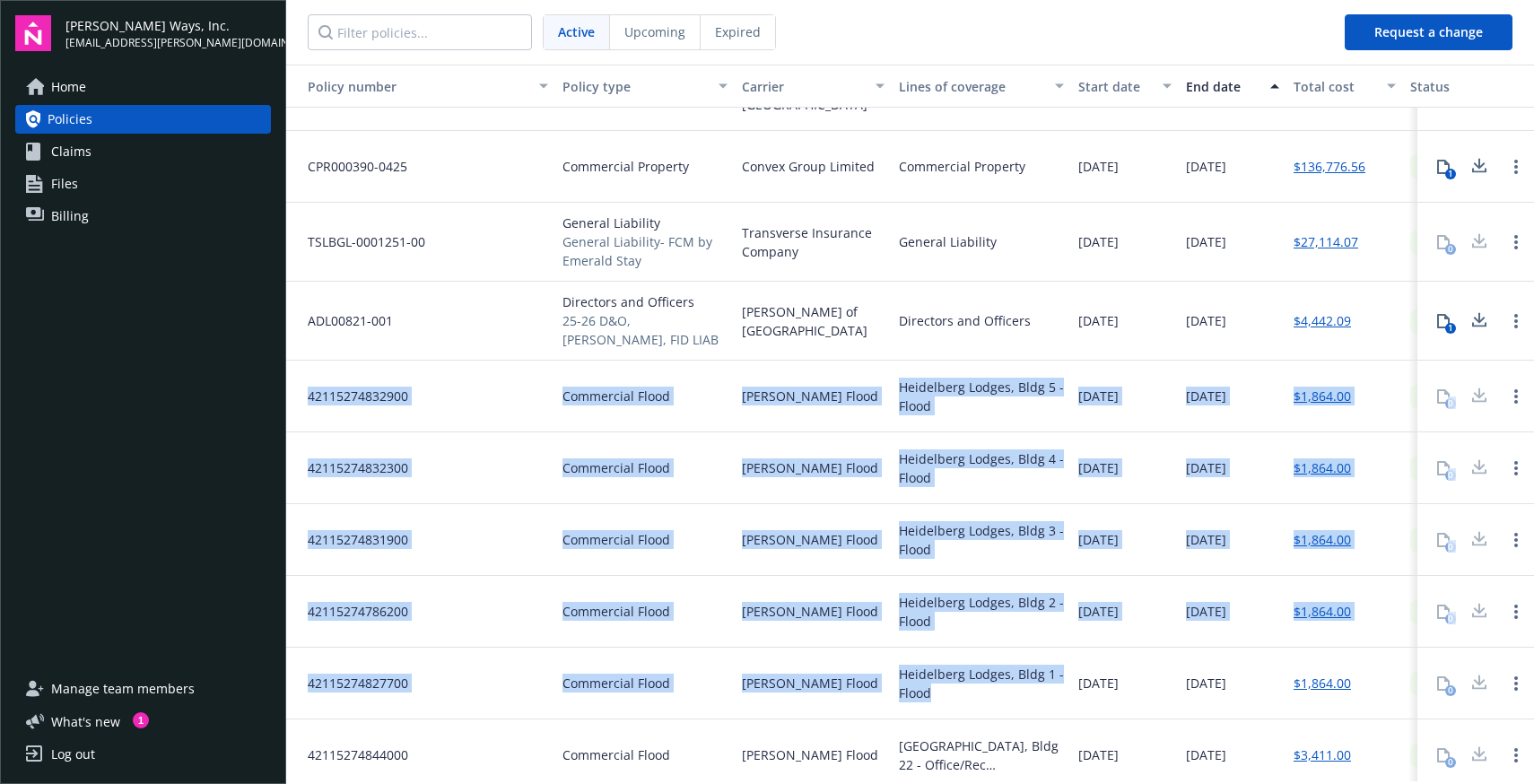
drag, startPoint x: 311, startPoint y: 384, endPoint x: 980, endPoint y: 685, distance: 733.6
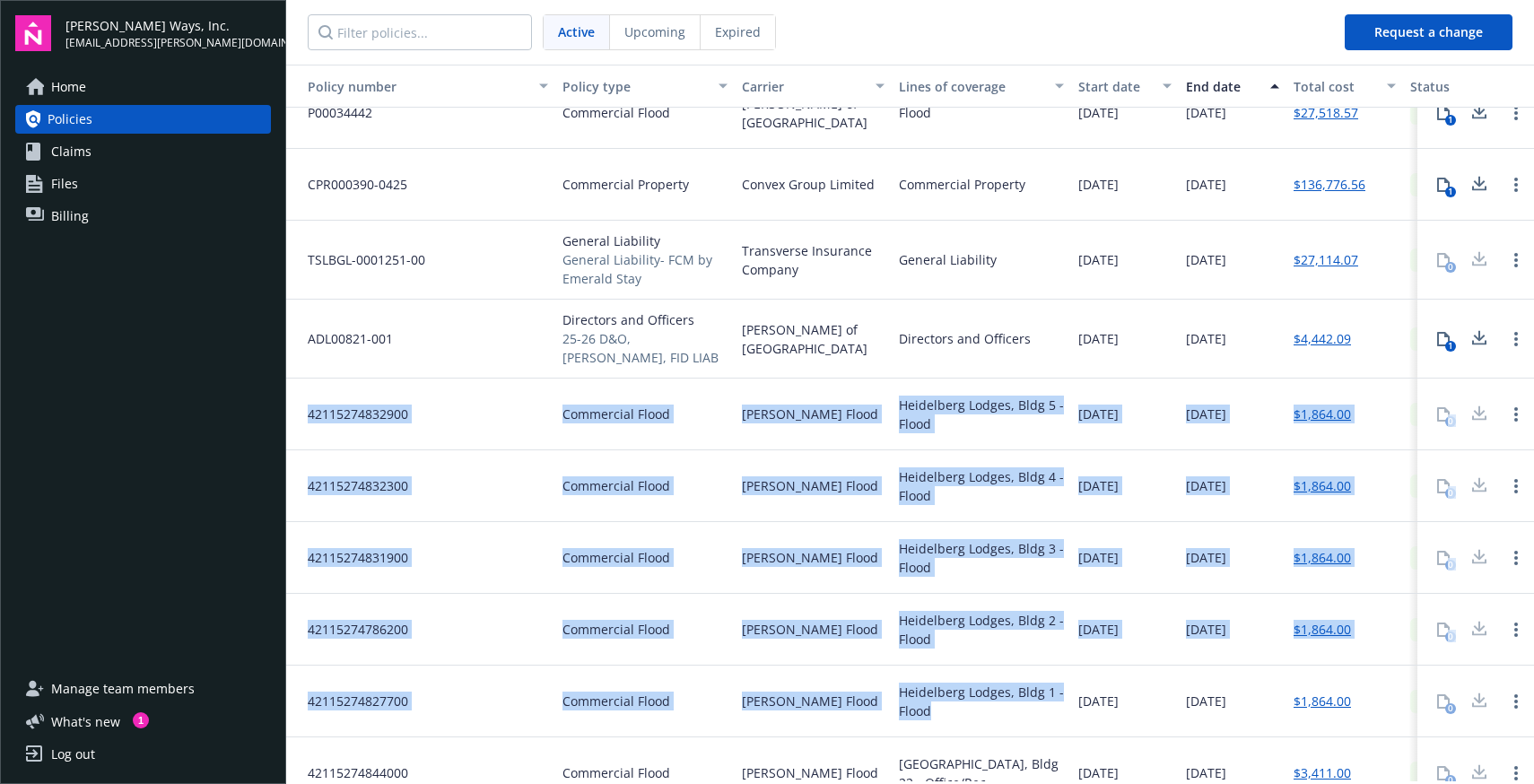
scroll to position [0, 0]
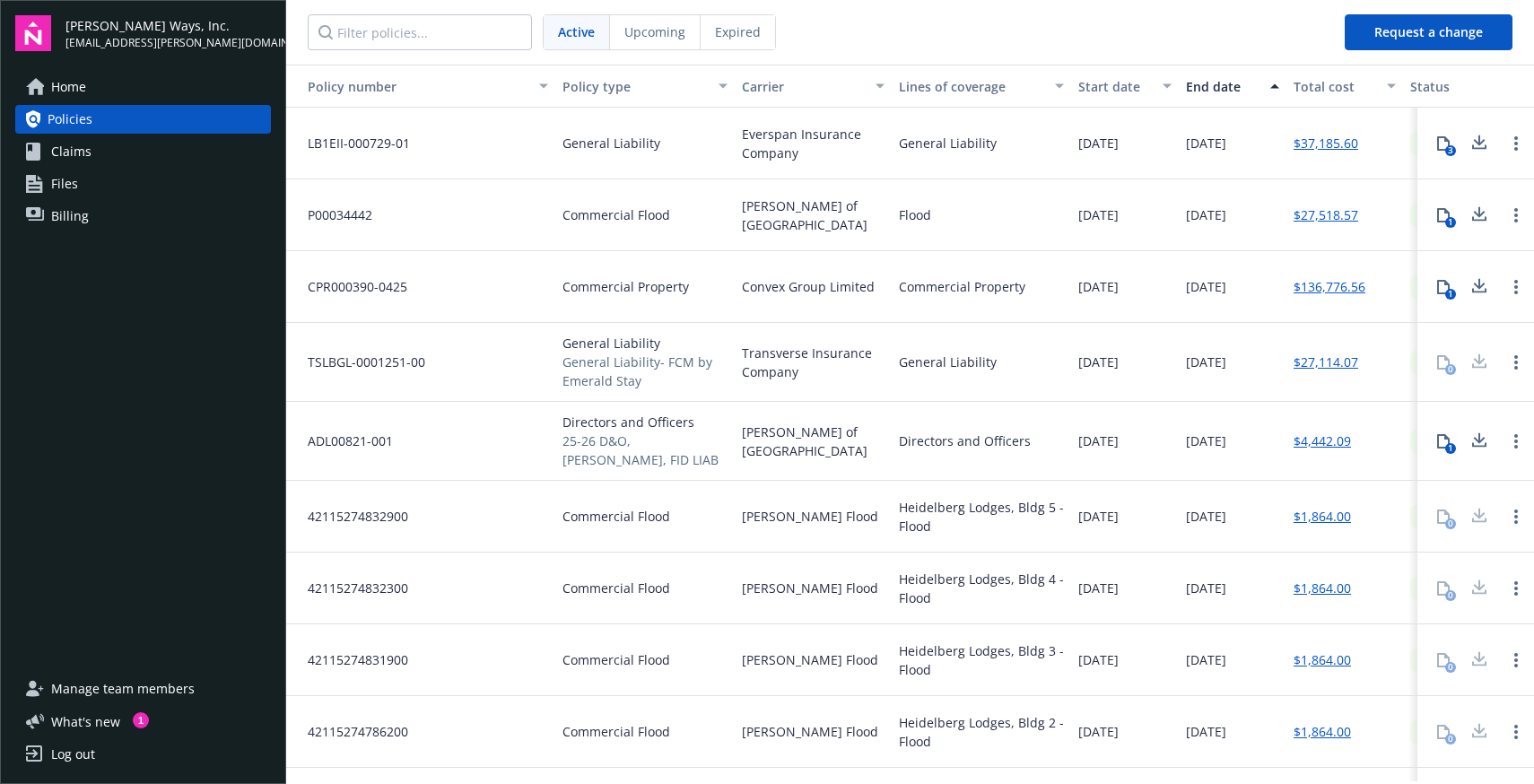
click at [942, 611] on div "Heidelberg Lodges, Bldg 4 - Flood" at bounding box center [980, 588] width 179 height 71
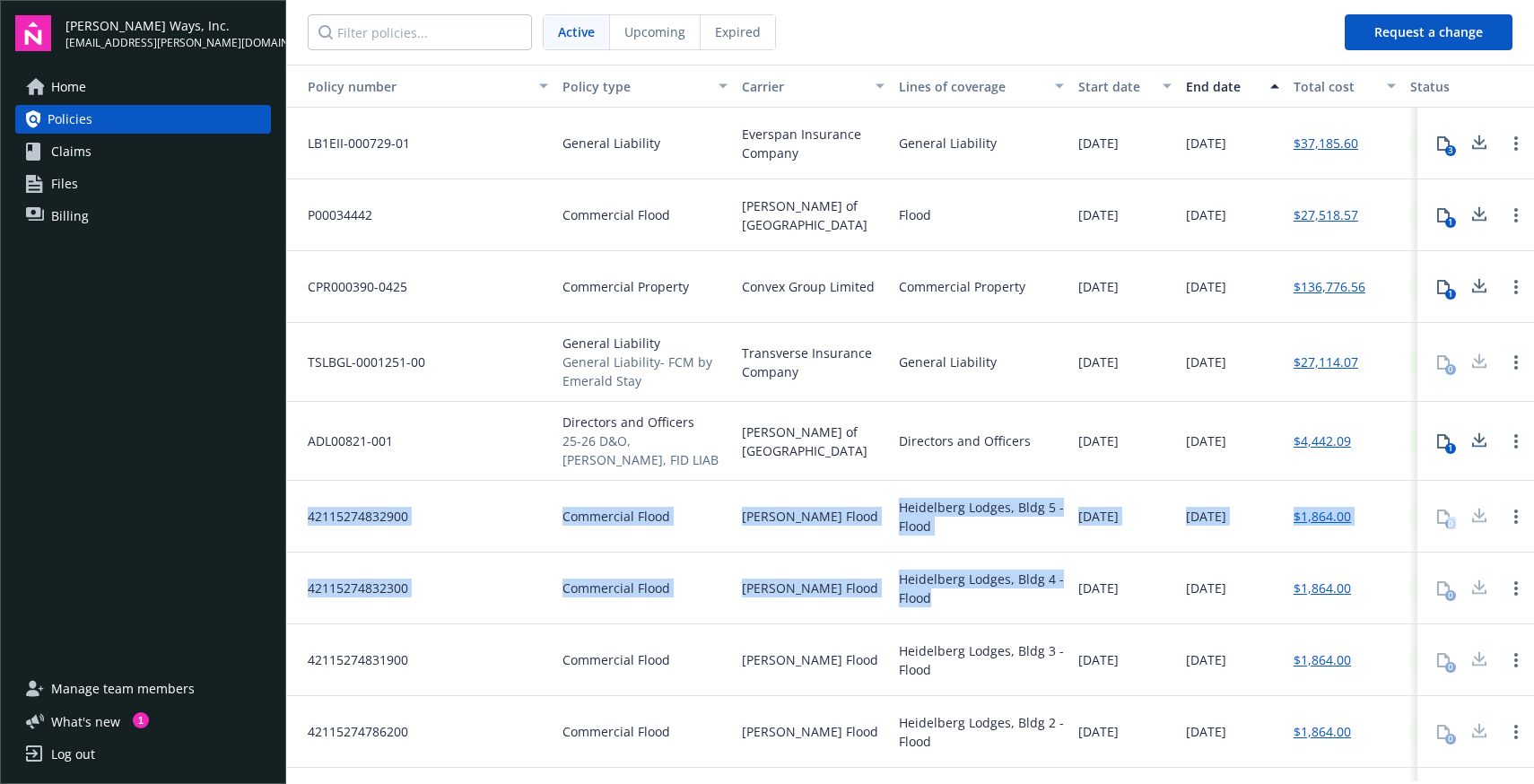
drag, startPoint x: 953, startPoint y: 608, endPoint x: 311, endPoint y: 510, distance: 649.4
click at [306, 506] on span "42115274832900" at bounding box center [351, 516] width 114 height 19
drag, startPoint x: 303, startPoint y: 504, endPoint x: 988, endPoint y: 608, distance: 692.8
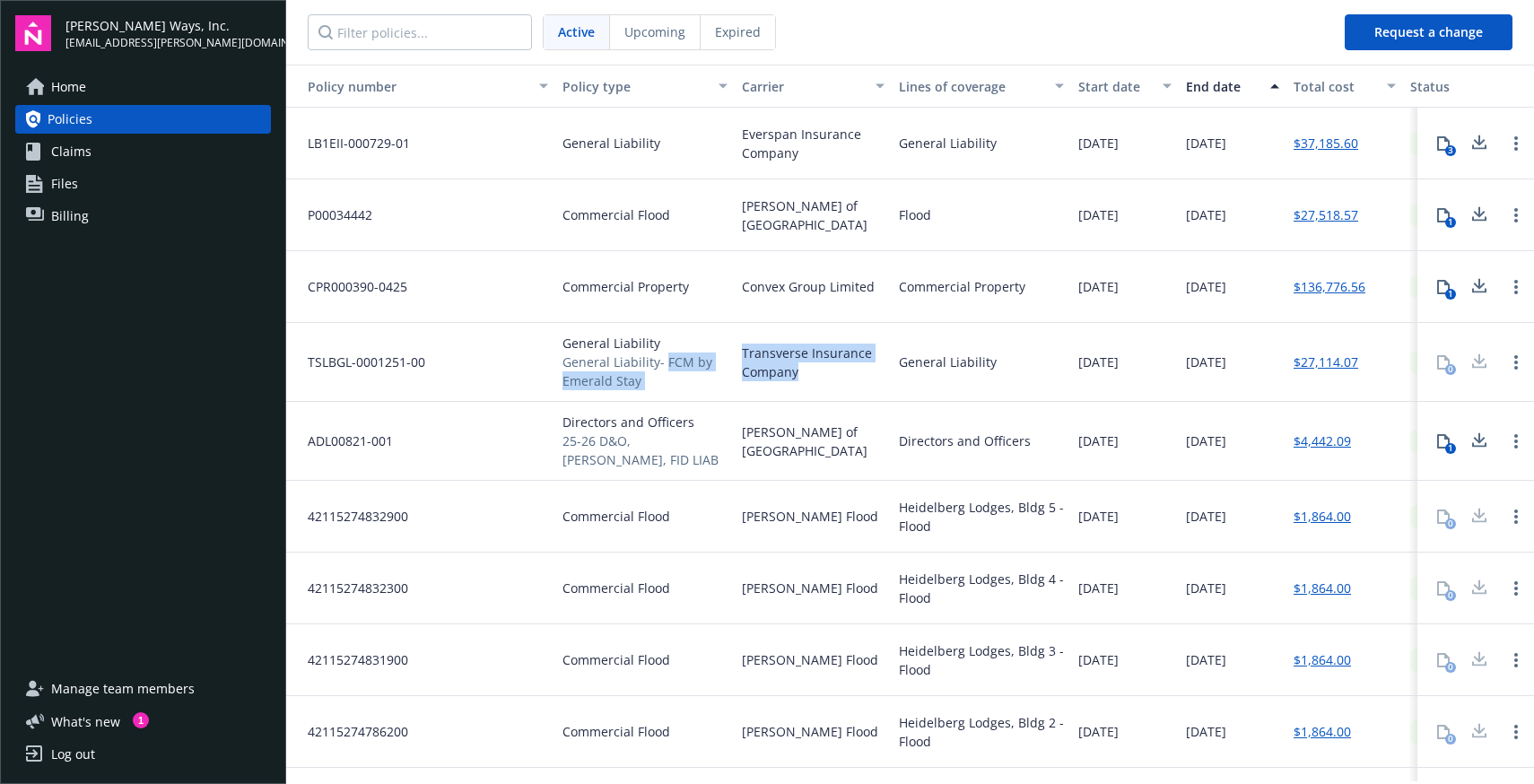
drag, startPoint x: 824, startPoint y: 372, endPoint x: 662, endPoint y: 357, distance: 162.7
click at [662, 357] on div "TSLBGL-0001251-00 General Liability General Liability- FCM by Emerald Stay Tran…" at bounding box center [1026, 362] width 1481 height 79
click at [580, 361] on span "General Liability- FCM by Emerald Stay" at bounding box center [645, 371] width 165 height 38
drag, startPoint x: 561, startPoint y: 337, endPoint x: 709, endPoint y: 398, distance: 160.1
click at [690, 394] on div "TSLBGL-0001251-00 General Liability General Liability- FCM by Emerald Stay Tran…" at bounding box center [1026, 362] width 1481 height 79
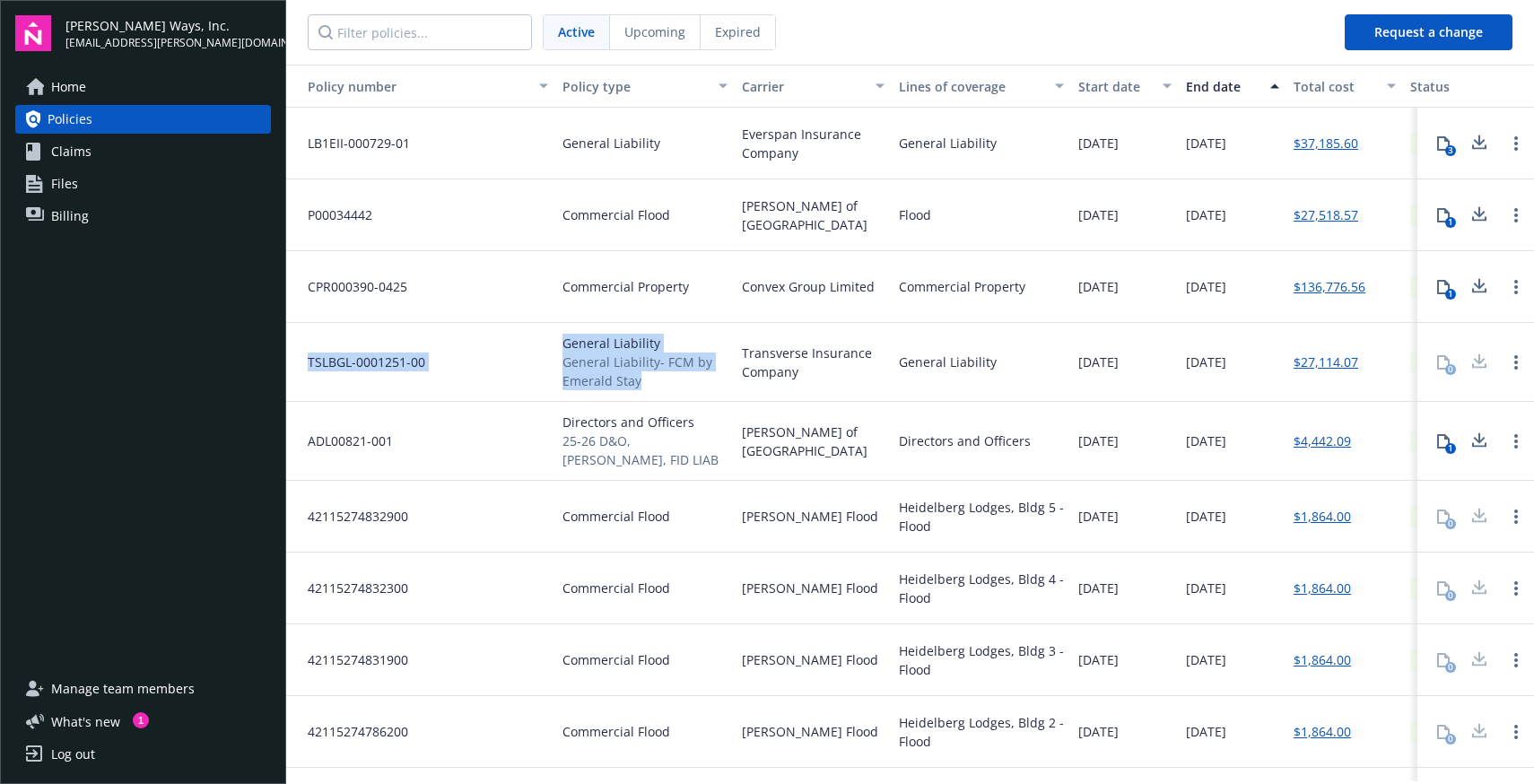
click at [727, 384] on div "General Liability General Liability- FCM by Emerald Stay" at bounding box center [645, 362] width 179 height 79
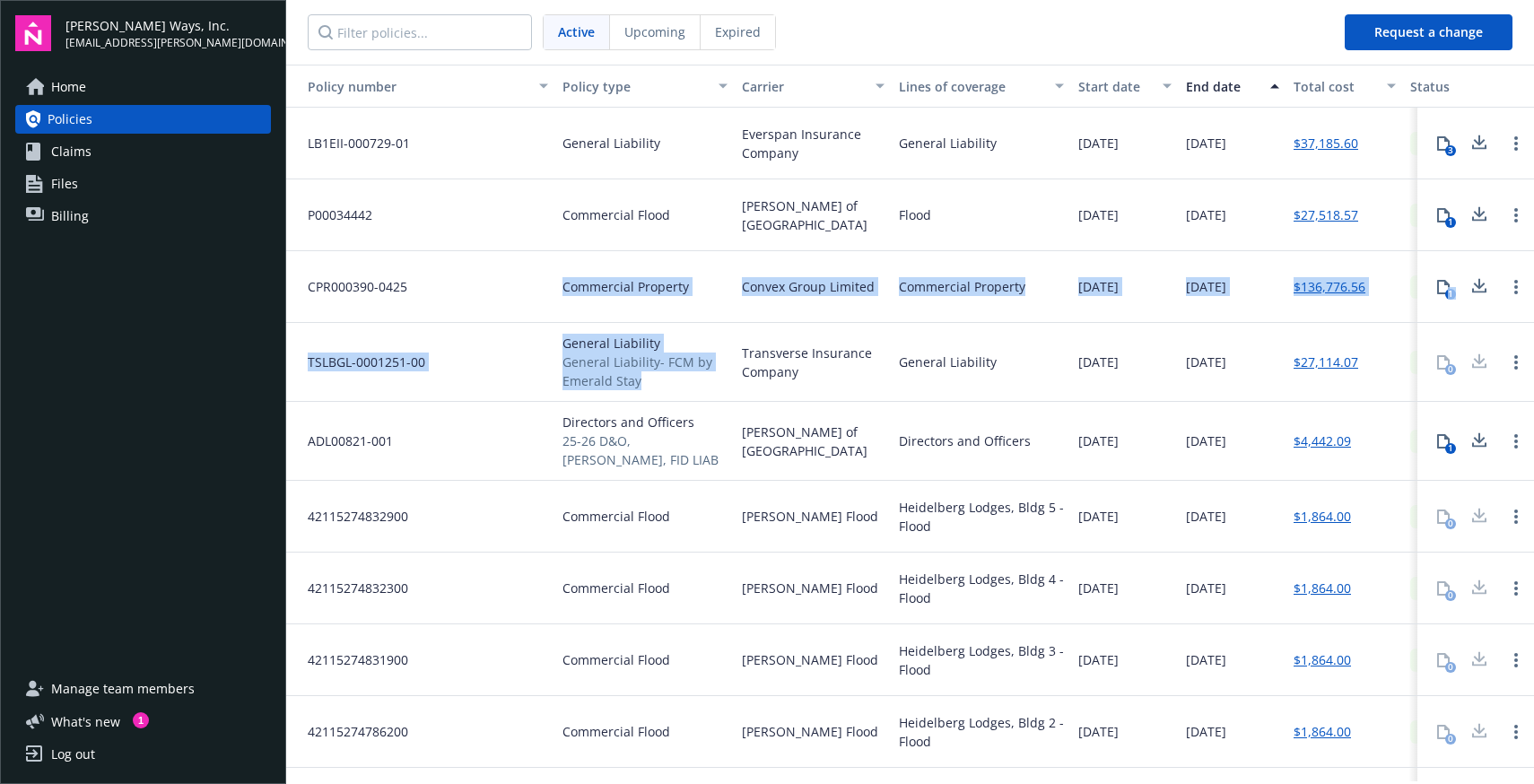
drag, startPoint x: 704, startPoint y: 380, endPoint x: 509, endPoint y: 320, distance: 204.0
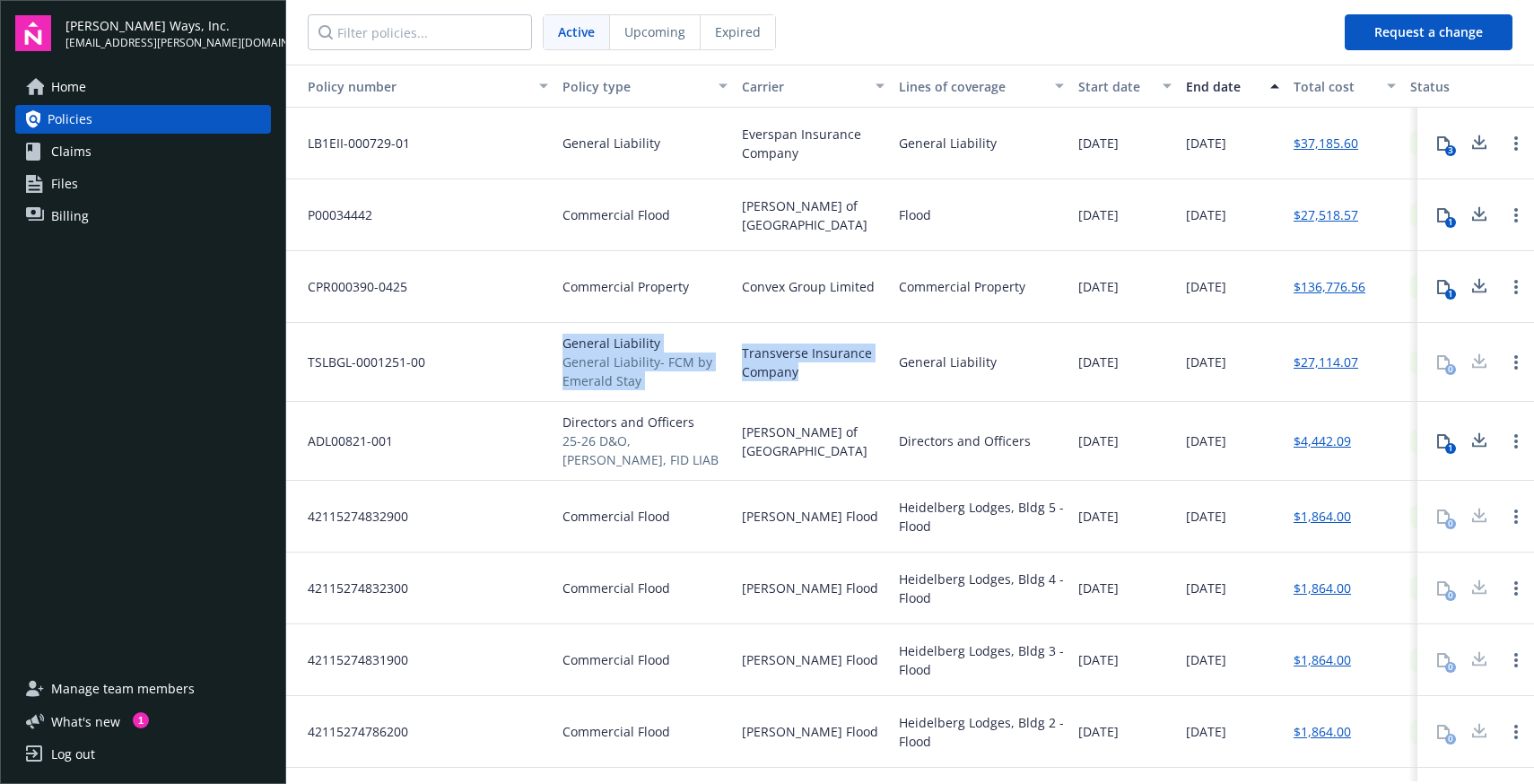
drag, startPoint x: 828, startPoint y: 379, endPoint x: 479, endPoint y: 353, distance: 350.0
click at [479, 353] on div "TSLBGL-0001251-00 General Liability General Liability- FCM by Emerald Stay Tran…" at bounding box center [1026, 362] width 1481 height 79
drag, startPoint x: 280, startPoint y: 331, endPoint x: 1250, endPoint y: 372, distance: 970.9
click at [1248, 372] on div "[PERSON_NAME] Ways, Inc. [EMAIL_ADDRESS][PERSON_NAME][DOMAIN_NAME] Home Policie…" at bounding box center [767, 392] width 1534 height 784
click at [1270, 378] on div "[DATE]" at bounding box center [1232, 362] width 108 height 79
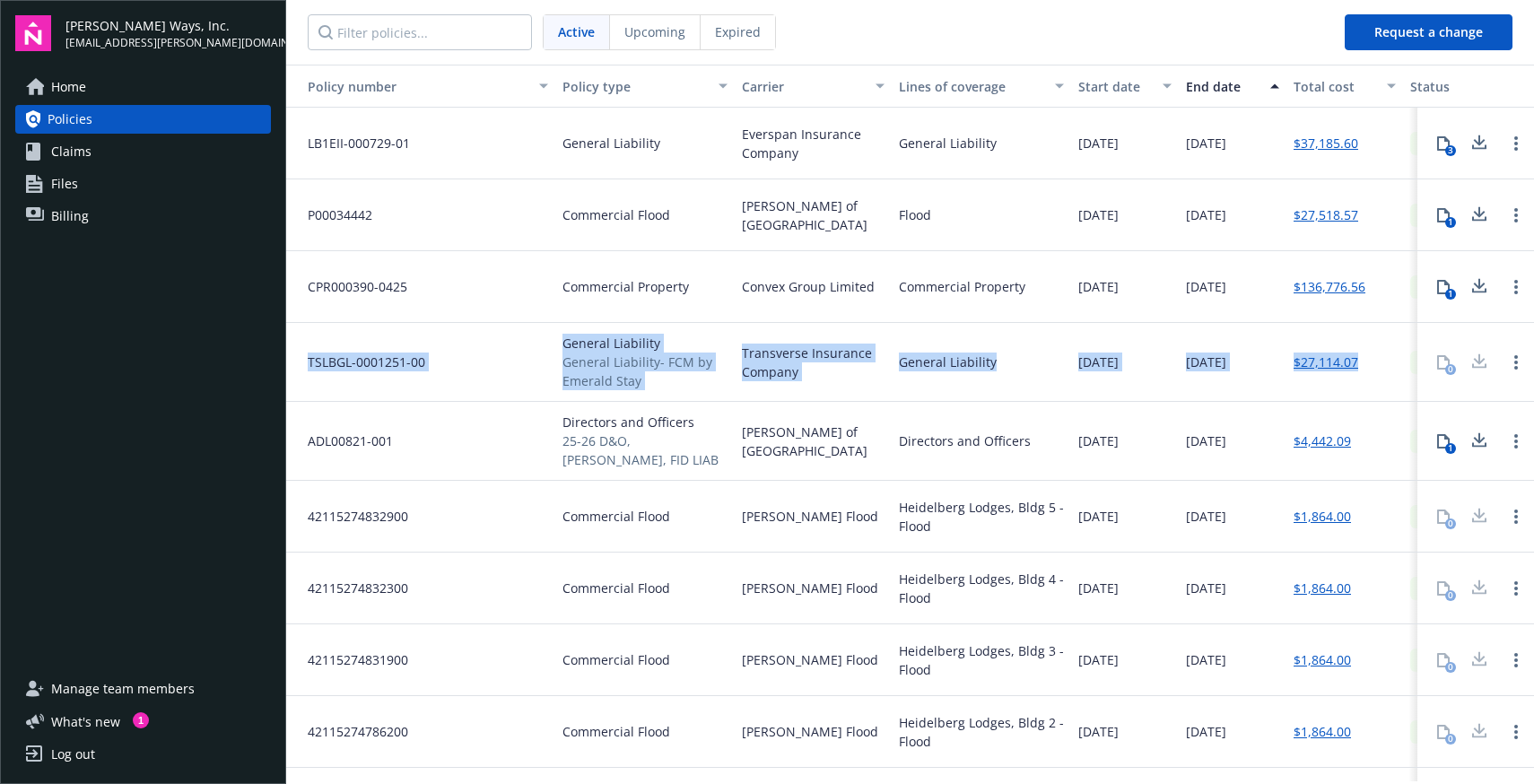
drag, startPoint x: 1280, startPoint y: 400, endPoint x: 308, endPoint y: 366, distance: 972.6
click at [308, 366] on div "TSLBGL-0001251-00 General Liability General Liability- FCM by Emerald Stay Tran…" at bounding box center [1026, 362] width 1481 height 79
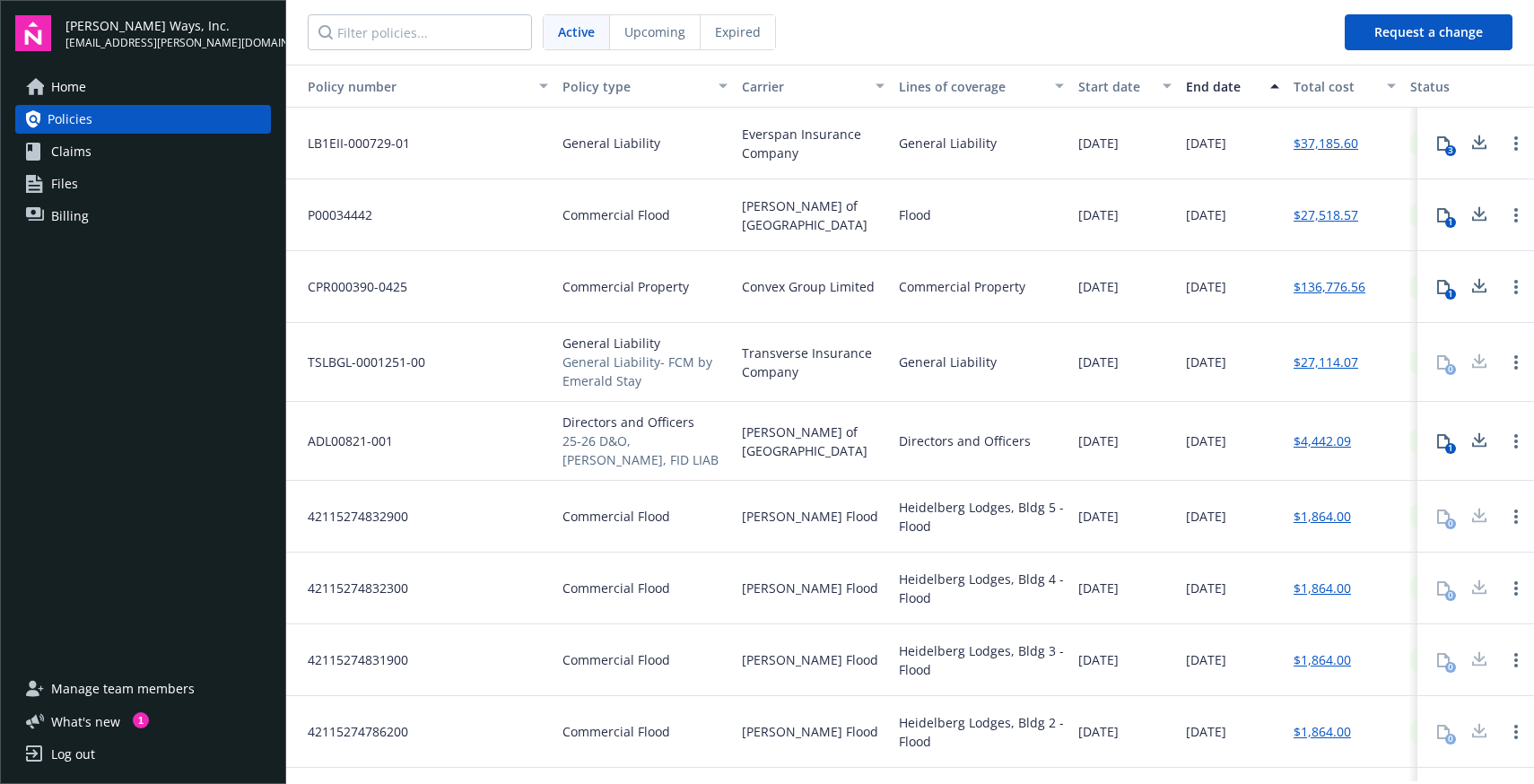
click at [663, 393] on div "General Liability General Liability- FCM by Emerald Stay" at bounding box center [645, 362] width 179 height 79
drag, startPoint x: 675, startPoint y: 391, endPoint x: 316, endPoint y: 349, distance: 361.4
click at [316, 349] on div "TSLBGL-0001251-00 General Liability General Liability- FCM by Emerald Stay Tran…" at bounding box center [1026, 362] width 1481 height 79
click at [316, 349] on div "TSLBGL-0001251-00" at bounding box center [420, 362] width 269 height 79
drag, startPoint x: 306, startPoint y: 348, endPoint x: 1251, endPoint y: 369, distance: 945.2
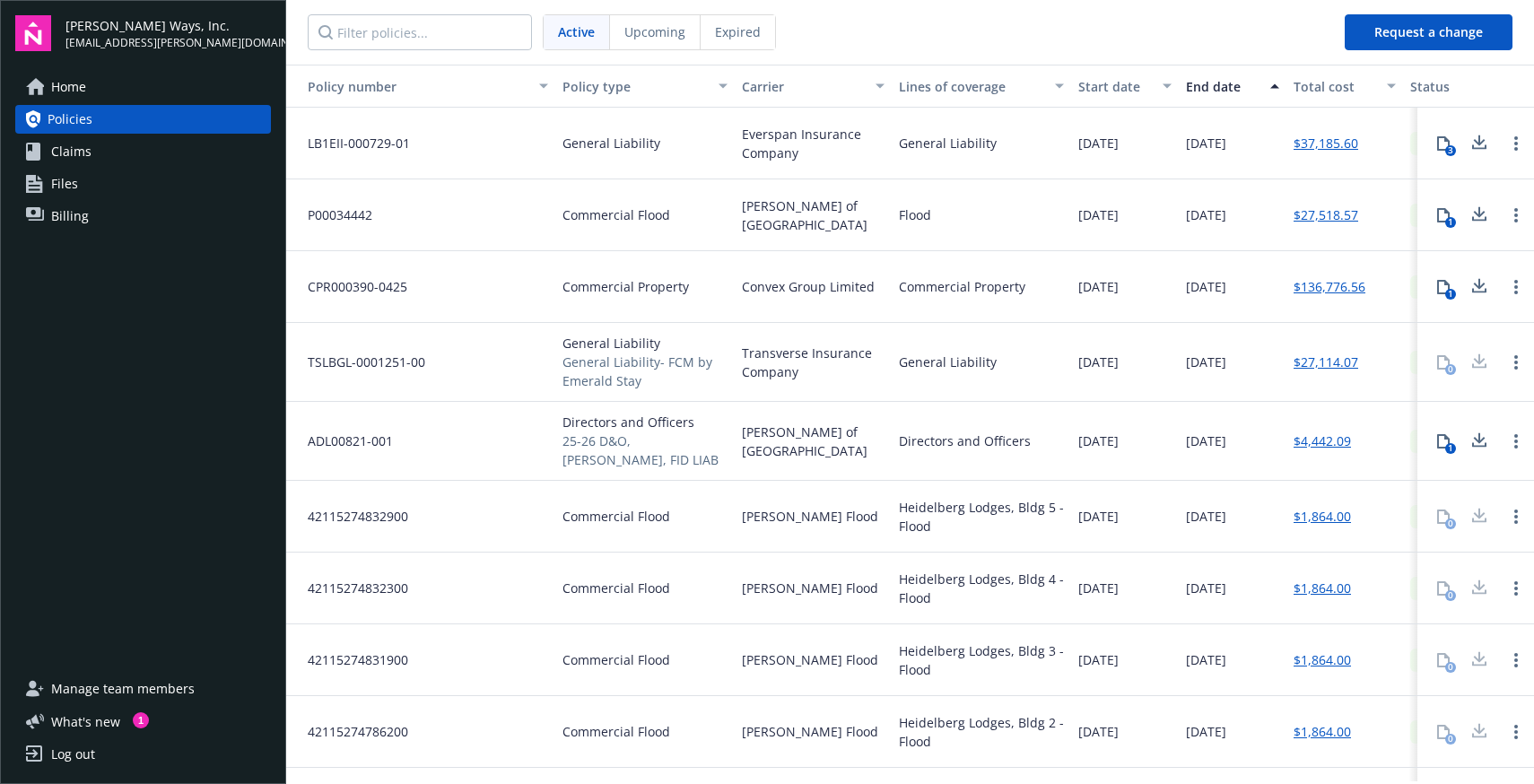
click at [1251, 369] on div "TSLBGL-0001251-00 General Liability General Liability- FCM by Emerald Stay Tran…" at bounding box center [1026, 362] width 1481 height 79
click at [380, 353] on span "TSLBGL-0001251-00" at bounding box center [359, 362] width 132 height 19
drag, startPoint x: 600, startPoint y: 364, endPoint x: 1194, endPoint y: 397, distance: 594.9
click at [1194, 397] on div "[PERSON_NAME] Ways, Inc. [EMAIL_ADDRESS][PERSON_NAME][DOMAIN_NAME] Home Policie…" at bounding box center [767, 392] width 1534 height 784
click at [1238, 394] on div "[DATE]" at bounding box center [1232, 362] width 108 height 79
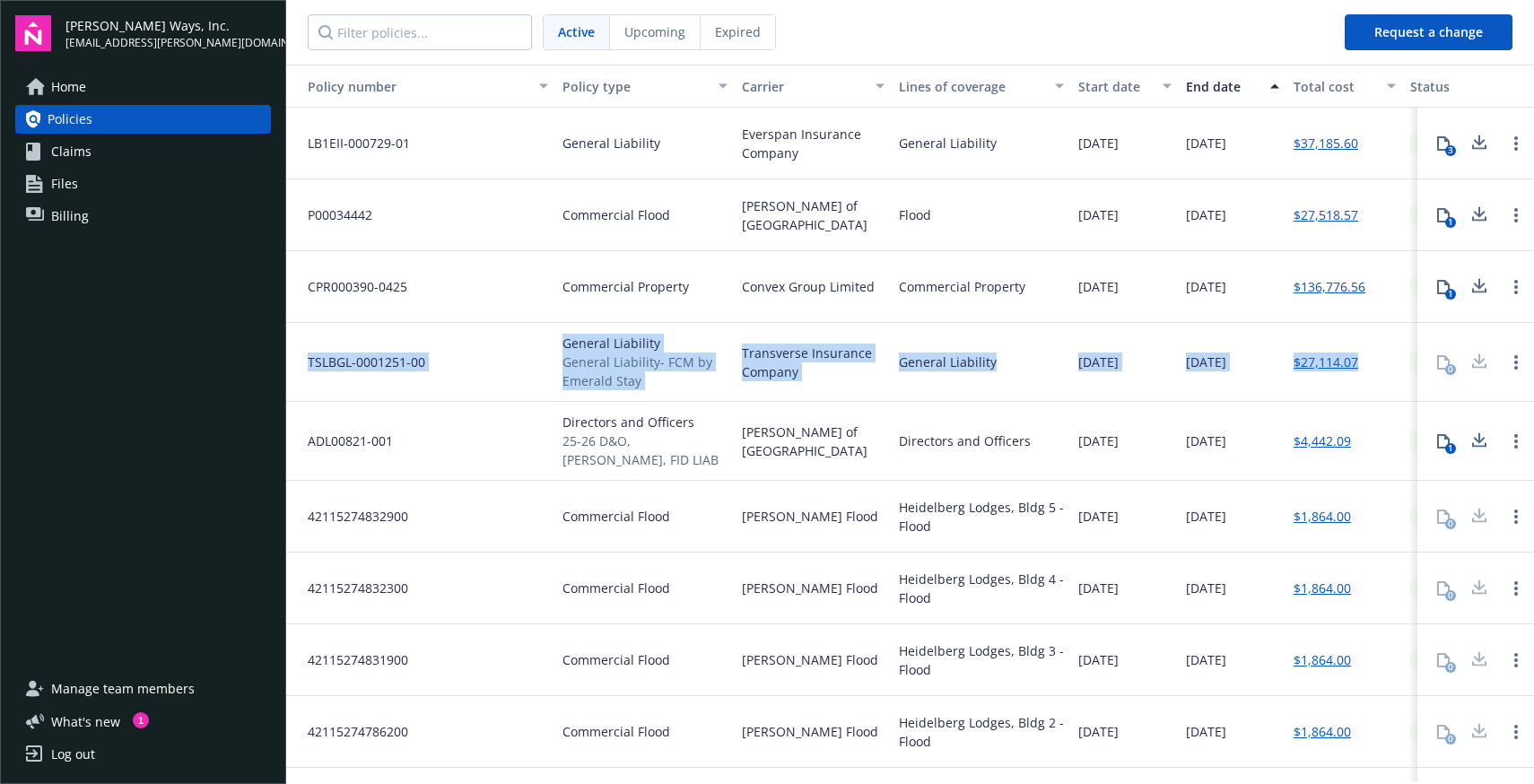
drag, startPoint x: 1338, startPoint y: 385, endPoint x: 296, endPoint y: 354, distance: 1042.5
click at [296, 354] on div "TSLBGL-0001251-00 General Liability General Liability- FCM by Emerald Stay Tran…" at bounding box center [1026, 362] width 1481 height 79
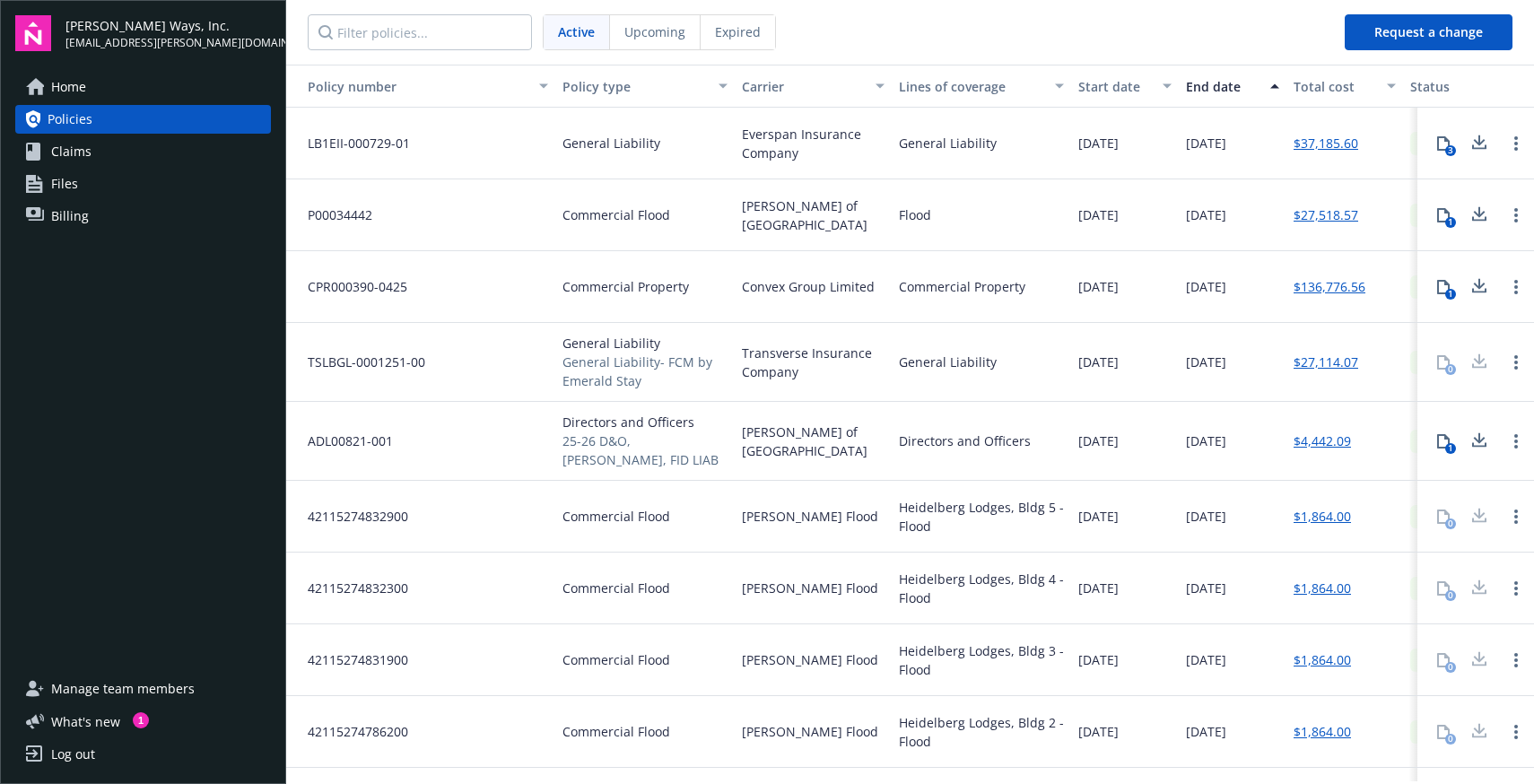
click at [821, 364] on span "Transverse Insurance Company" at bounding box center [813, 362] width 143 height 38
click at [796, 363] on span "Transverse Insurance Company" at bounding box center [813, 362] width 143 height 38
drag, startPoint x: 822, startPoint y: 374, endPoint x: 570, endPoint y: 350, distance: 253.1
click at [570, 350] on div "TSLBGL-0001251-00 General Liability General Liability- FCM by Emerald Stay Tran…" at bounding box center [1026, 362] width 1481 height 79
click at [559, 342] on div "General Liability General Liability- FCM by Emerald Stay" at bounding box center [645, 362] width 179 height 79
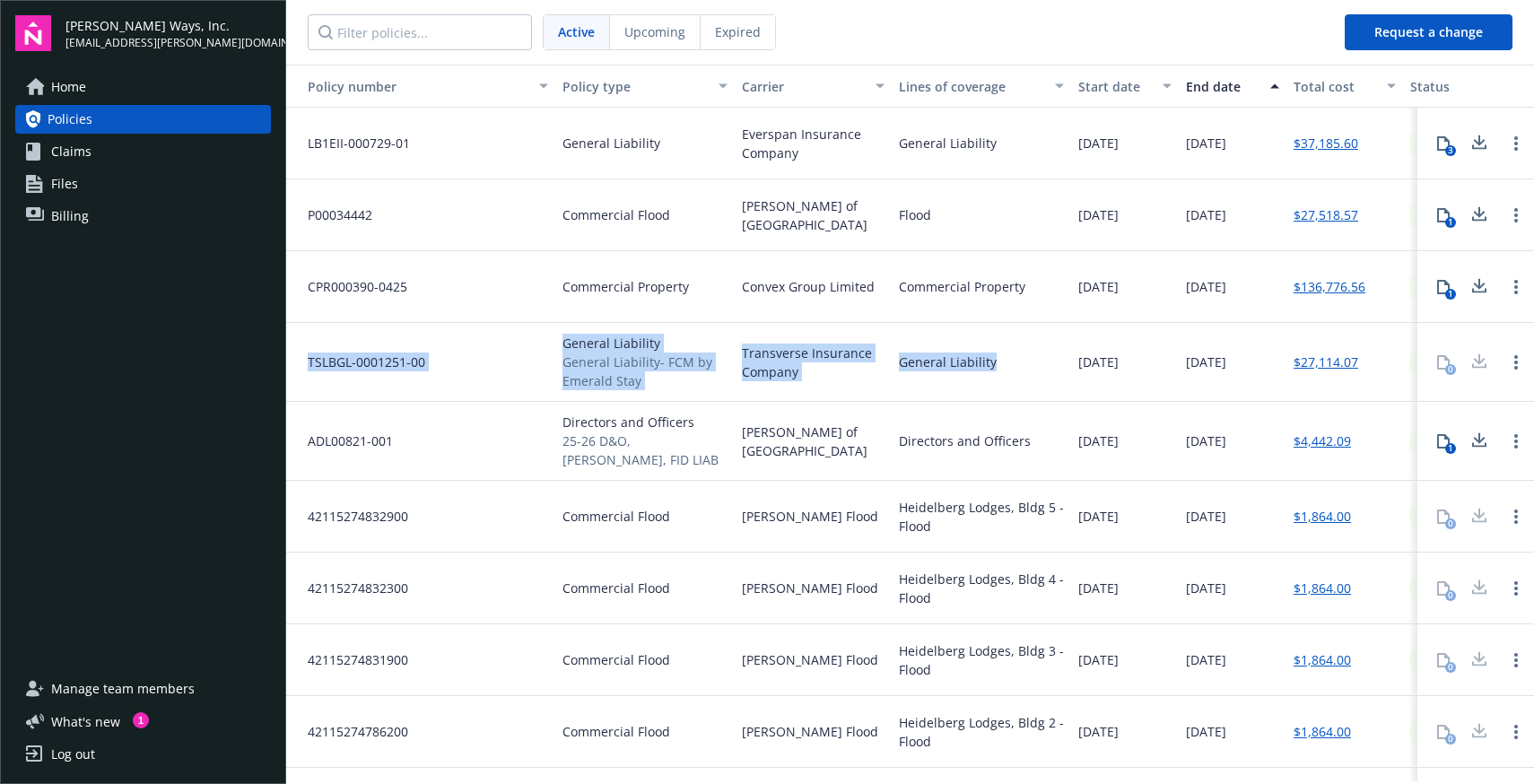
drag, startPoint x: 554, startPoint y: 339, endPoint x: 1054, endPoint y: 385, distance: 502.1
click at [1054, 385] on div "TSLBGL-0001251-00 General Liability General Liability- FCM by Emerald Stay Tran…" at bounding box center [1026, 362] width 1481 height 79
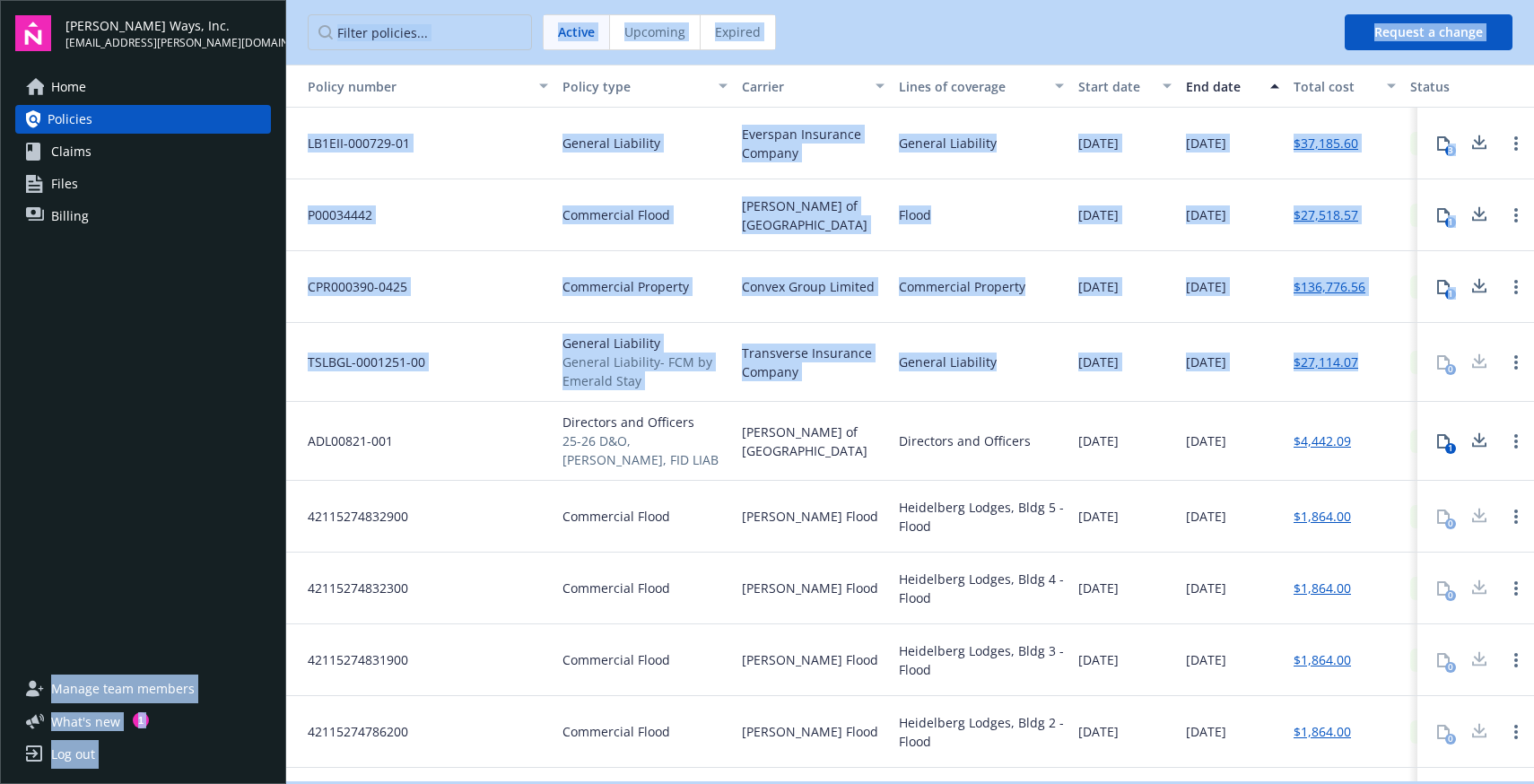
drag, startPoint x: 1368, startPoint y: 380, endPoint x: 284, endPoint y: 364, distance: 1084.1
click at [284, 364] on div "[PERSON_NAME] Ways, Inc. [EMAIL_ADDRESS][PERSON_NAME][DOMAIN_NAME] Home Policie…" at bounding box center [767, 392] width 1534 height 784
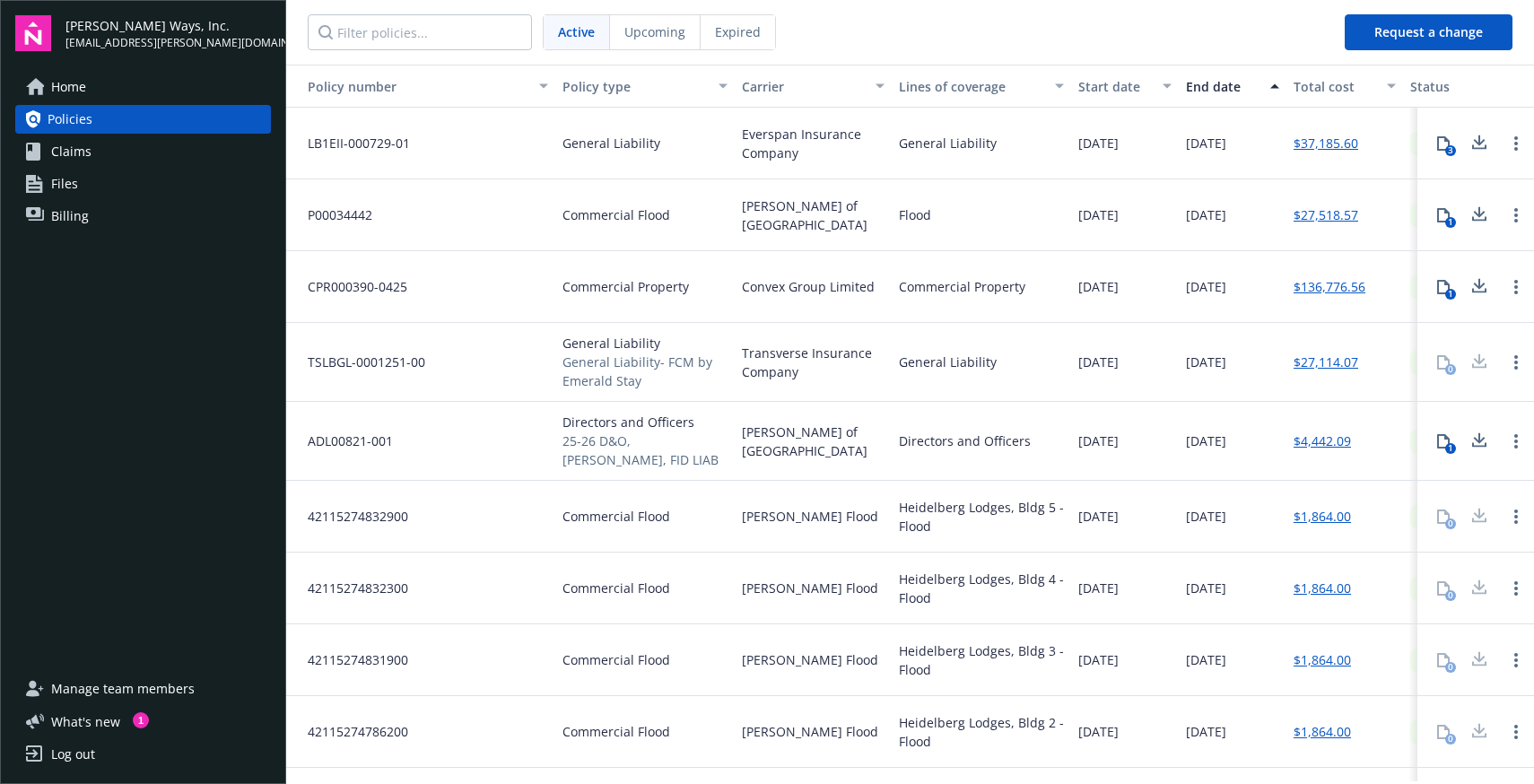
click at [341, 356] on span "TSLBGL-0001251-00" at bounding box center [359, 362] width 132 height 19
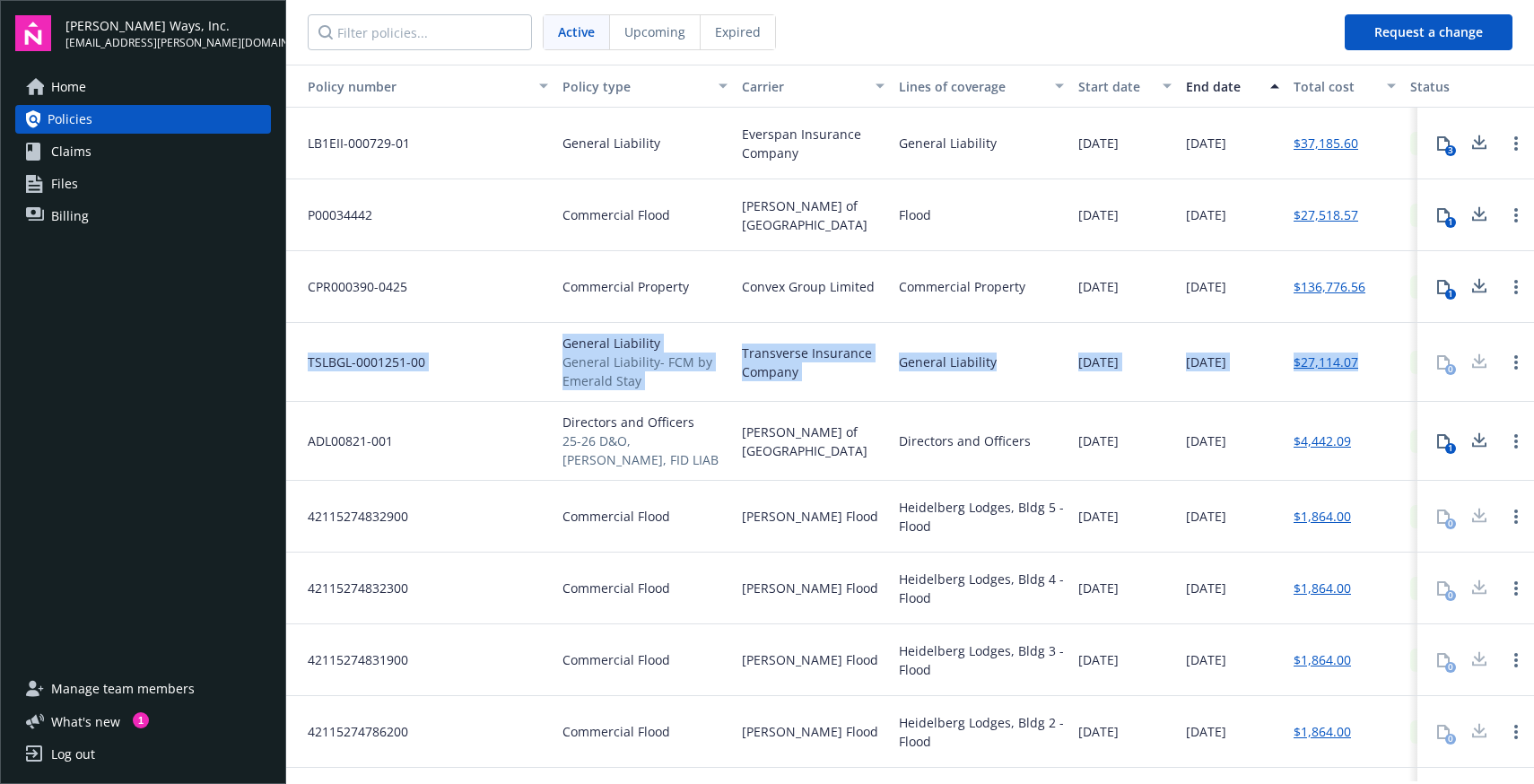
drag, startPoint x: 303, startPoint y: 358, endPoint x: 1375, endPoint y: 378, distance: 1072.2
click at [1375, 378] on div "TSLBGL-0001251-00 General Liability General Liability- FCM by Emerald Stay Tran…" at bounding box center [1026, 362] width 1481 height 79
click at [1375, 378] on div "$27,114.07" at bounding box center [1344, 362] width 116 height 79
drag, startPoint x: 1379, startPoint y: 379, endPoint x: 311, endPoint y: 363, distance: 1068.1
click at [311, 363] on div "TSLBGL-0001251-00 General Liability General Liability- FCM by Emerald Stay Tran…" at bounding box center [1026, 362] width 1481 height 79
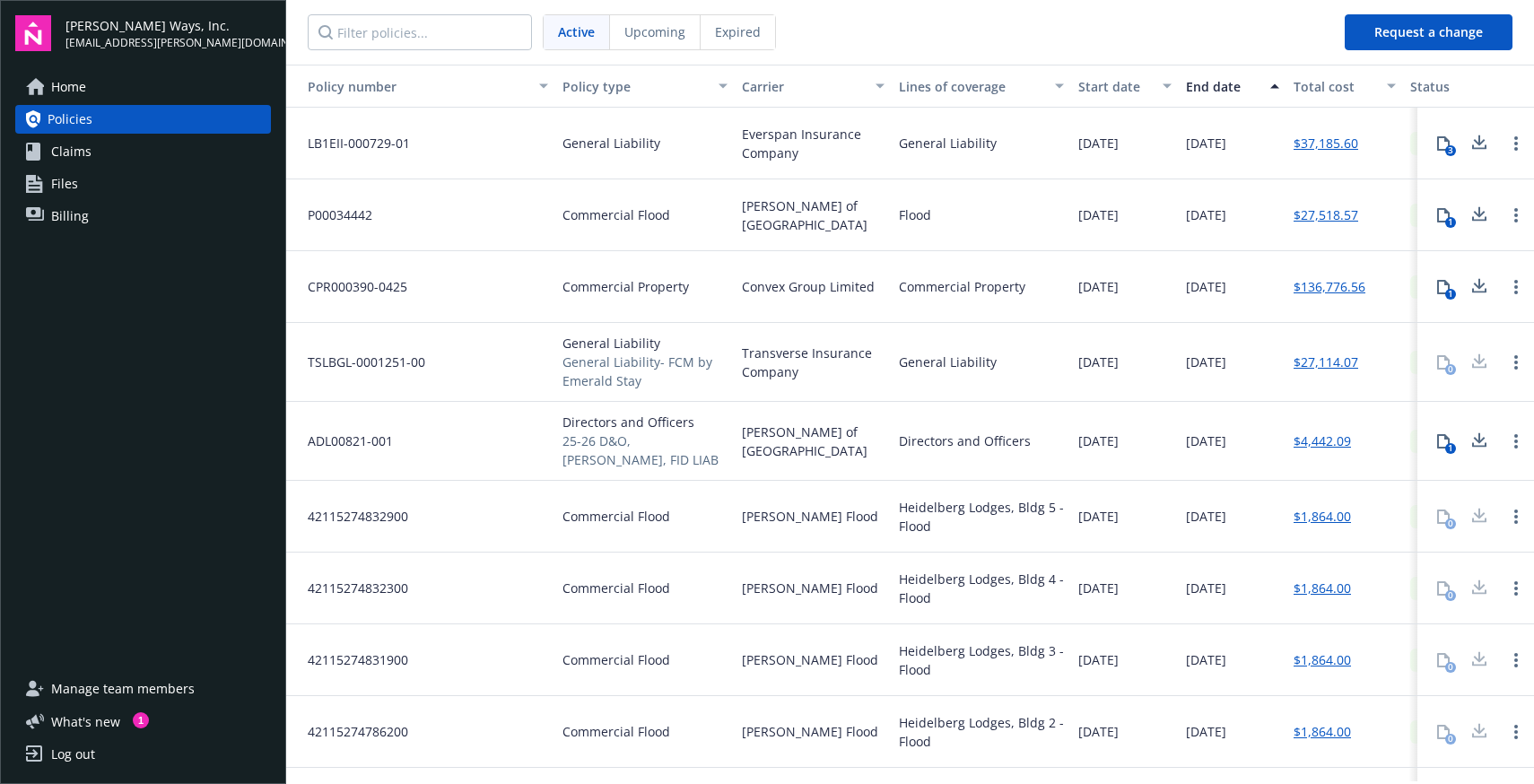
click at [306, 360] on span "TSLBGL-0001251-00" at bounding box center [359, 362] width 132 height 19
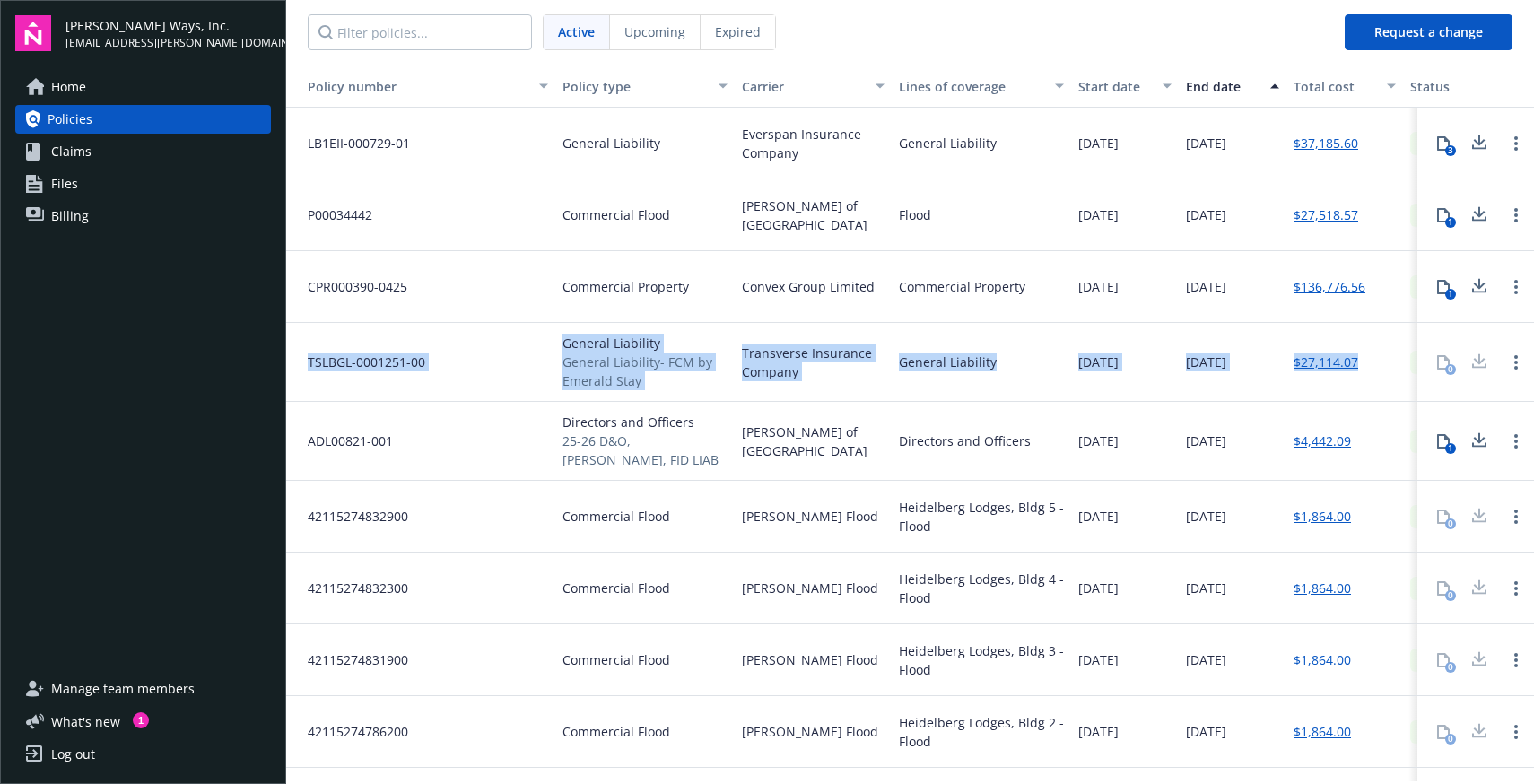
drag, startPoint x: 301, startPoint y: 359, endPoint x: 1392, endPoint y: 383, distance: 1091.3
click at [1392, 383] on div "TSLBGL-0001251-00 General Liability General Liability- FCM by Emerald Stay Tran…" at bounding box center [1026, 362] width 1481 height 79
drag, startPoint x: 1391, startPoint y: 386, endPoint x: 296, endPoint y: 356, distance: 1095.4
click at [296, 356] on div "TSLBGL-0001251-00 General Liability General Liability- FCM by Emerald Stay Tran…" at bounding box center [1026, 362] width 1481 height 79
drag, startPoint x: 656, startPoint y: 384, endPoint x: 311, endPoint y: 364, distance: 345.6
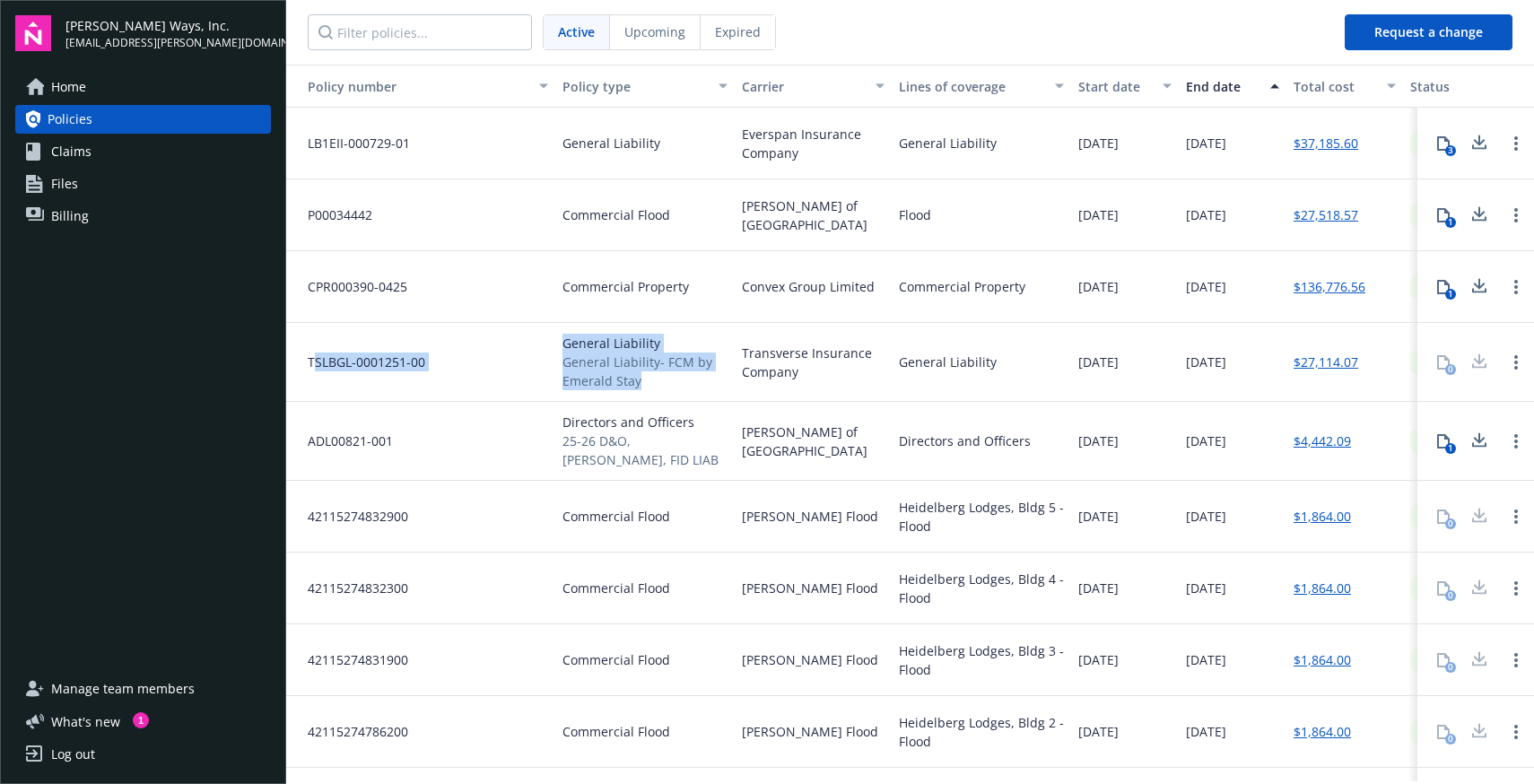
click at [311, 364] on div "TSLBGL-0001251-00 General Liability General Liability- FCM by Emerald Stay Tran…" at bounding box center [1026, 362] width 1481 height 79
click at [311, 364] on span "TSLBGL-0001251-00" at bounding box center [359, 362] width 132 height 19
drag, startPoint x: 311, startPoint y: 362, endPoint x: 1257, endPoint y: 367, distance: 946.0
click at [1257, 367] on div "TSLBGL-0001251-00 General Liability General Liability- FCM by Emerald Stay Tran…" at bounding box center [1026, 362] width 1481 height 79
click at [1259, 367] on div "[DATE]" at bounding box center [1232, 362] width 108 height 79
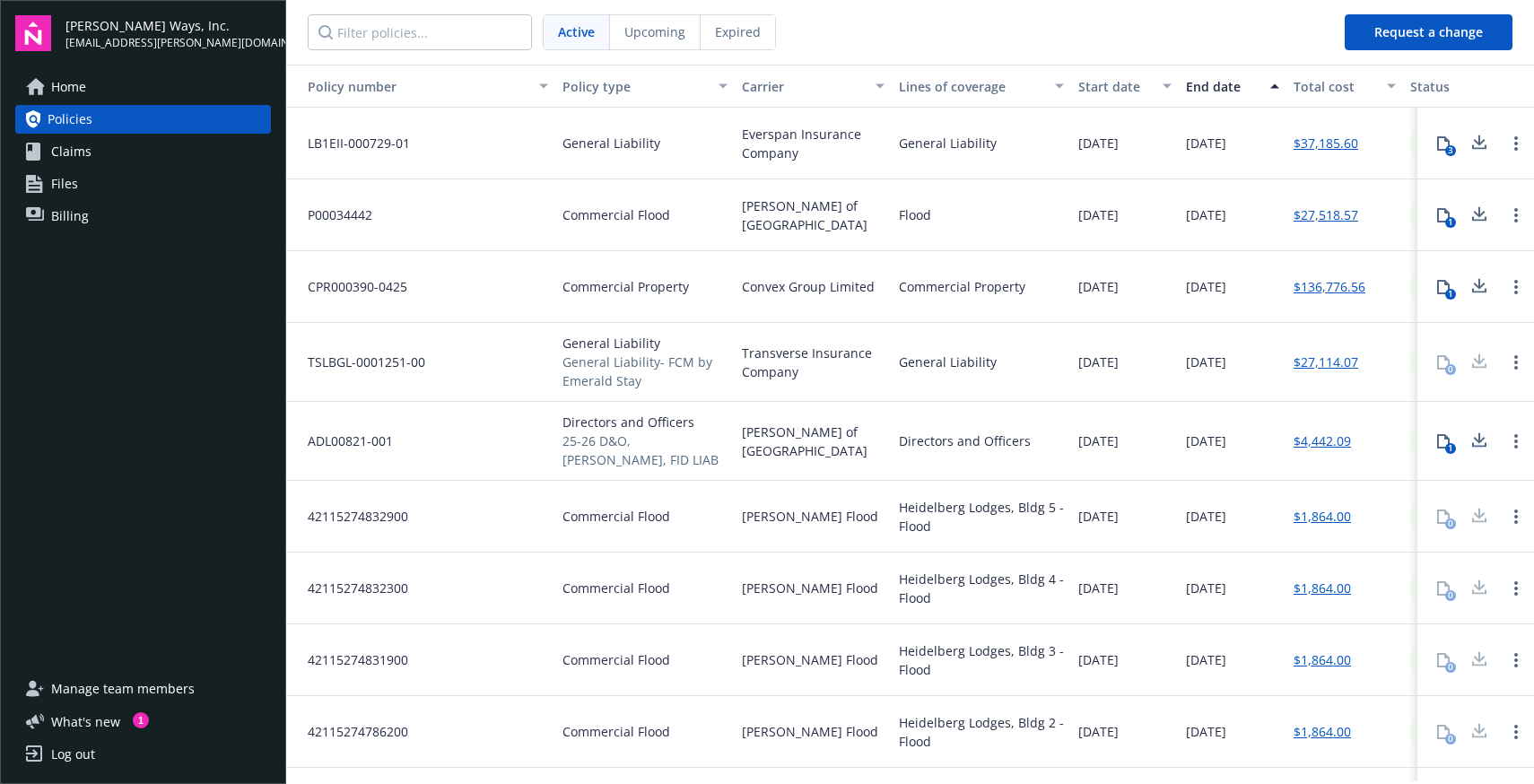
drag, startPoint x: 1261, startPoint y: 375, endPoint x: 342, endPoint y: 353, distance: 919.3
click at [342, 353] on div "TSLBGL-0001251-00 General Liability General Liability- FCM by Emerald Stay Tran…" at bounding box center [1026, 362] width 1481 height 79
click at [306, 360] on span "TSLBGL-0001251-00" at bounding box center [359, 362] width 132 height 19
drag, startPoint x: 310, startPoint y: 360, endPoint x: 1253, endPoint y: 364, distance: 943.0
click at [1253, 364] on div "TSLBGL-0001251-00 General Liability General Liability- FCM by Emerald Stay Tran…" at bounding box center [1026, 362] width 1481 height 79
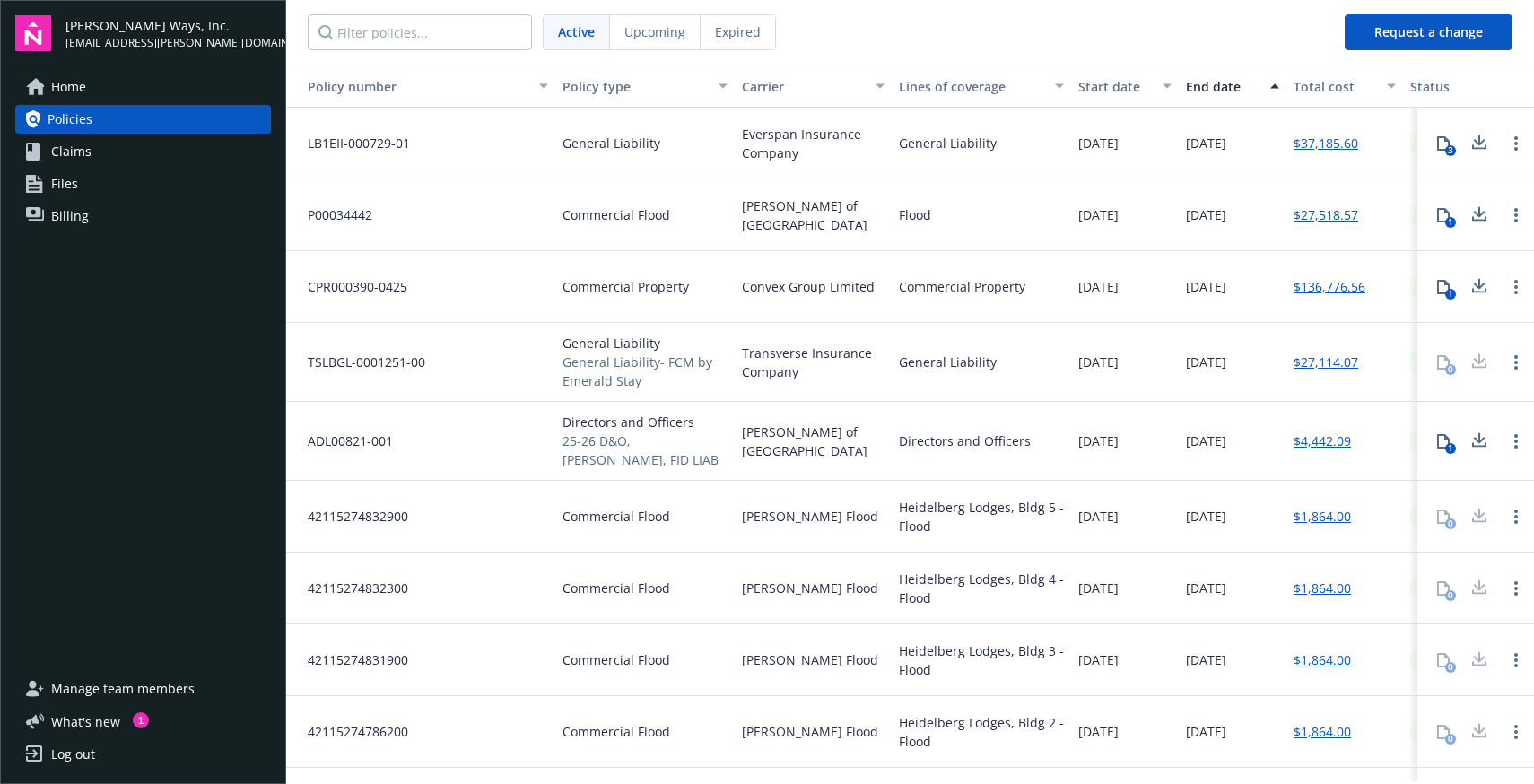
click at [1254, 376] on div "[DATE]" at bounding box center [1232, 362] width 108 height 79
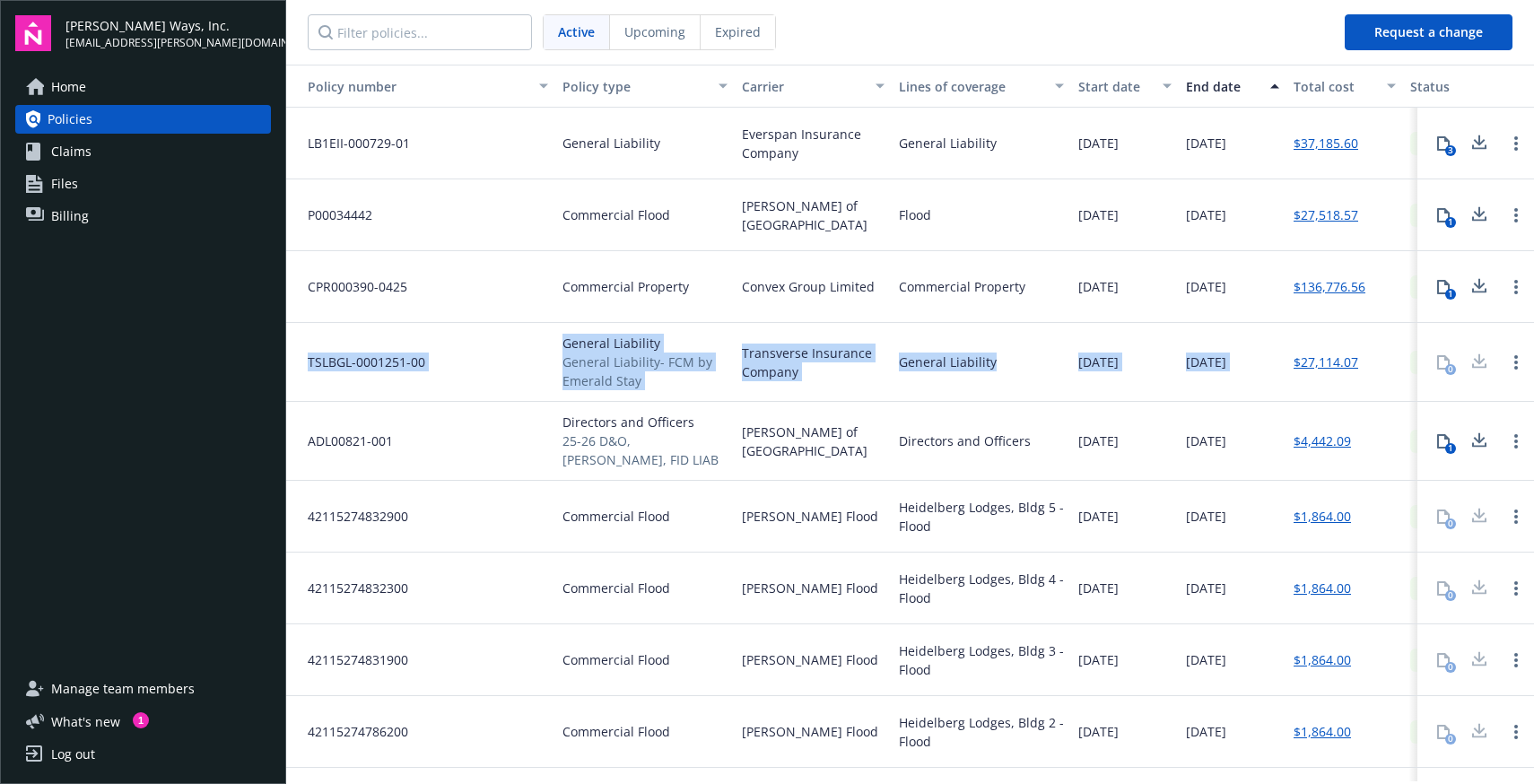
drag, startPoint x: 1254, startPoint y: 376, endPoint x: 312, endPoint y: 349, distance: 942.4
click at [312, 349] on div "TSLBGL-0001251-00 General Liability General Liability- FCM by Emerald Stay Tran…" at bounding box center [1026, 362] width 1481 height 79
click at [316, 357] on span "TSLBGL-0001251-00" at bounding box center [359, 362] width 132 height 19
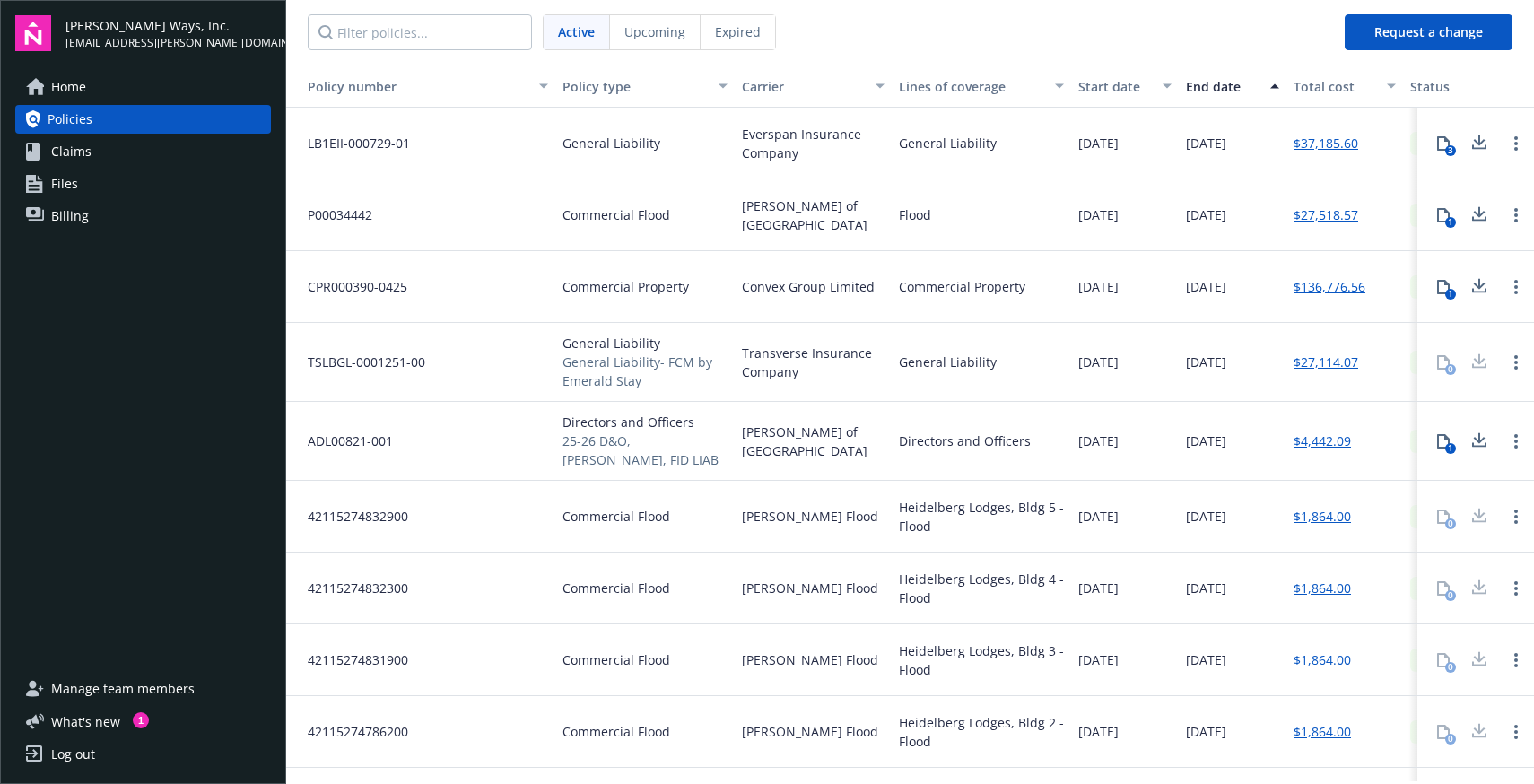
drag, startPoint x: 311, startPoint y: 359, endPoint x: 1254, endPoint y: 359, distance: 943.0
click at [1254, 359] on div "TSLBGL-0001251-00 General Liability General Liability- FCM by Emerald Stay Tran…" at bounding box center [1026, 362] width 1481 height 79
click at [1118, 364] on span "[DATE]" at bounding box center [1098, 362] width 40 height 19
drag, startPoint x: 1147, startPoint y: 364, endPoint x: 291, endPoint y: 358, distance: 856.0
click at [291, 358] on div "TSLBGL-0001251-00 General Liability General Liability- FCM by Emerald Stay Tran…" at bounding box center [1026, 362] width 1481 height 79
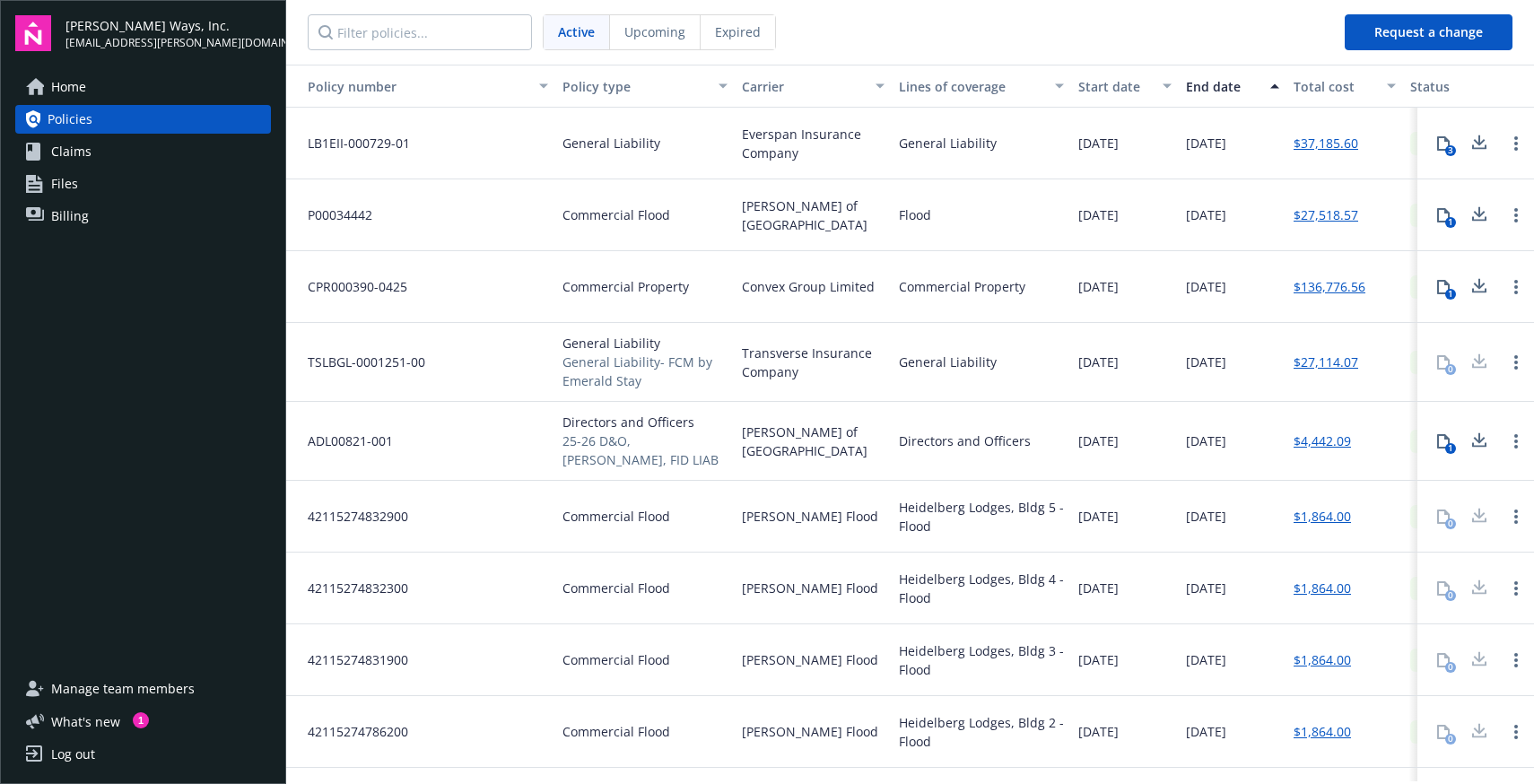
click at [691, 395] on div "General Liability General Liability- FCM by Emerald Stay" at bounding box center [645, 362] width 179 height 79
drag, startPoint x: 718, startPoint y: 387, endPoint x: 307, endPoint y: 362, distance: 411.8
click at [307, 362] on div "TSLBGL-0001251-00 General Liability General Liability- FCM by Emerald Stay Tran…" at bounding box center [1026, 362] width 1481 height 79
click at [307, 362] on span "TSLBGL-0001251-00" at bounding box center [359, 362] width 132 height 19
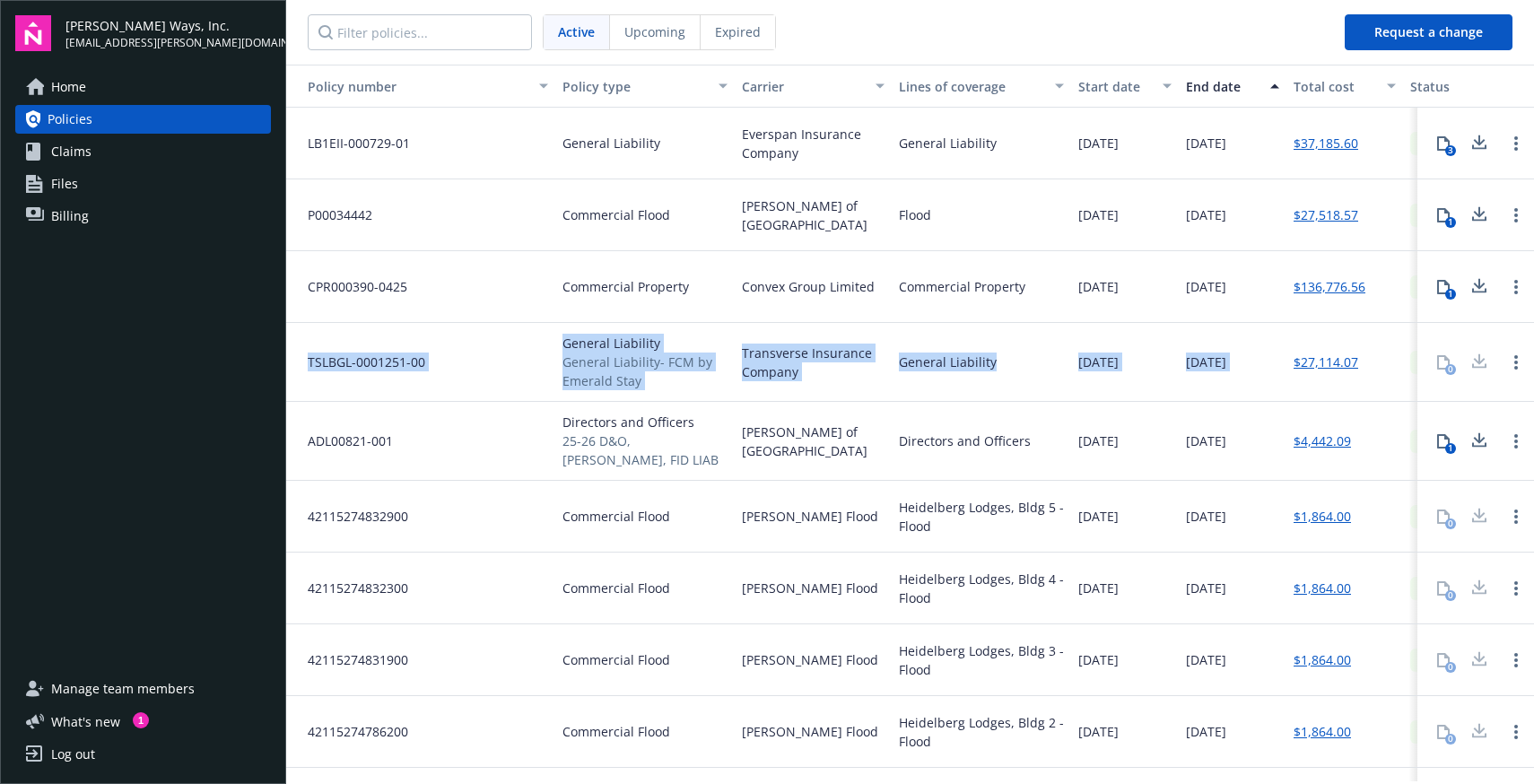
drag, startPoint x: 307, startPoint y: 362, endPoint x: 1271, endPoint y: 358, distance: 964.0
click at [1271, 358] on div "TSLBGL-0001251-00 General Liability General Liability- FCM by Emerald Stay Tran…" at bounding box center [1026, 362] width 1481 height 79
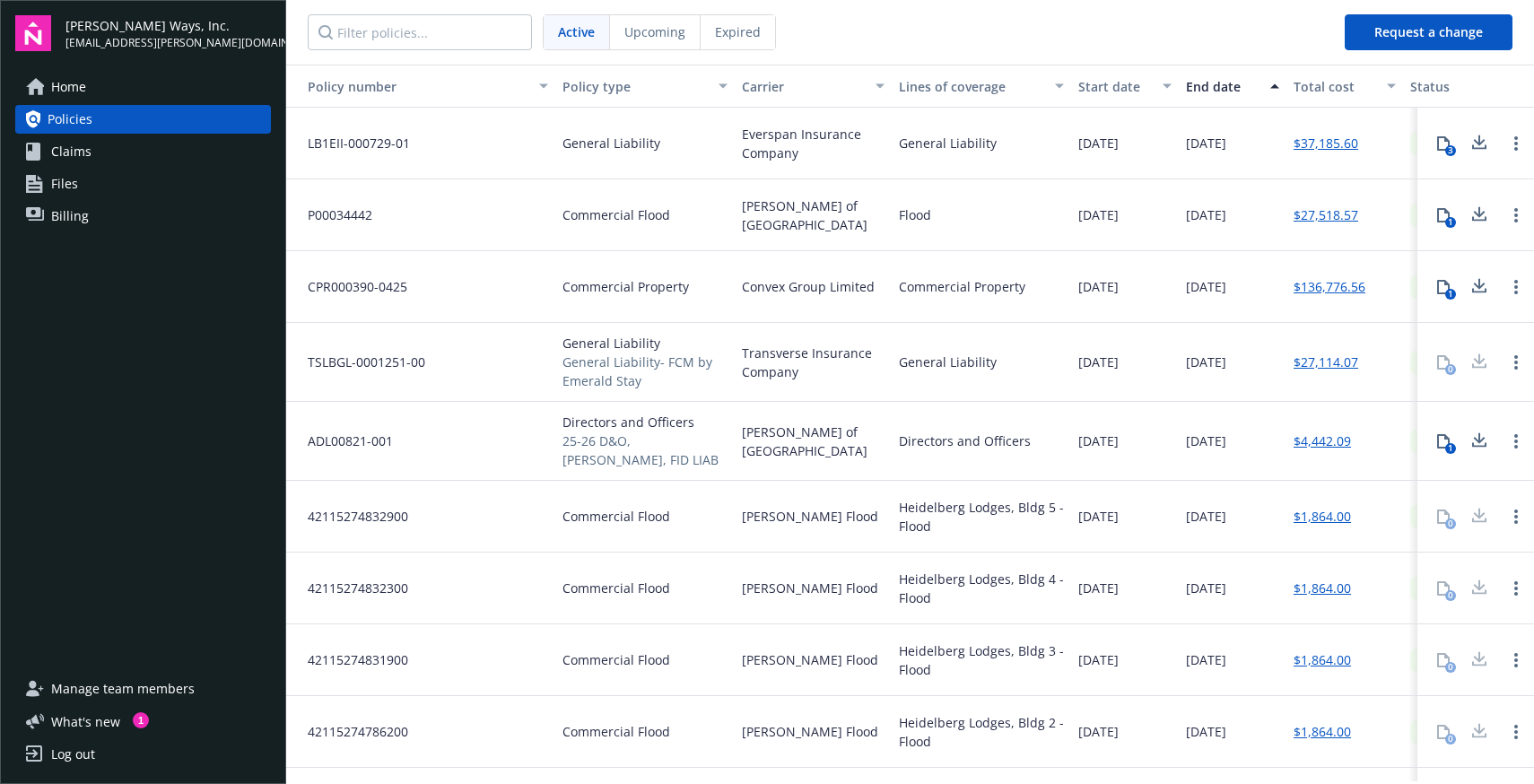
click at [1264, 361] on div "[DATE]" at bounding box center [1232, 362] width 108 height 79
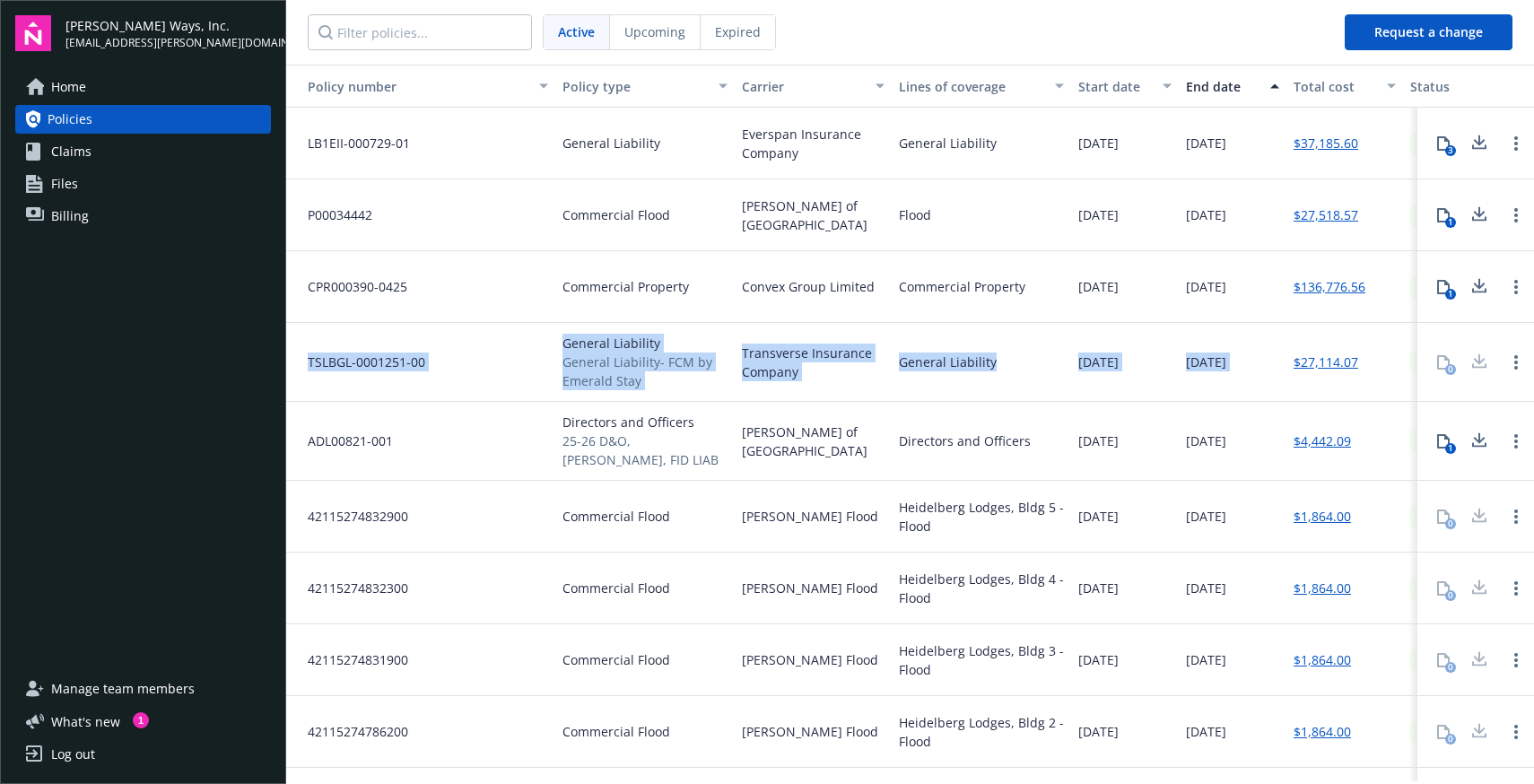
drag, startPoint x: 1277, startPoint y: 361, endPoint x: 306, endPoint y: 358, distance: 971.0
click at [306, 358] on div "TSLBGL-0001251-00 General Liability General Liability- FCM by Emerald Stay Tran…" at bounding box center [1026, 362] width 1481 height 79
click at [472, 350] on div "TSLBGL-0001251-00" at bounding box center [420, 362] width 269 height 79
drag, startPoint x: 1009, startPoint y: 375, endPoint x: 500, endPoint y: 342, distance: 510.1
click at [500, 342] on div "TSLBGL-0001251-00 General Liability General Liability- FCM by Emerald Stay Tran…" at bounding box center [1026, 362] width 1481 height 79
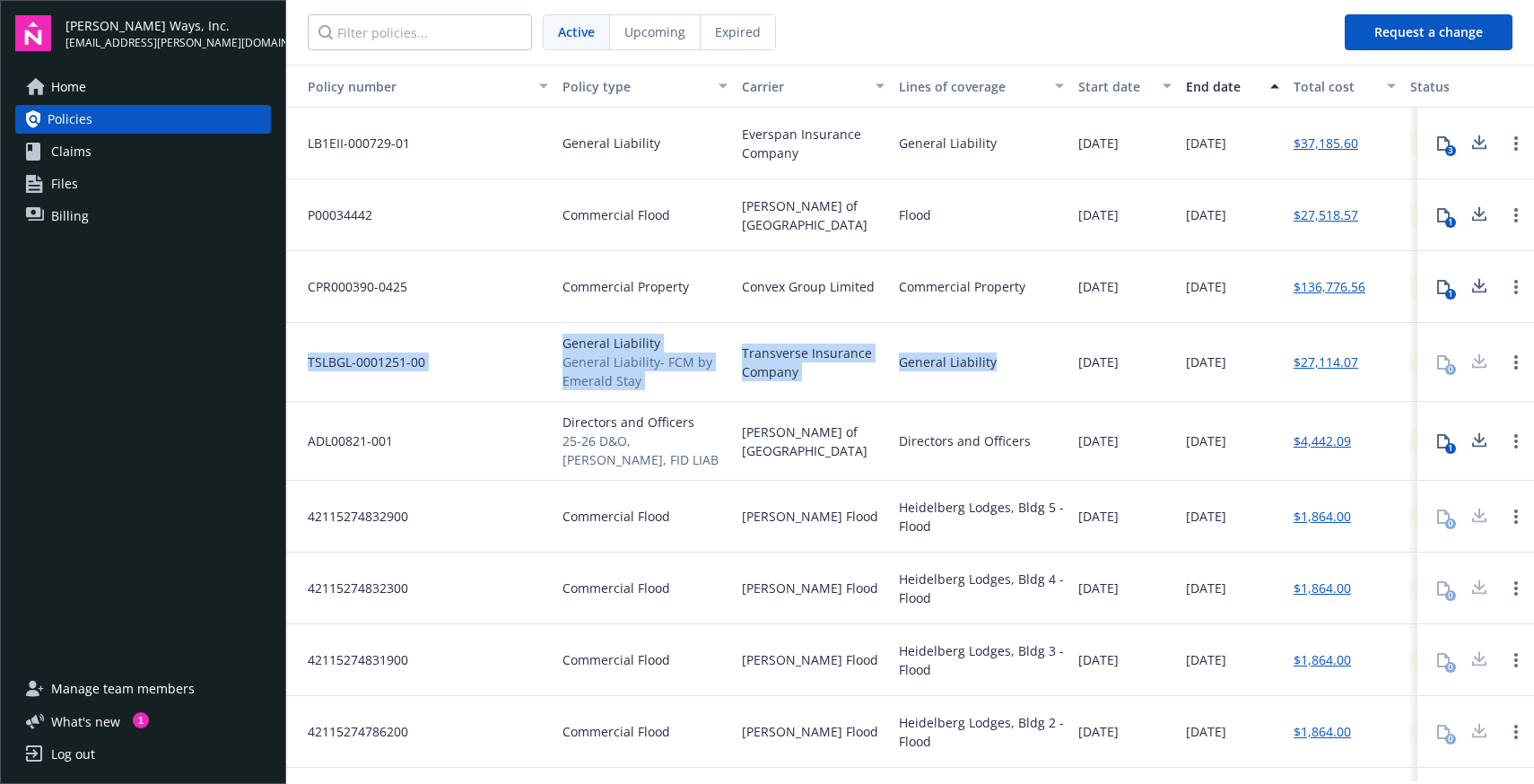
click at [1031, 406] on div "Directors and Officers" at bounding box center [980, 441] width 179 height 79
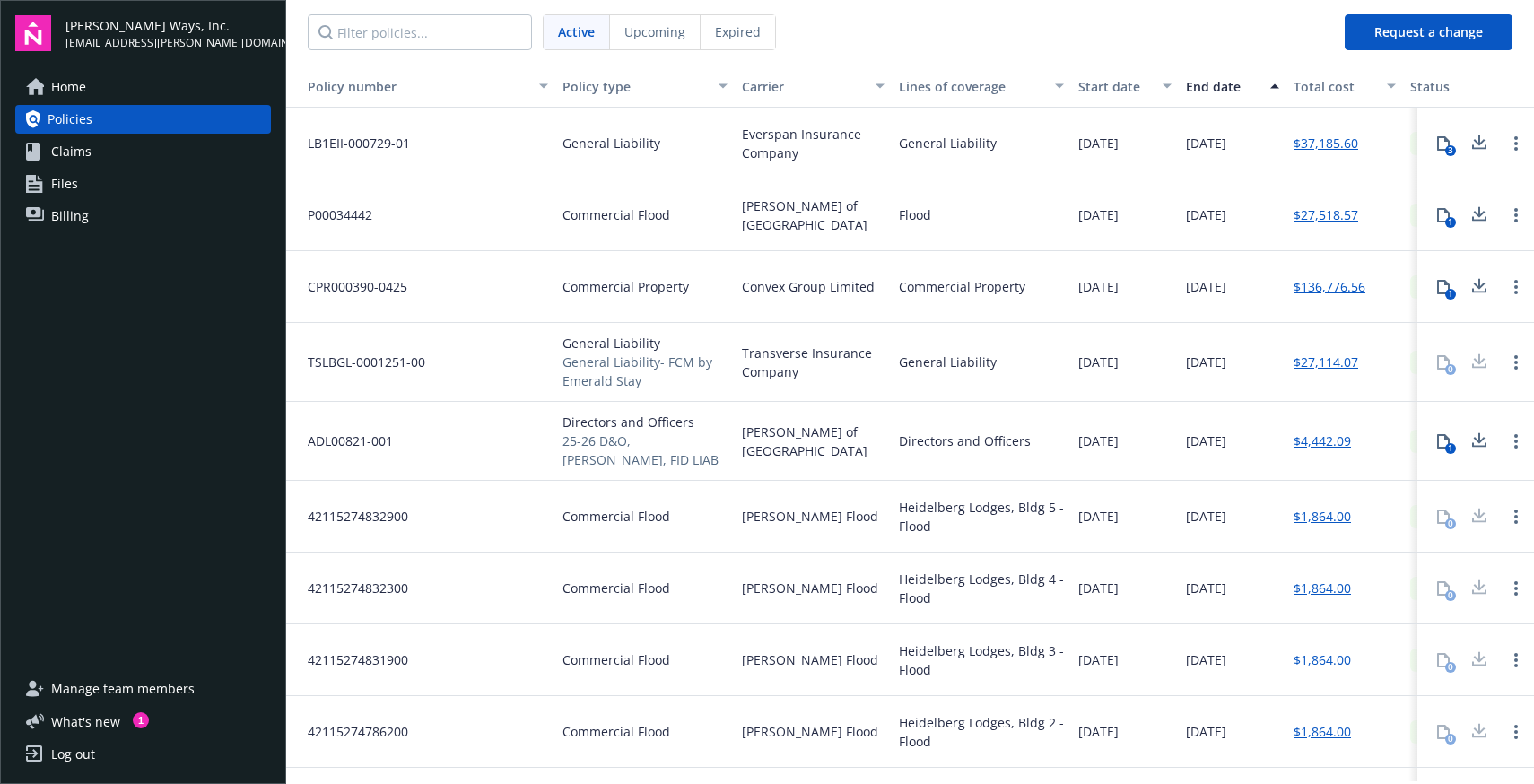
click at [1033, 397] on div "General Liability" at bounding box center [980, 362] width 179 height 79
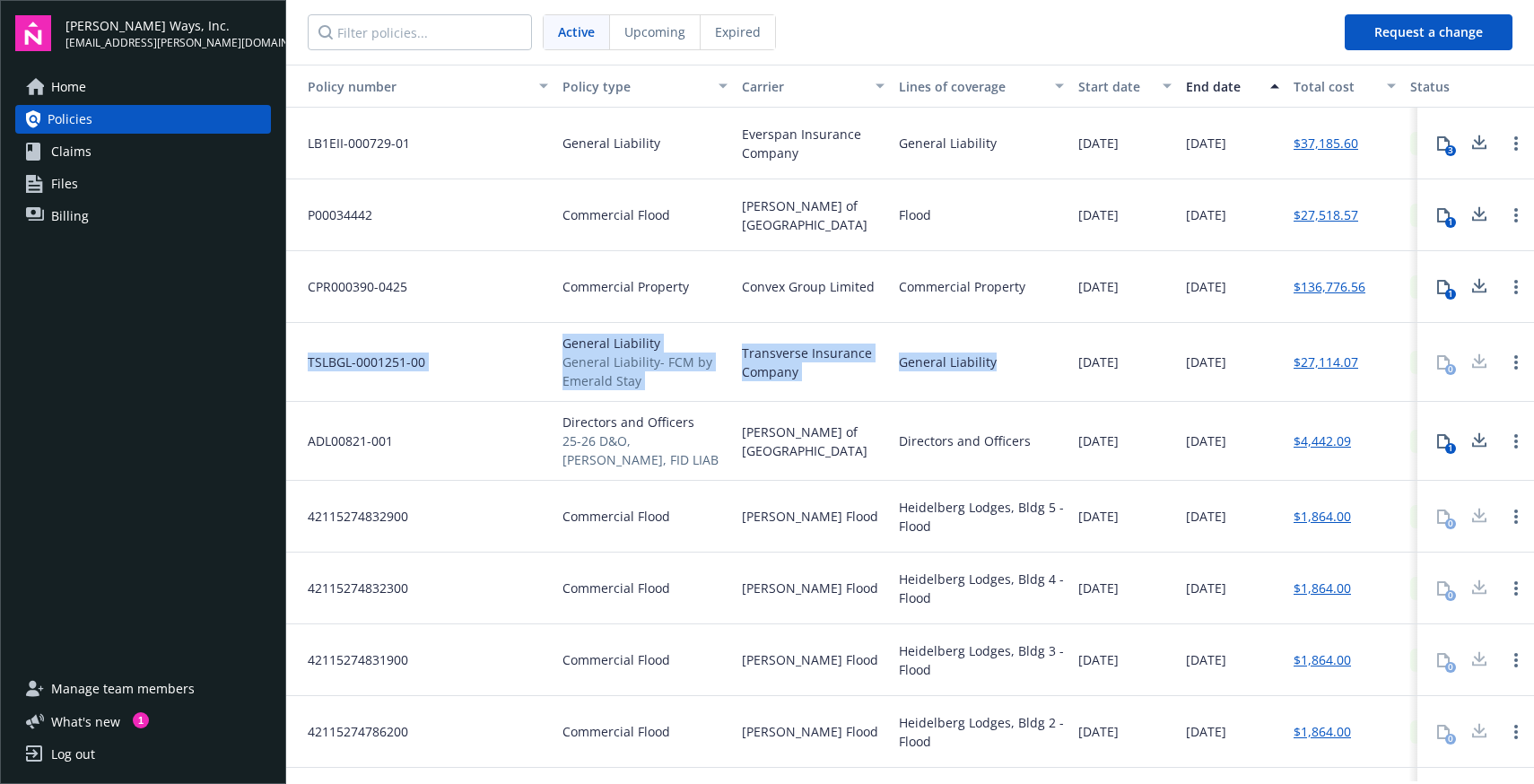
drag, startPoint x: 959, startPoint y: 409, endPoint x: 296, endPoint y: 360, distance: 664.8
click at [296, 360] on div "TSLBGL-0001251-00 General Liability General Liability- FCM by Emerald Stay Tran…" at bounding box center [1026, 362] width 1481 height 79
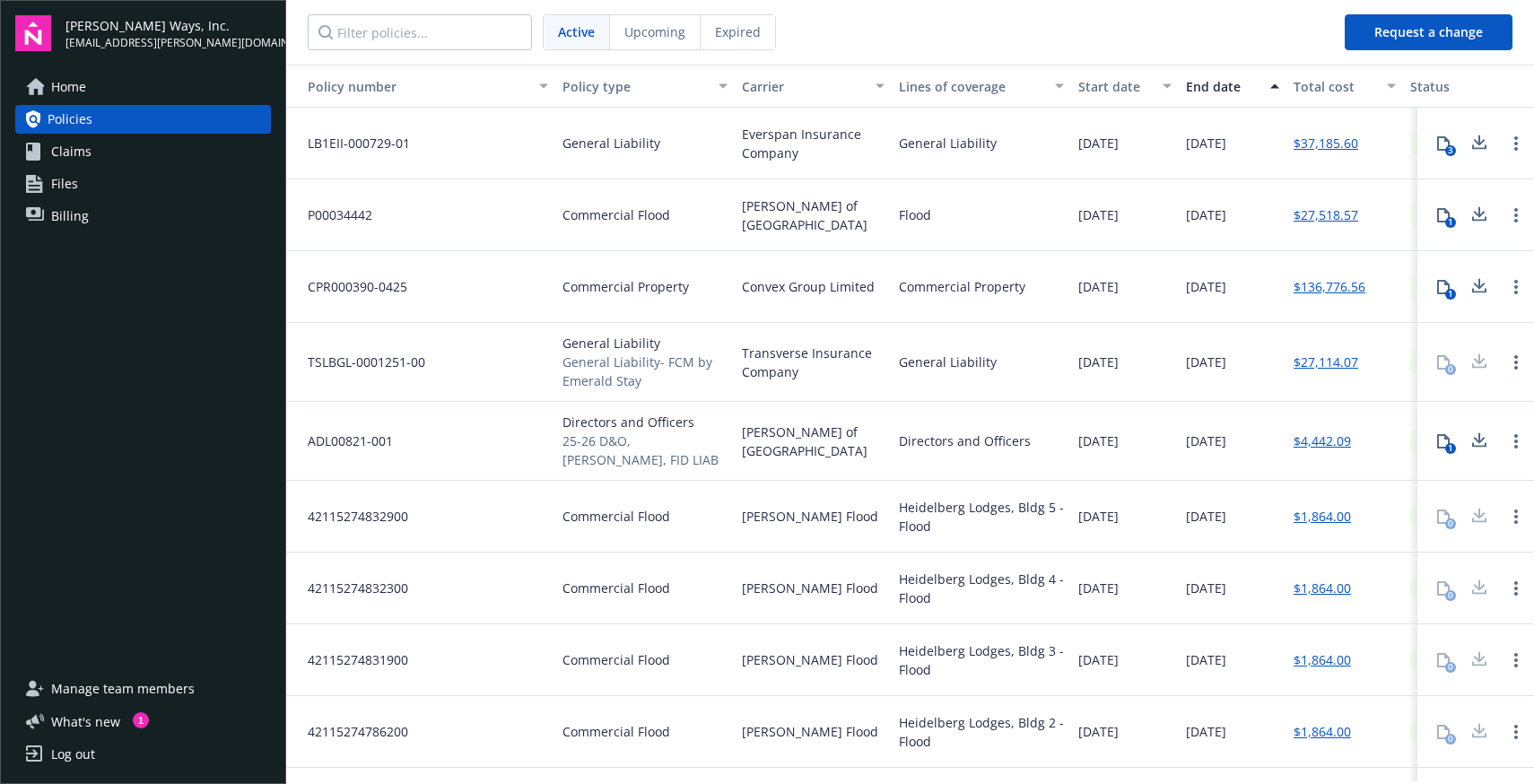
click at [423, 363] on span "TSLBGL-0001251-00" at bounding box center [359, 362] width 132 height 19
drag, startPoint x: 435, startPoint y: 359, endPoint x: 306, endPoint y: 359, distance: 129.0
click at [306, 359] on div "TSLBGL-0001251-00" at bounding box center [420, 362] width 269 height 79
click at [306, 358] on span "TSLBGL-0001251-00" at bounding box center [359, 362] width 132 height 19
drag, startPoint x: 300, startPoint y: 358, endPoint x: 691, endPoint y: 393, distance: 392.6
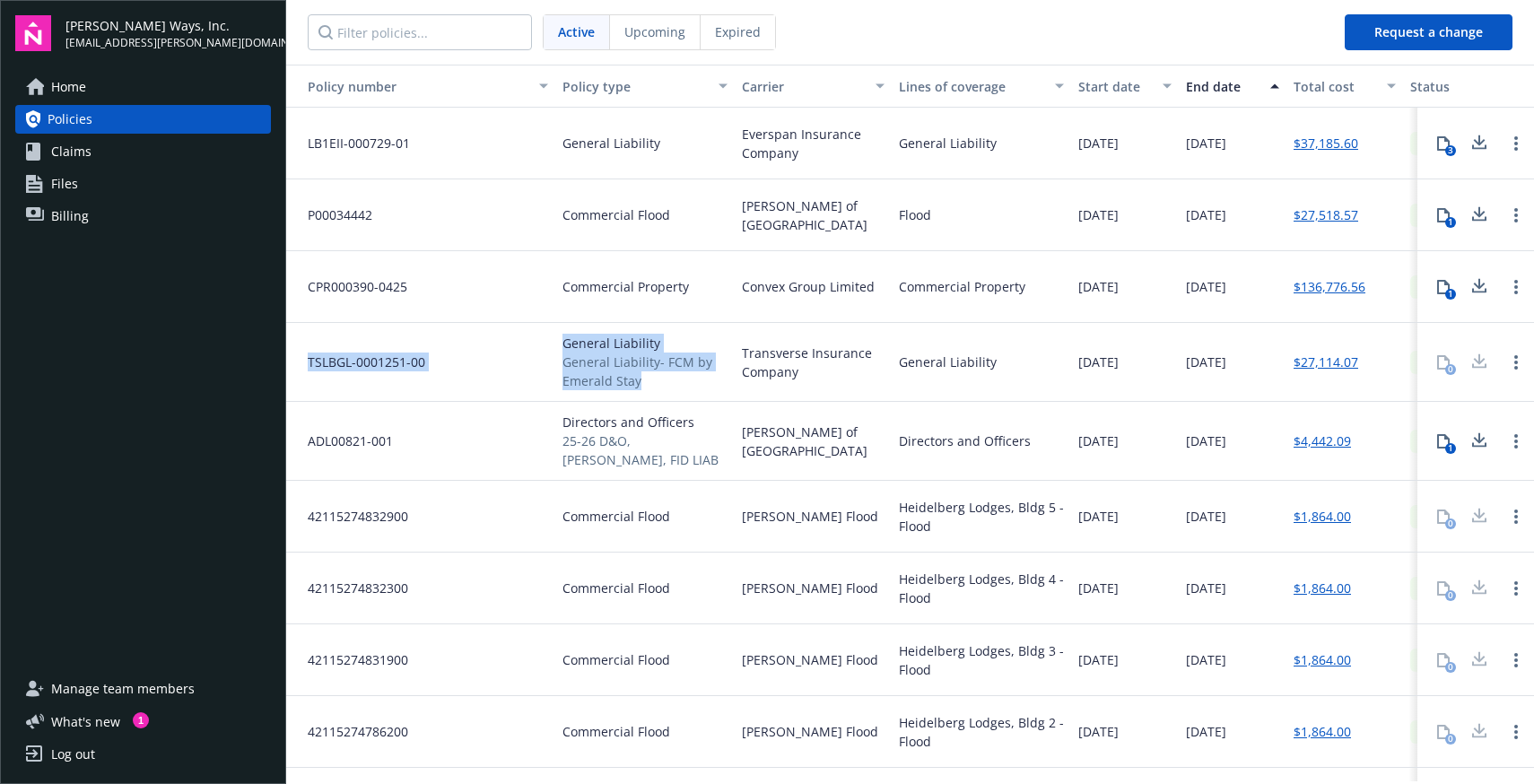
click at [691, 393] on div "TSLBGL-0001251-00 General Liability General Liability- FCM by Emerald Stay Tran…" at bounding box center [1026, 362] width 1481 height 79
click at [358, 376] on div "TSLBGL-0001251-00" at bounding box center [420, 362] width 269 height 79
click at [359, 365] on span "TSLBGL-0001251-00" at bounding box center [359, 362] width 132 height 19
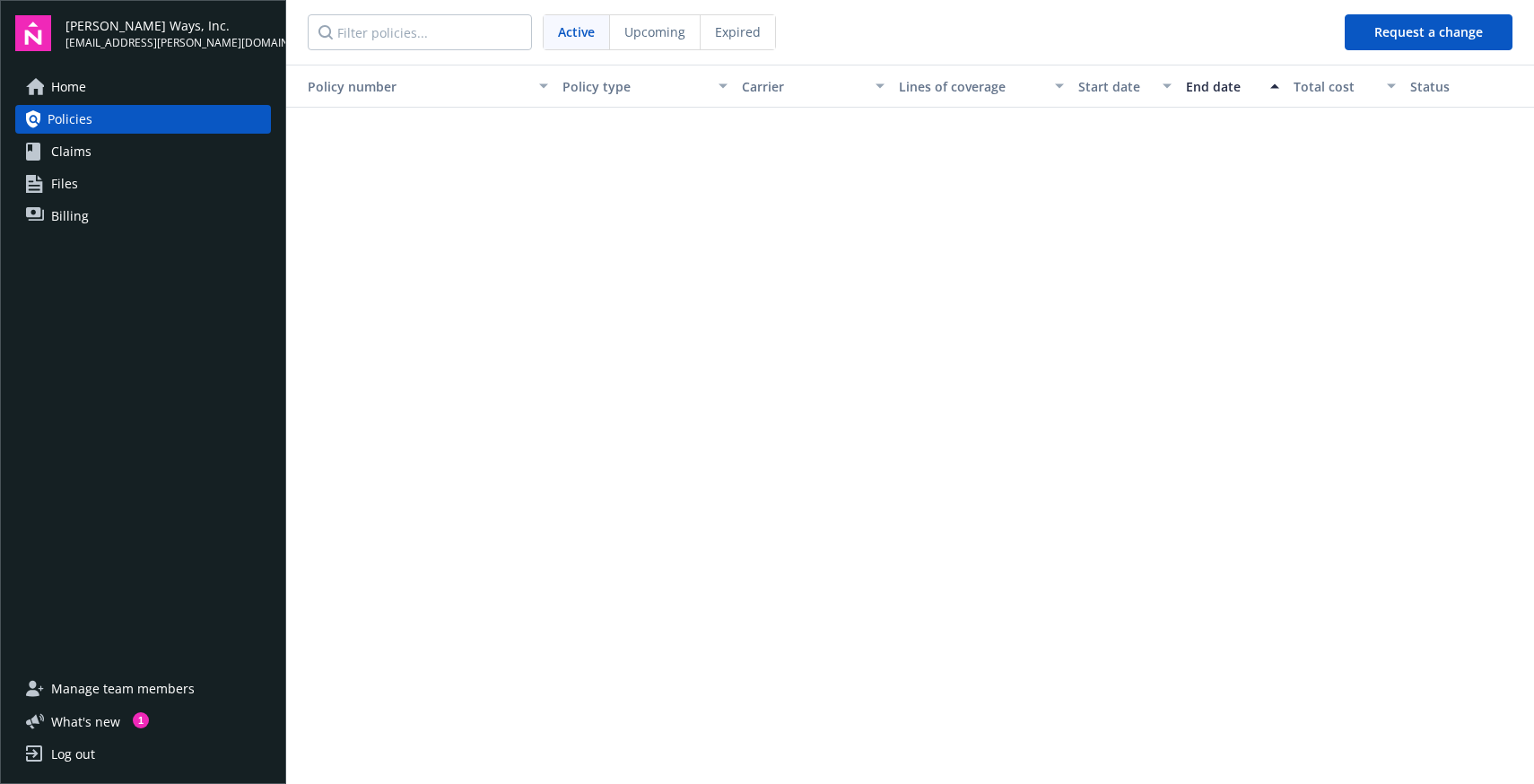
scroll to position [1263, 0]
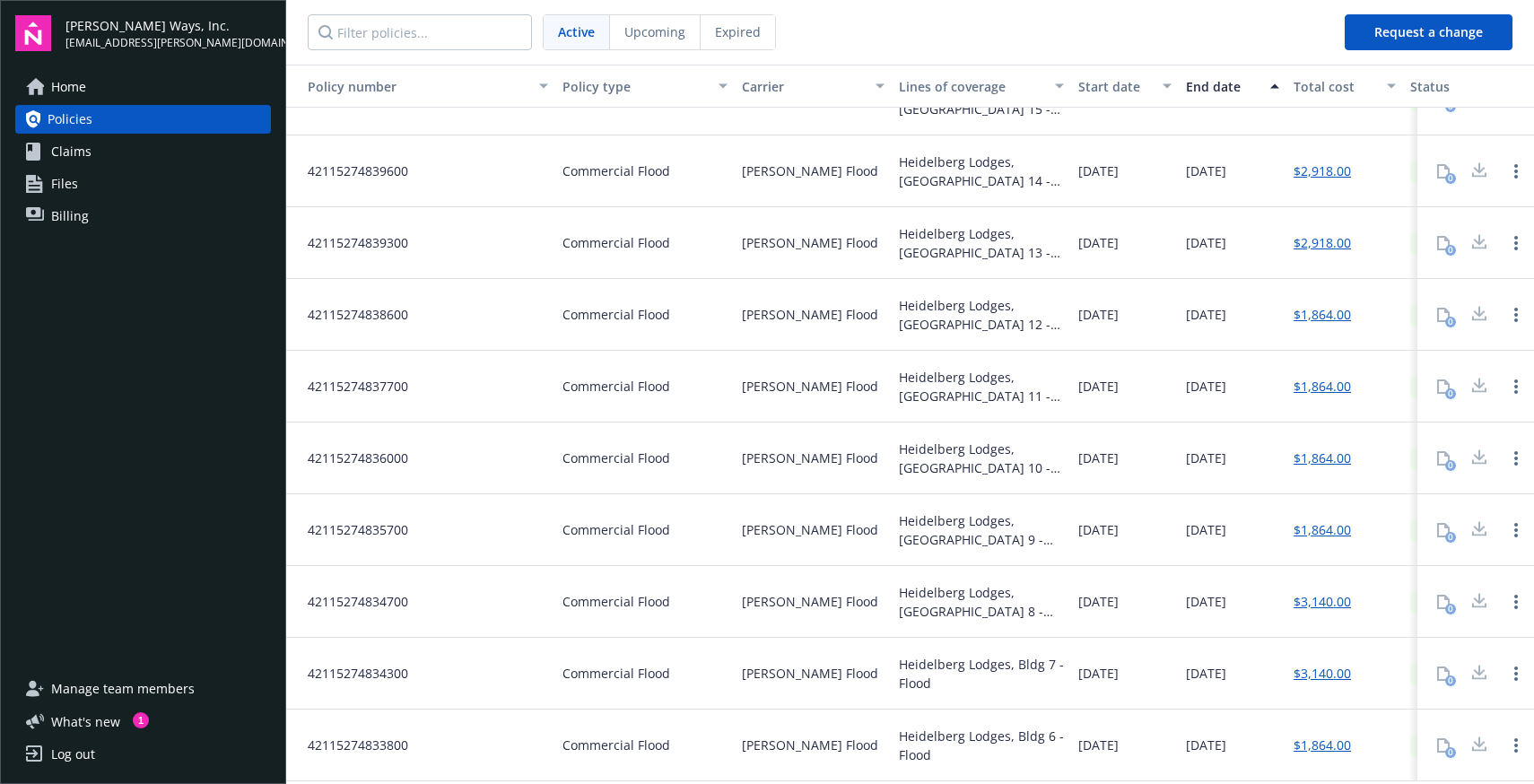
click at [1007, 545] on div "Heidelberg Lodges, [GEOGRAPHIC_DATA] 9 - Flood" at bounding box center [981, 530] width 165 height 38
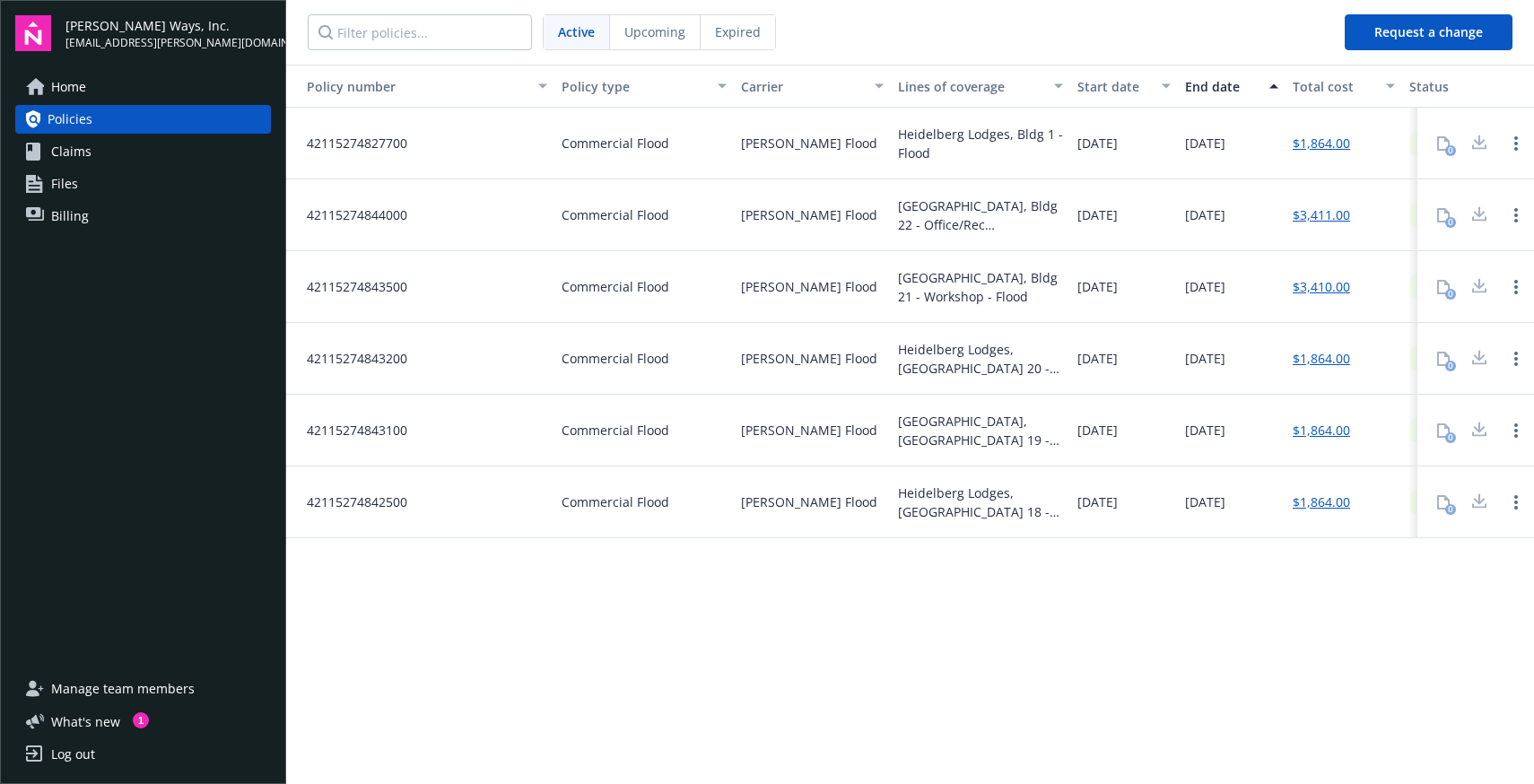
scroll to position [0, 1]
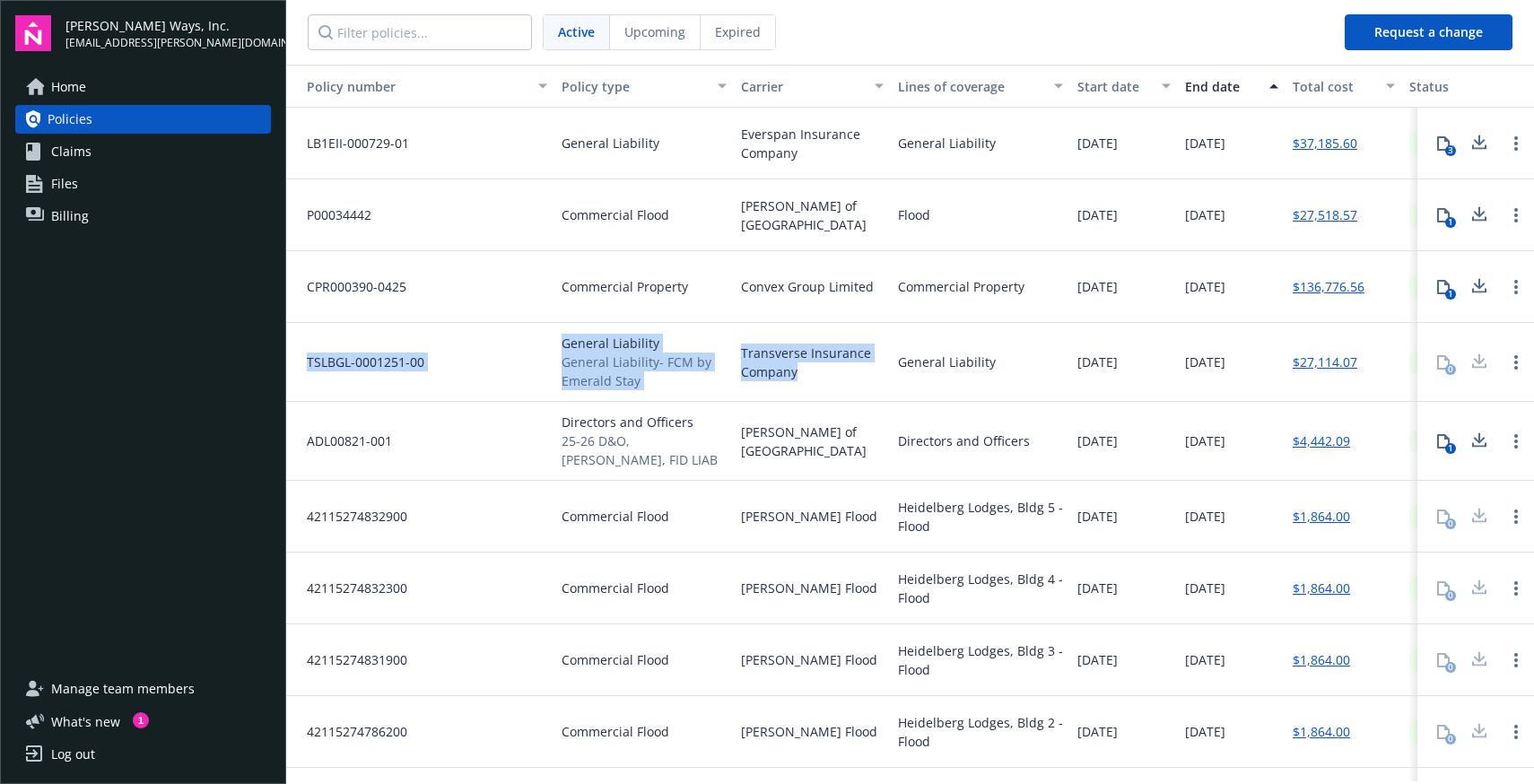
drag, startPoint x: 812, startPoint y: 378, endPoint x: 459, endPoint y: 332, distance: 356.0
click at [459, 332] on div "TSLBGL-0001251-00 General Liability General Liability- FCM by Emerald Stay Tran…" at bounding box center [1025, 362] width 1481 height 79
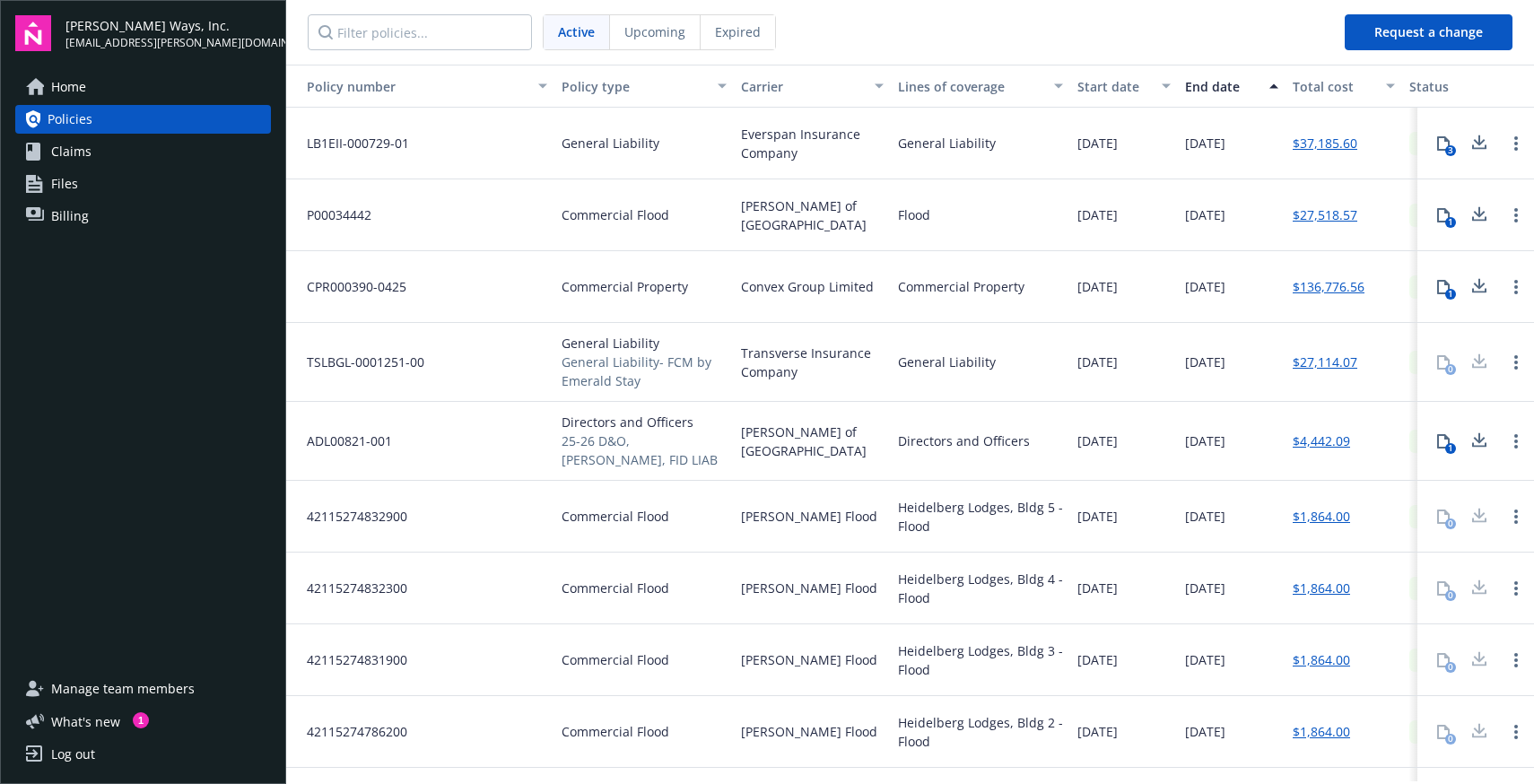
click at [616, 374] on span "General Liability- FCM by Emerald Stay" at bounding box center [644, 371] width 165 height 38
click at [1153, 280] on div "[DATE]" at bounding box center [1124, 287] width 108 height 71
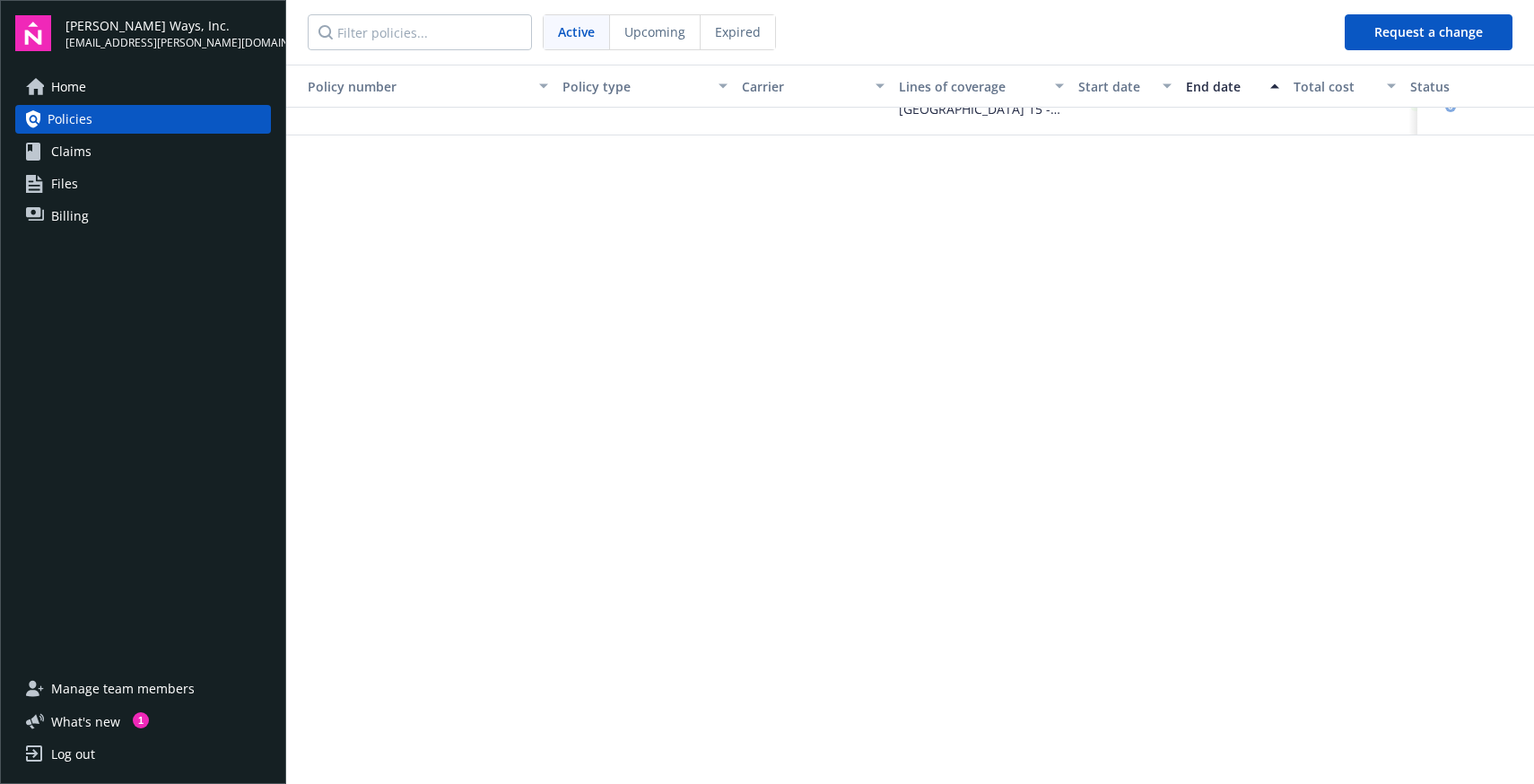
scroll to position [0, 0]
